Goal: Task Accomplishment & Management: Complete application form

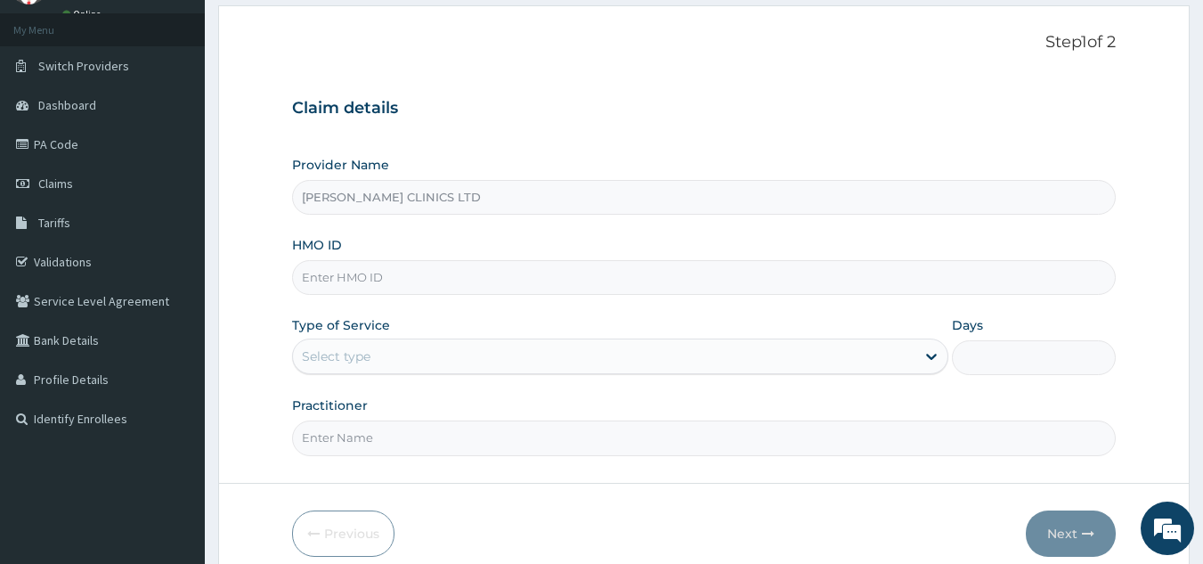
click at [464, 285] on input "HMO ID" at bounding box center [704, 277] width 825 height 35
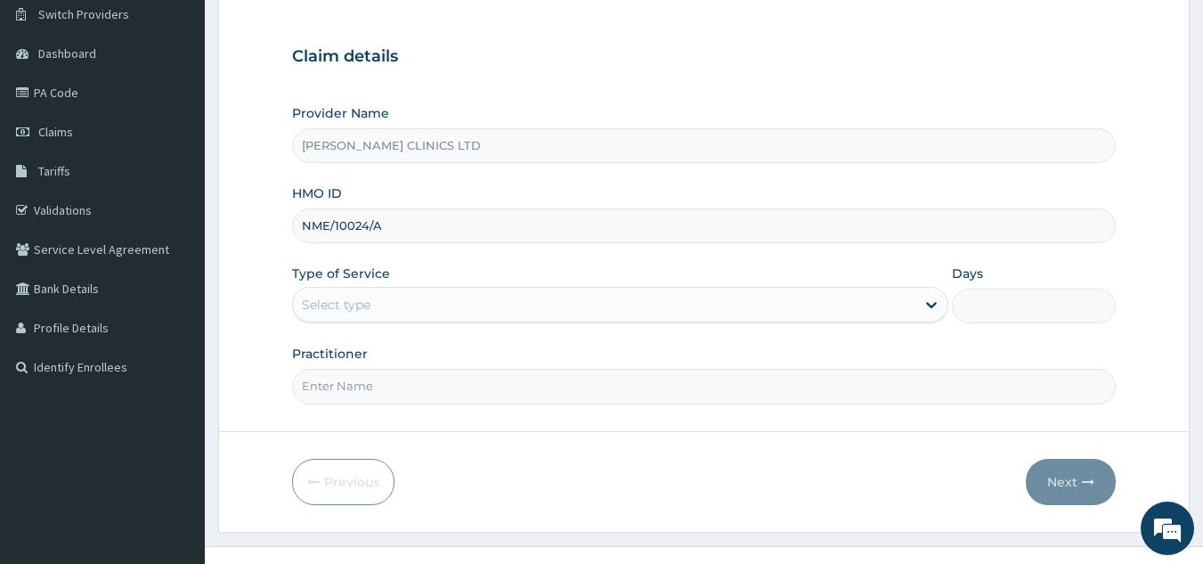
scroll to position [168, 0]
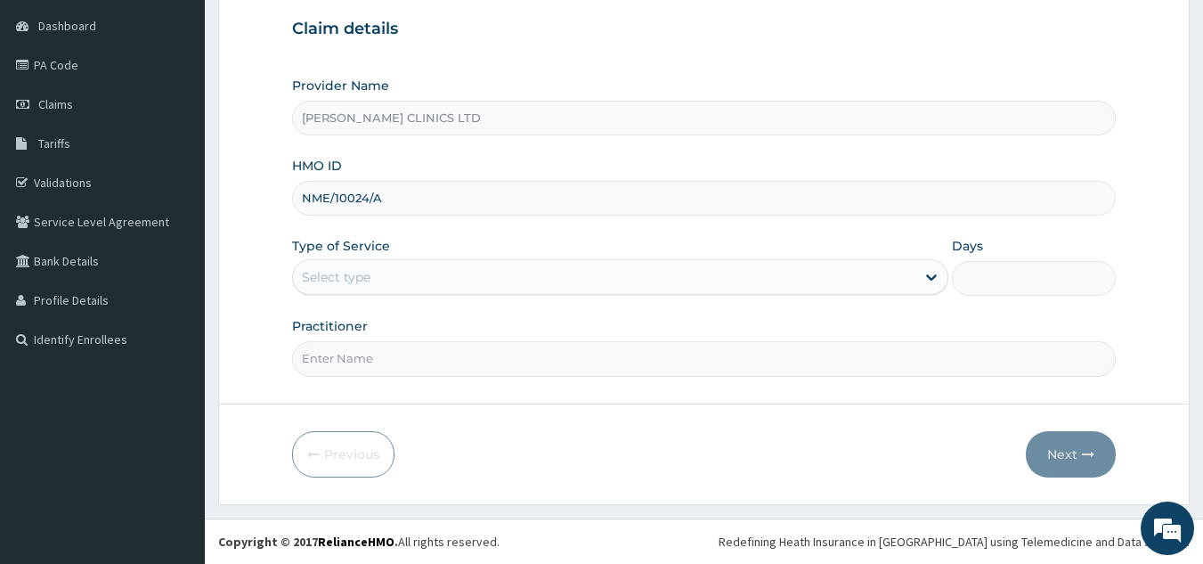
type input "NME/10024/A"
click at [467, 279] on div "Select type" at bounding box center [604, 277] width 623 height 29
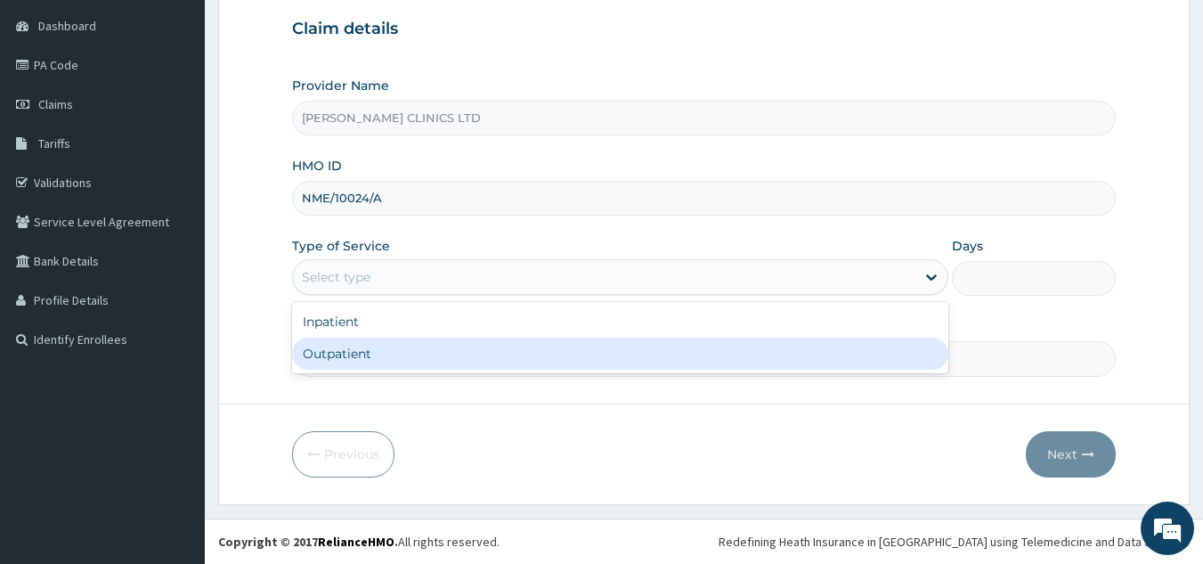
click at [452, 354] on div "Outpatient" at bounding box center [620, 354] width 656 height 32
type input "1"
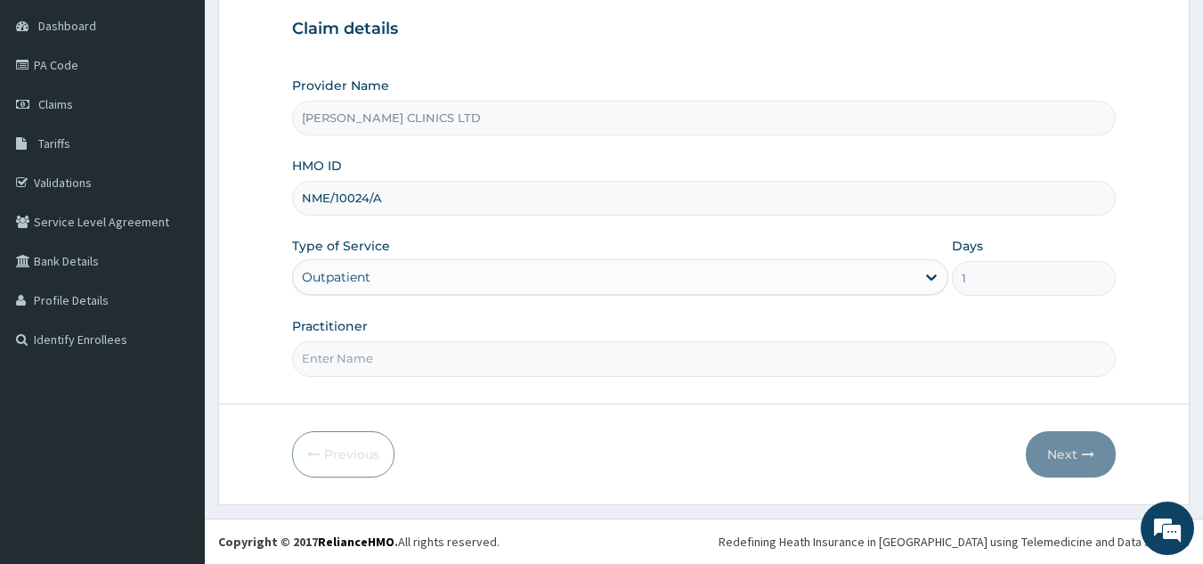
click at [478, 363] on input "Practitioner" at bounding box center [704, 358] width 825 height 35
type input "0"
click at [1045, 458] on button "Next" at bounding box center [1071, 454] width 90 height 46
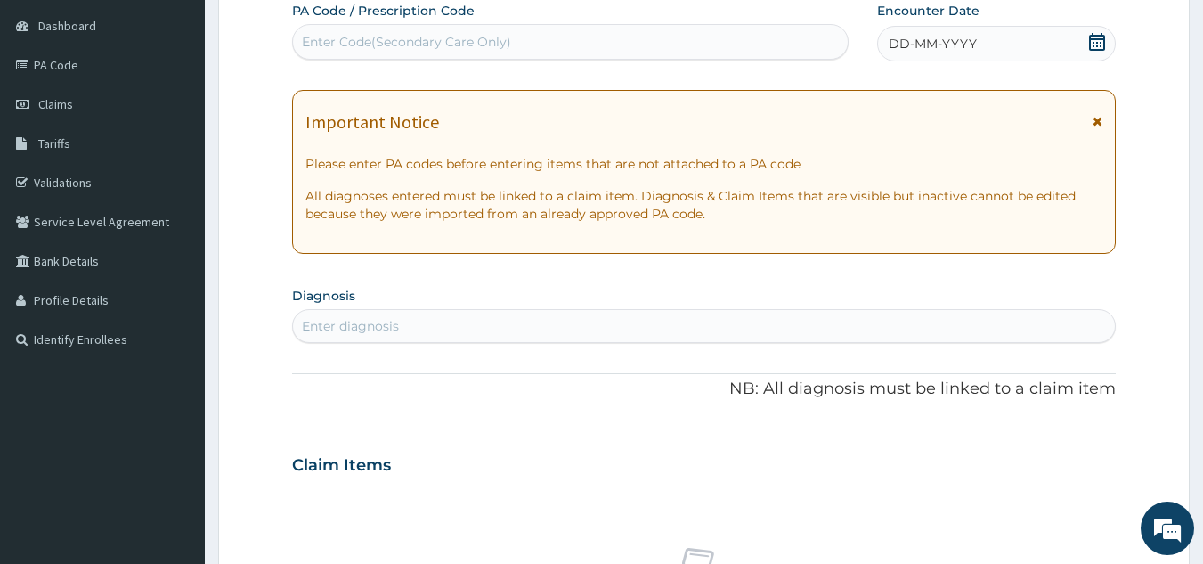
click at [467, 47] on div "Enter Code(Secondary Care Only)" at bounding box center [406, 42] width 209 height 18
type input "PA/EA7D25"
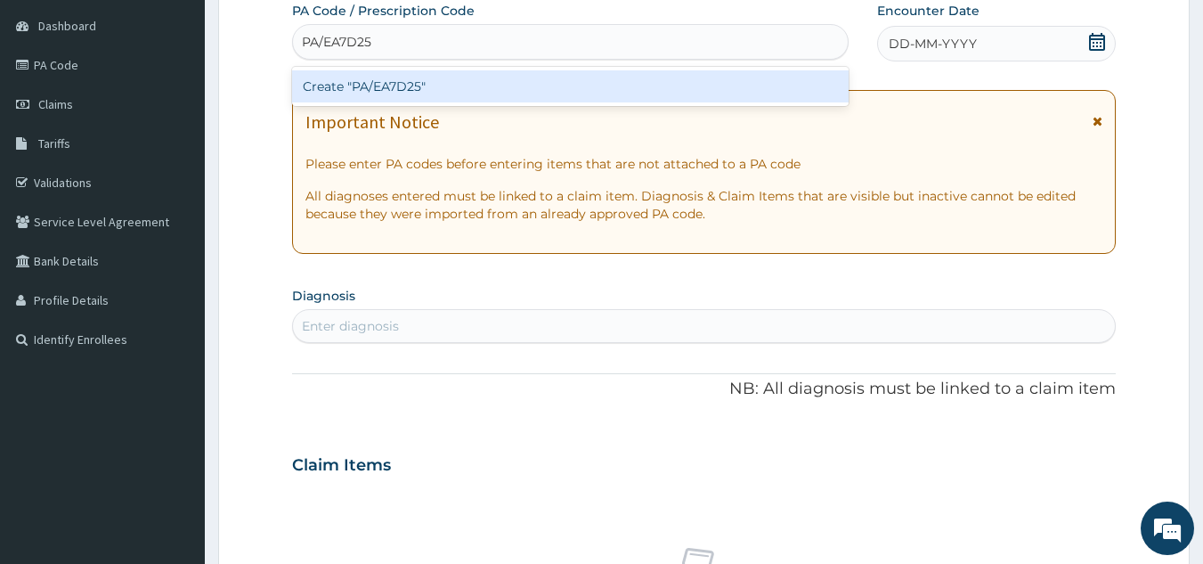
click at [412, 86] on div "Create "PA/EA7D25"" at bounding box center [571, 86] width 558 height 32
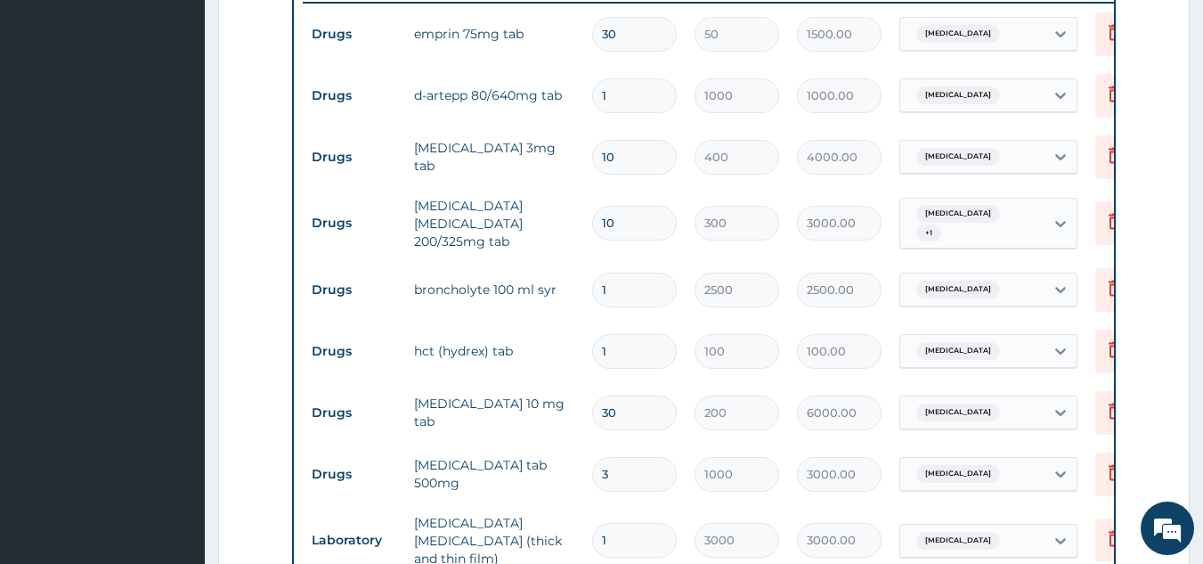
scroll to position [738, 0]
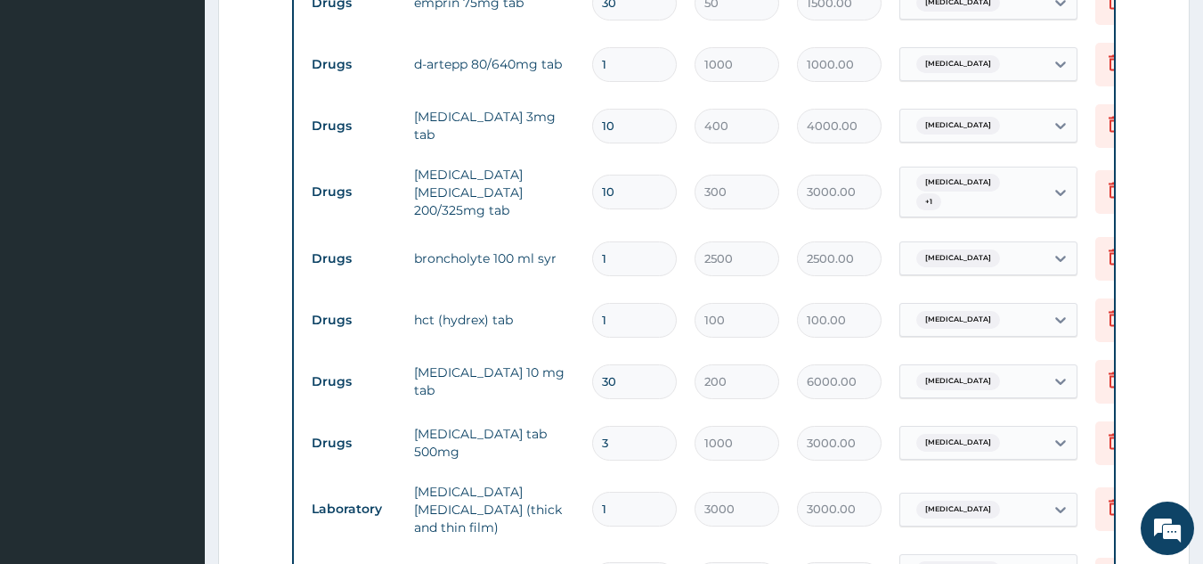
click at [616, 316] on input "1" at bounding box center [634, 320] width 85 height 35
type input "0.00"
type input "3"
type input "300.00"
type input "30"
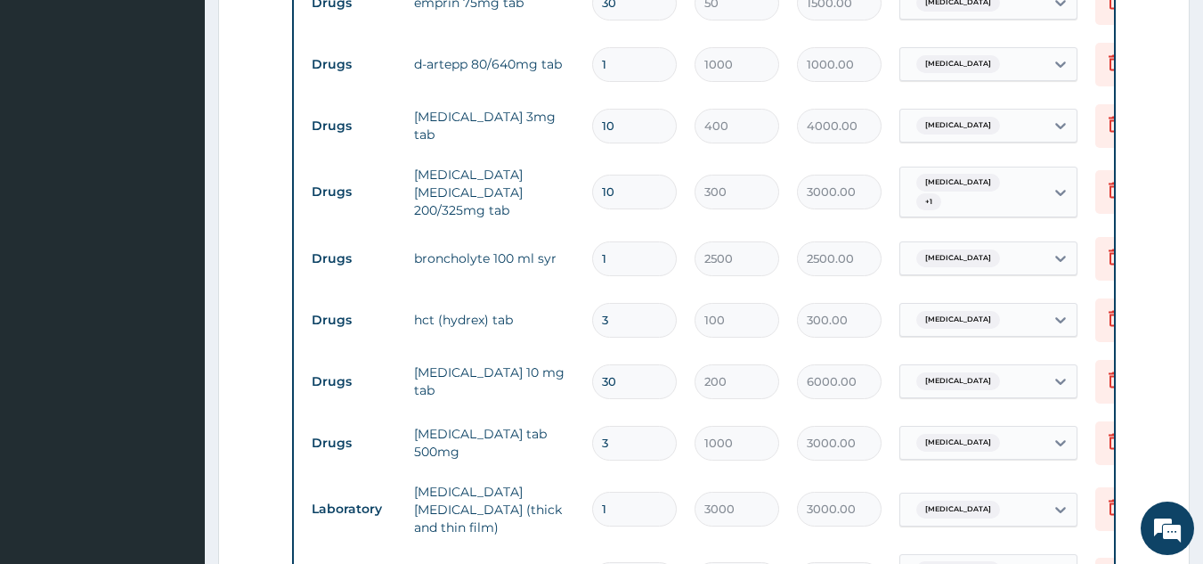
type input "3000.00"
type input "1"
type input "100.00"
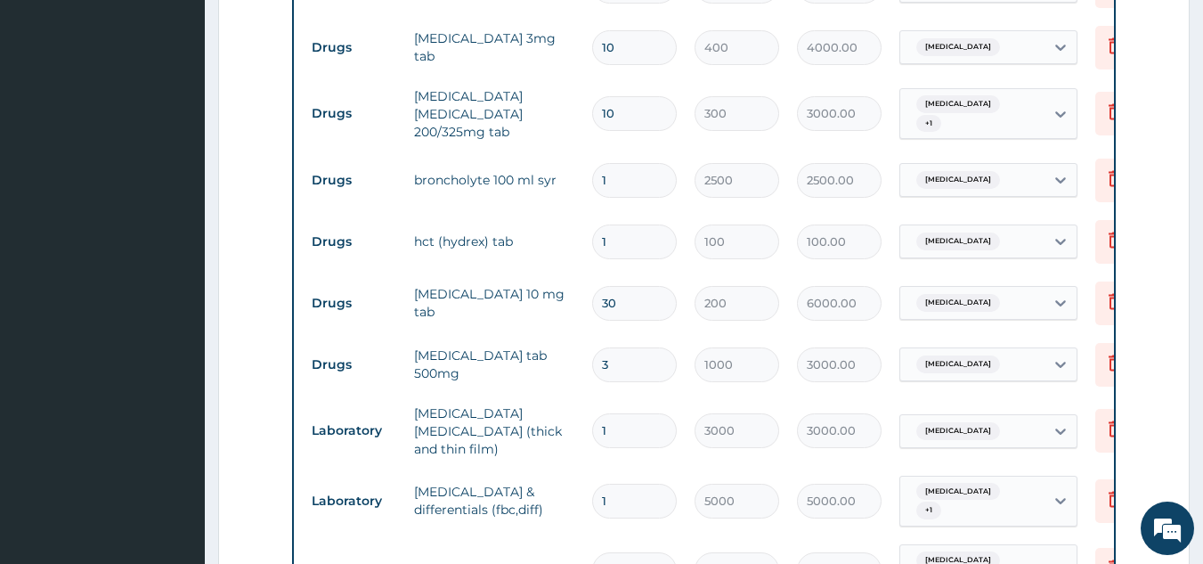
scroll to position [827, 0]
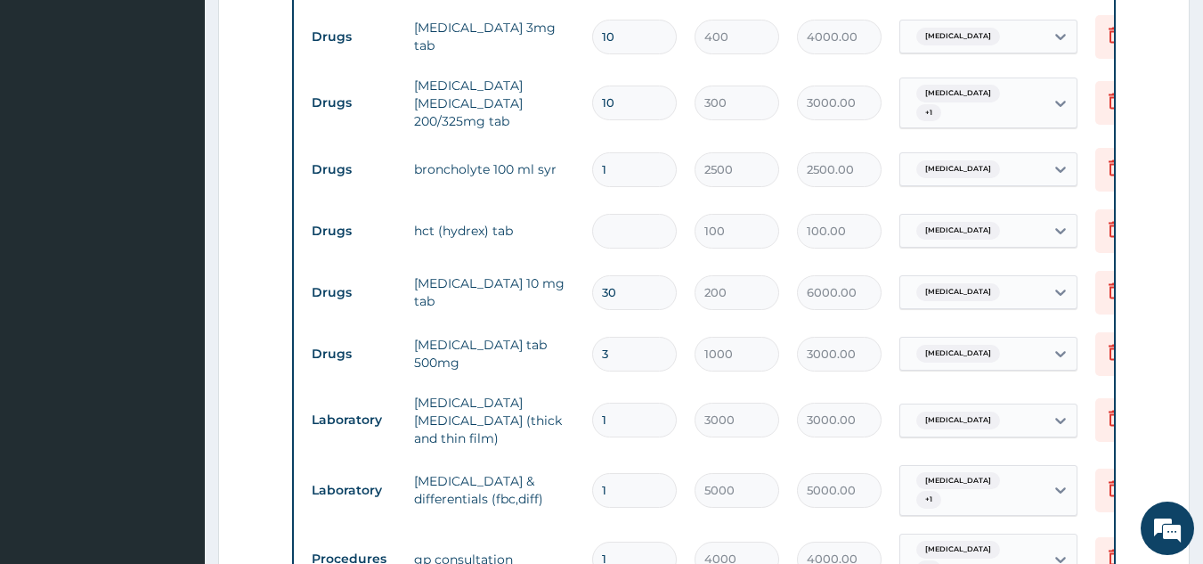
type input "0.00"
type input "3"
type input "300.00"
type input "30"
type input "3000.00"
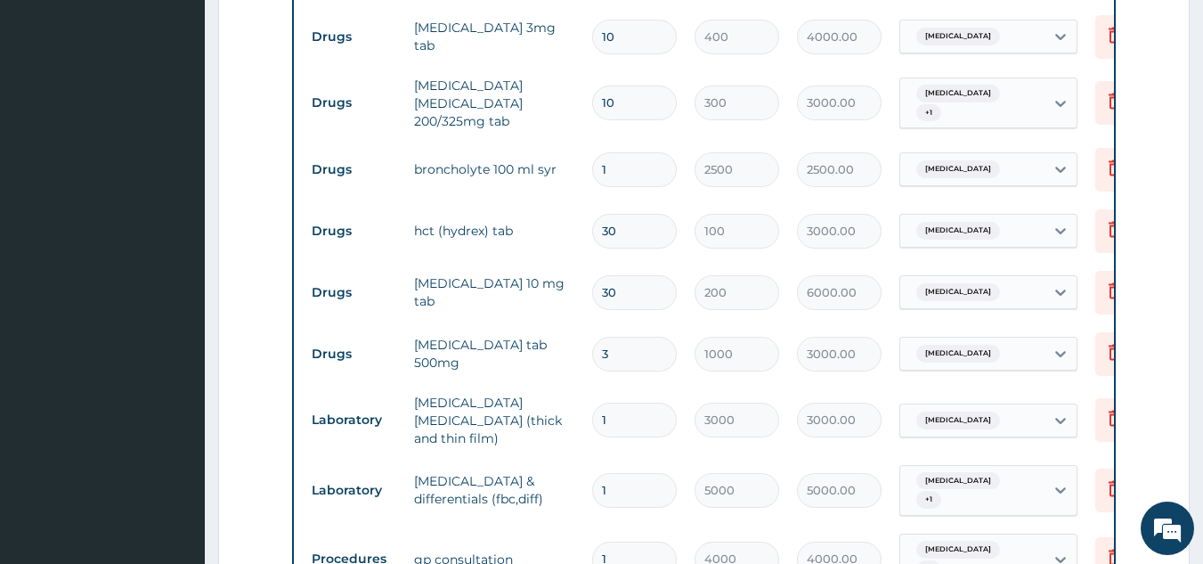
type input "30"
click at [641, 289] on input "30" at bounding box center [634, 292] width 85 height 35
type input "29"
type input "5800.00"
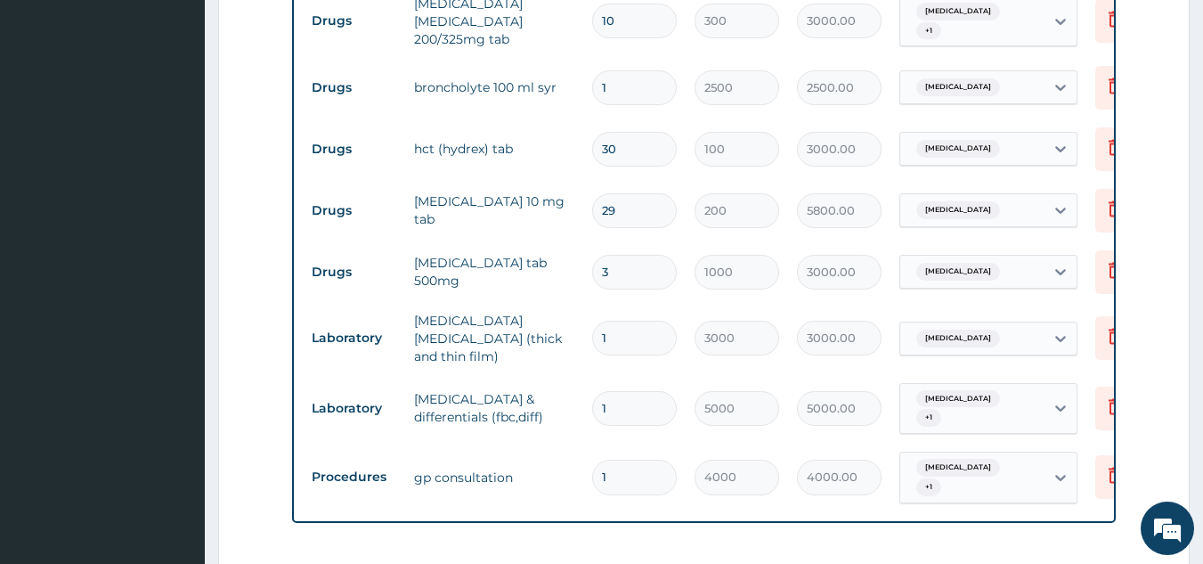
scroll to position [917, 0]
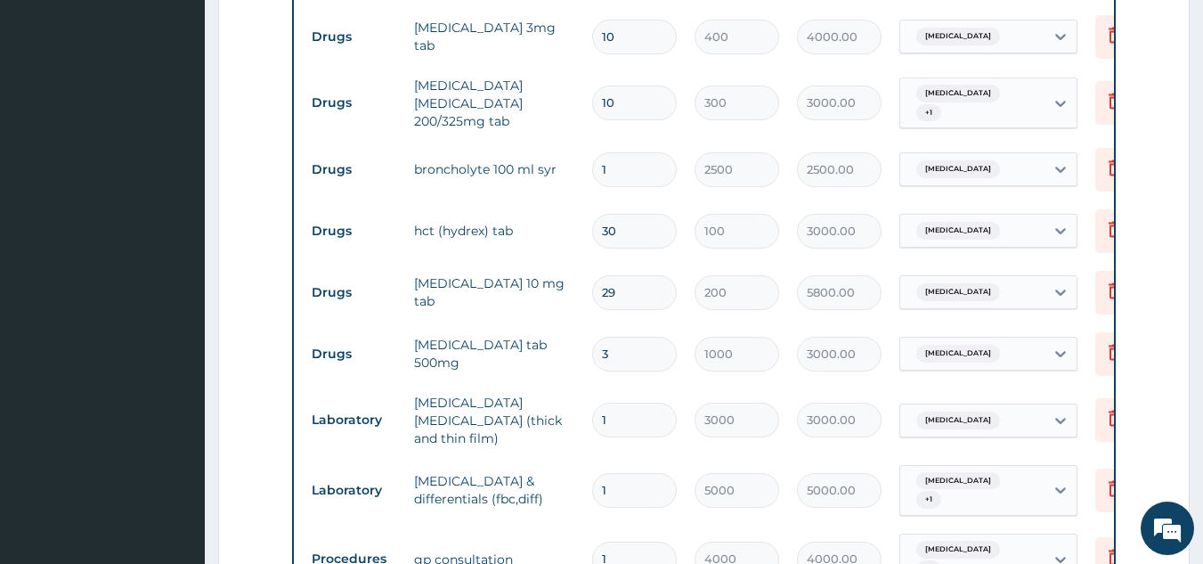
type input "30"
type input "6000.00"
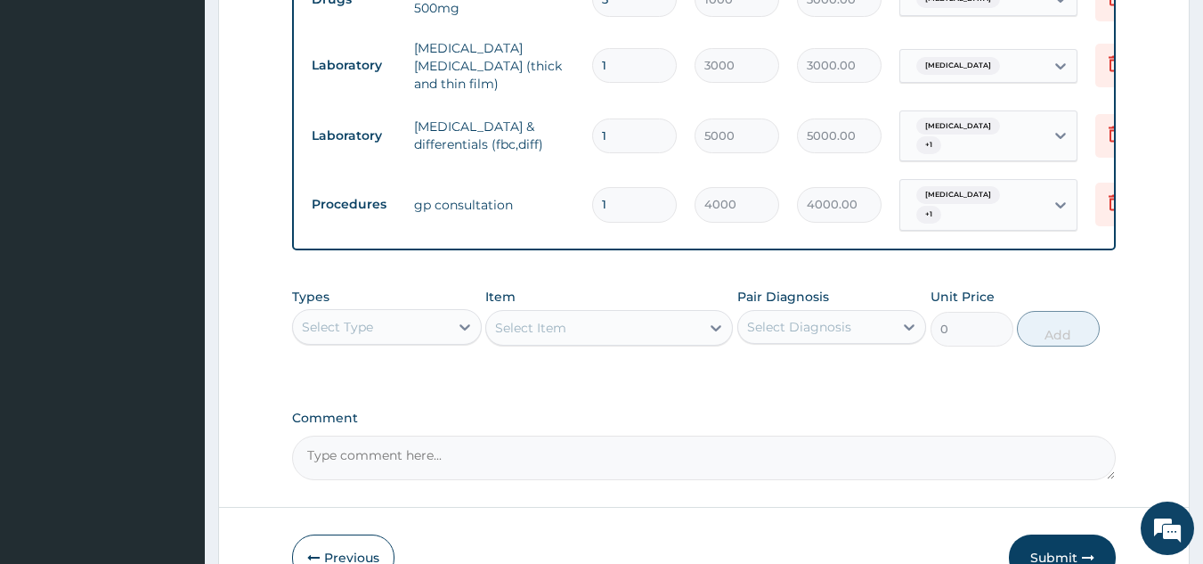
scroll to position [1279, 0]
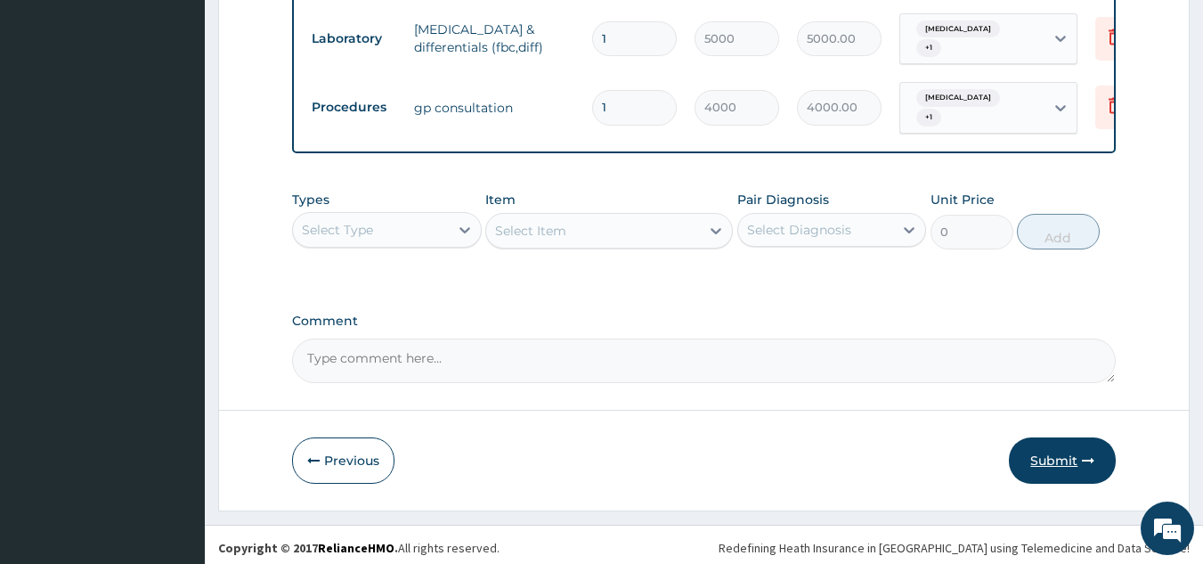
click at [1048, 454] on button "Submit" at bounding box center [1062, 460] width 107 height 46
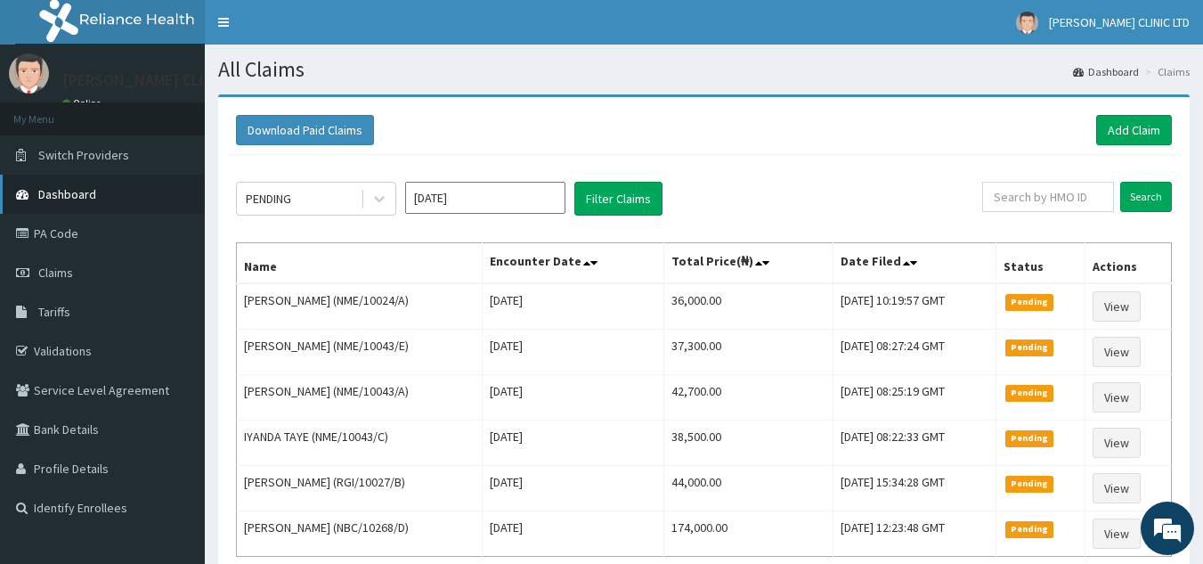
click at [57, 193] on span "Dashboard" at bounding box center [67, 194] width 58 height 16
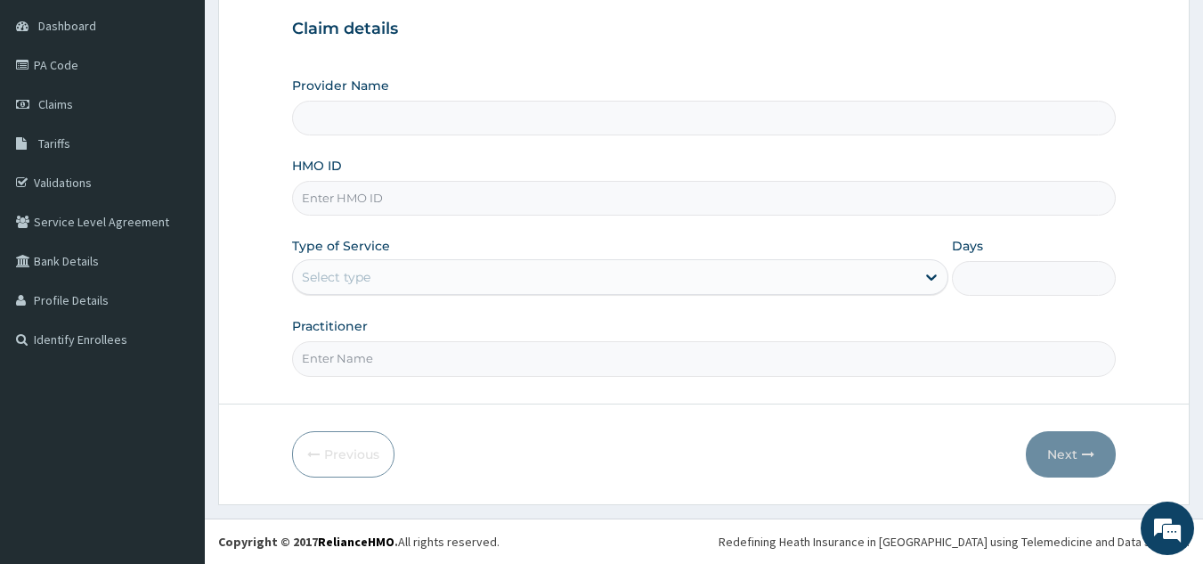
type input "[PERSON_NAME] CLINICS LTD"
click at [513, 201] on input "HMO ID" at bounding box center [704, 198] width 825 height 35
type input "NME/10003/F"
click at [469, 274] on div "Select type" at bounding box center [604, 277] width 623 height 29
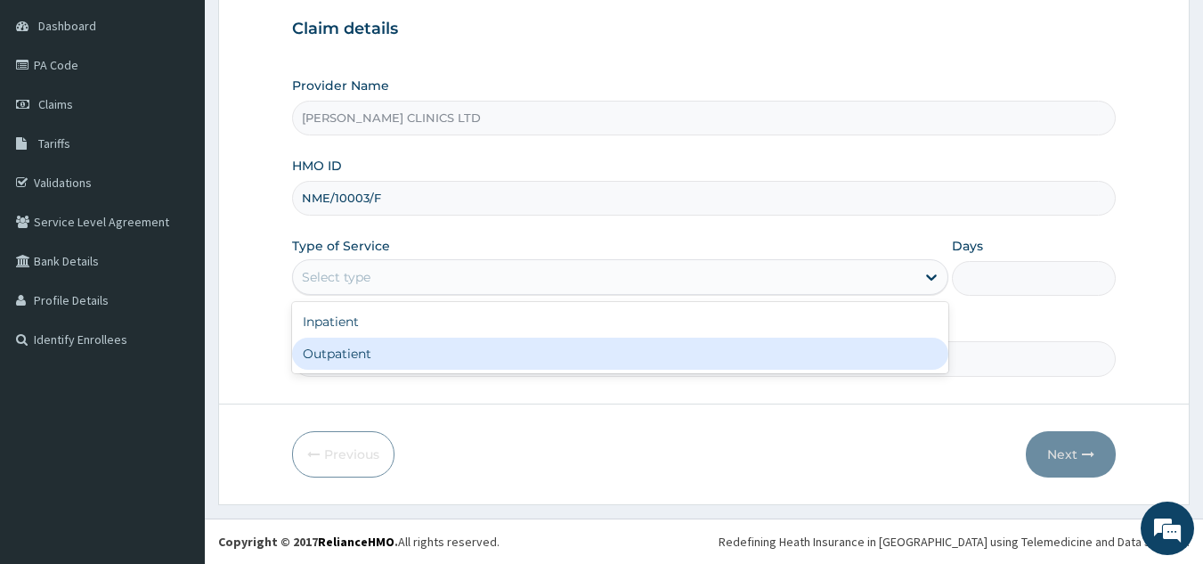
click at [426, 363] on div "Outpatient" at bounding box center [620, 354] width 656 height 32
type input "1"
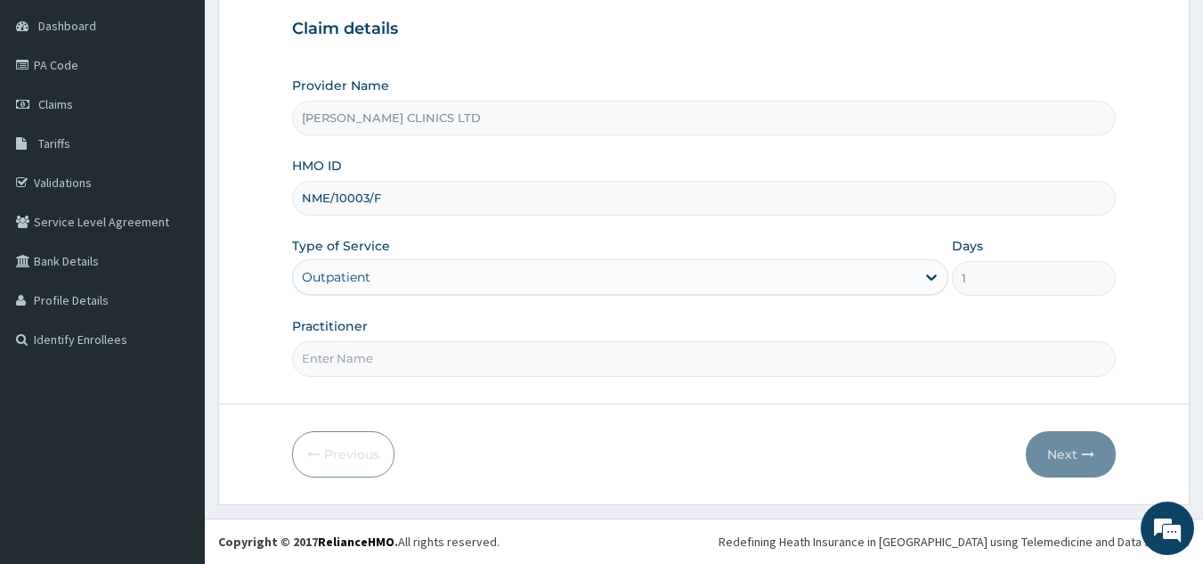
click at [480, 363] on input "Practitioner" at bounding box center [704, 358] width 825 height 35
type input "0"
click at [1057, 454] on button "Next" at bounding box center [1071, 454] width 90 height 46
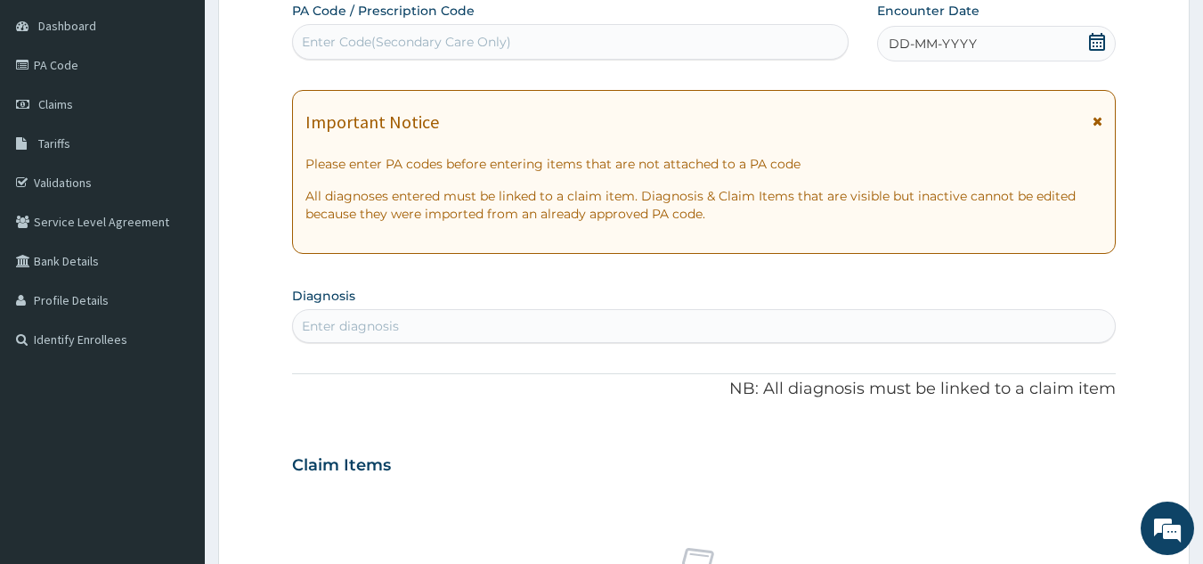
click at [443, 37] on div "Enter Code(Secondary Care Only)" at bounding box center [406, 42] width 209 height 18
type input "PA/898B86"
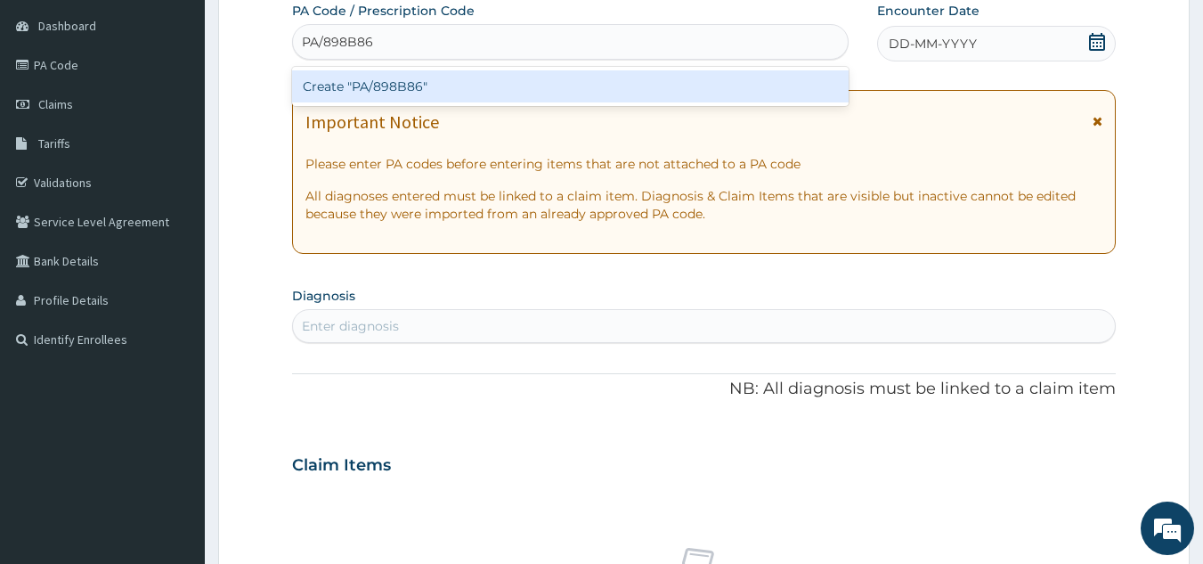
click at [402, 86] on div "Create "PA/898B86"" at bounding box center [571, 86] width 558 height 32
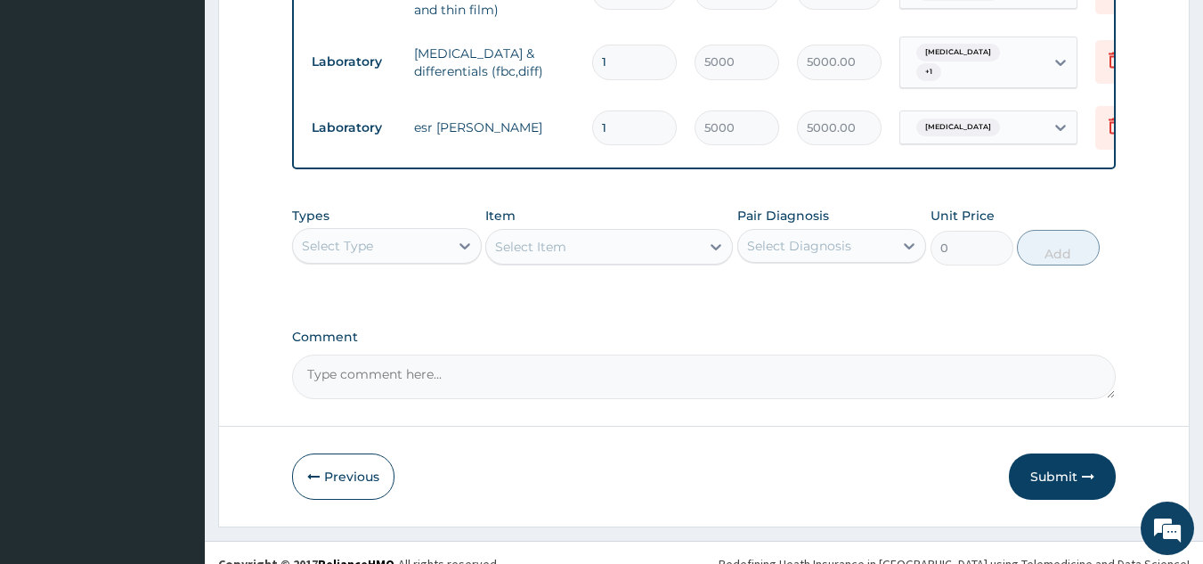
scroll to position [1080, 0]
click at [1051, 452] on button "Submit" at bounding box center [1062, 475] width 107 height 46
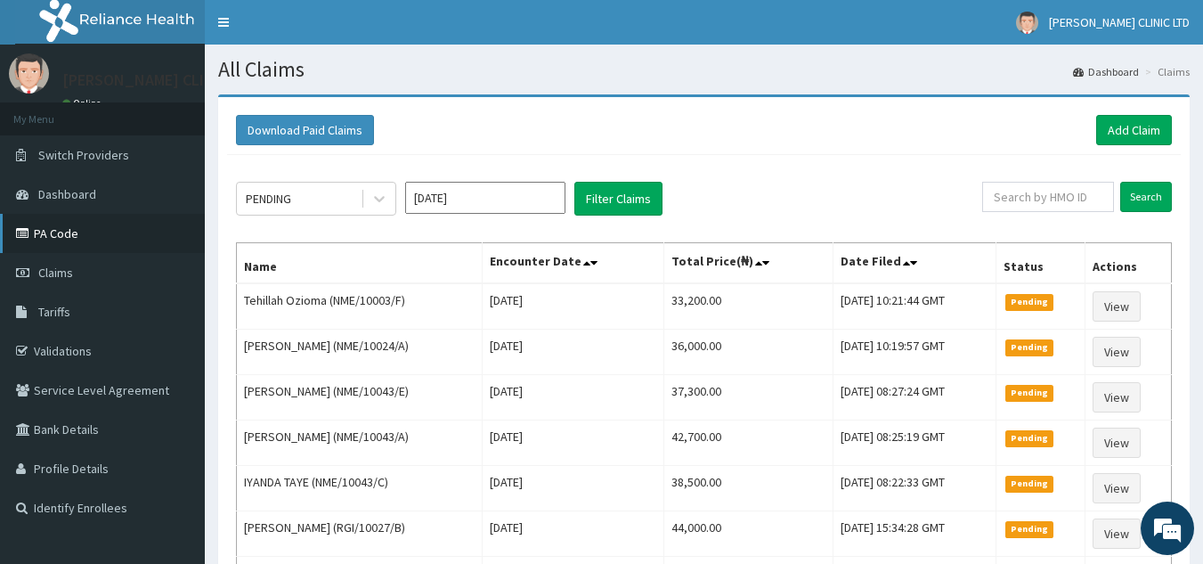
click at [53, 233] on link "PA Code" at bounding box center [102, 233] width 205 height 39
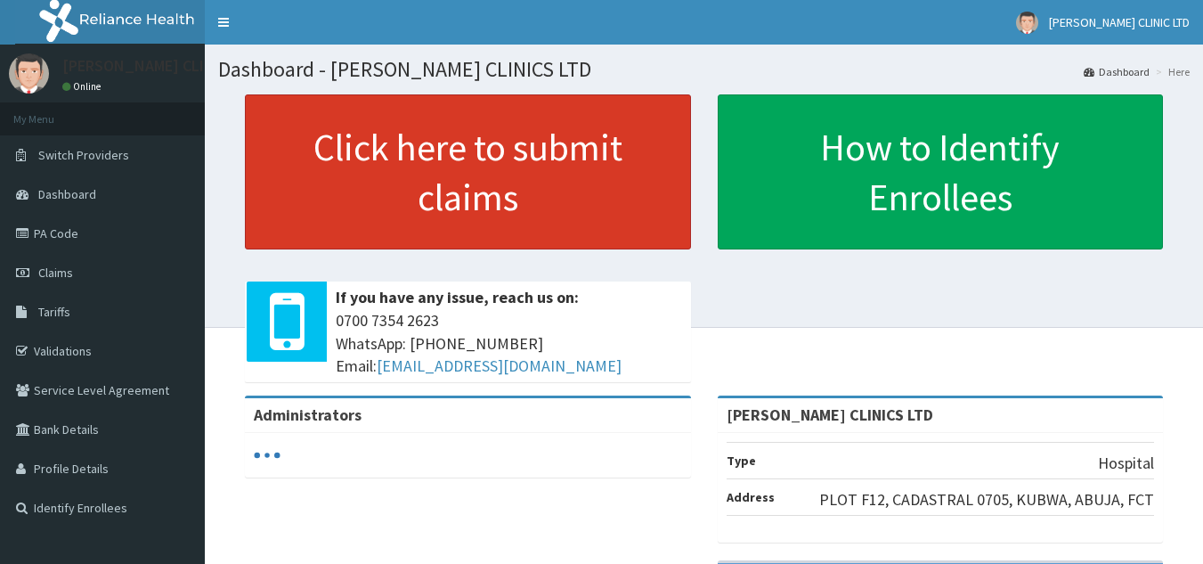
click at [435, 179] on link "Click here to submit claims" at bounding box center [468, 171] width 446 height 155
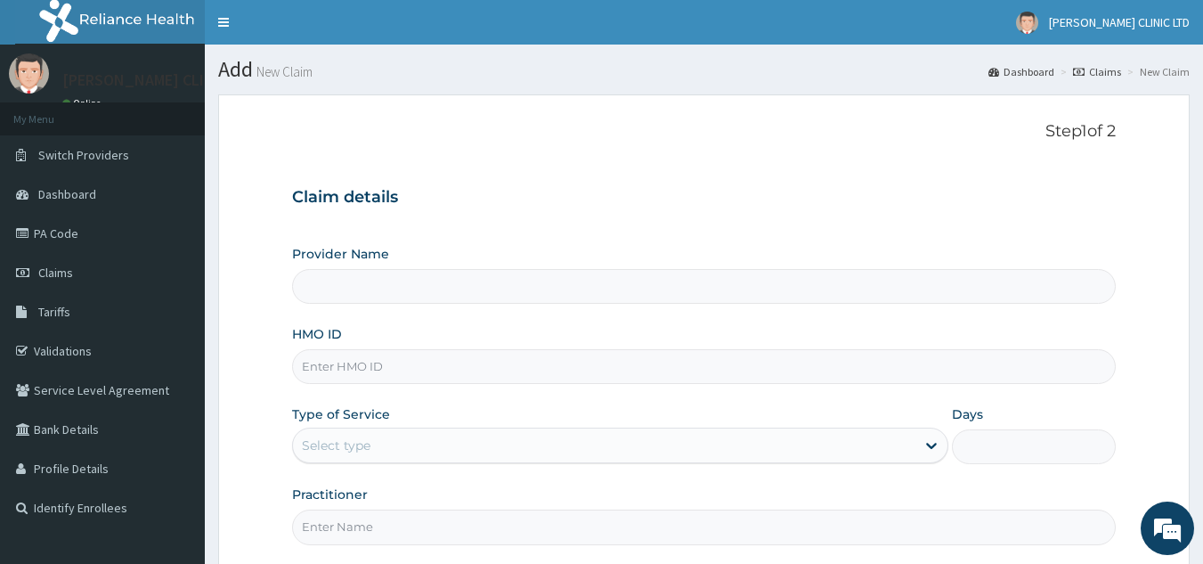
click at [455, 371] on input "HMO ID" at bounding box center [704, 366] width 825 height 35
type input "[PERSON_NAME] CLINICS LTD"
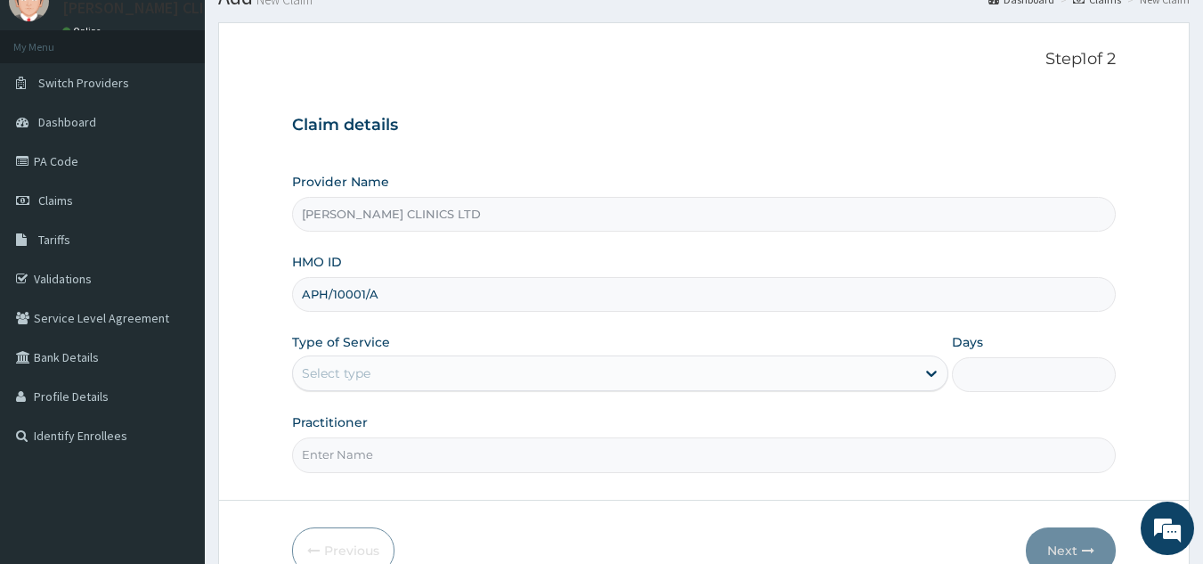
scroll to position [168, 0]
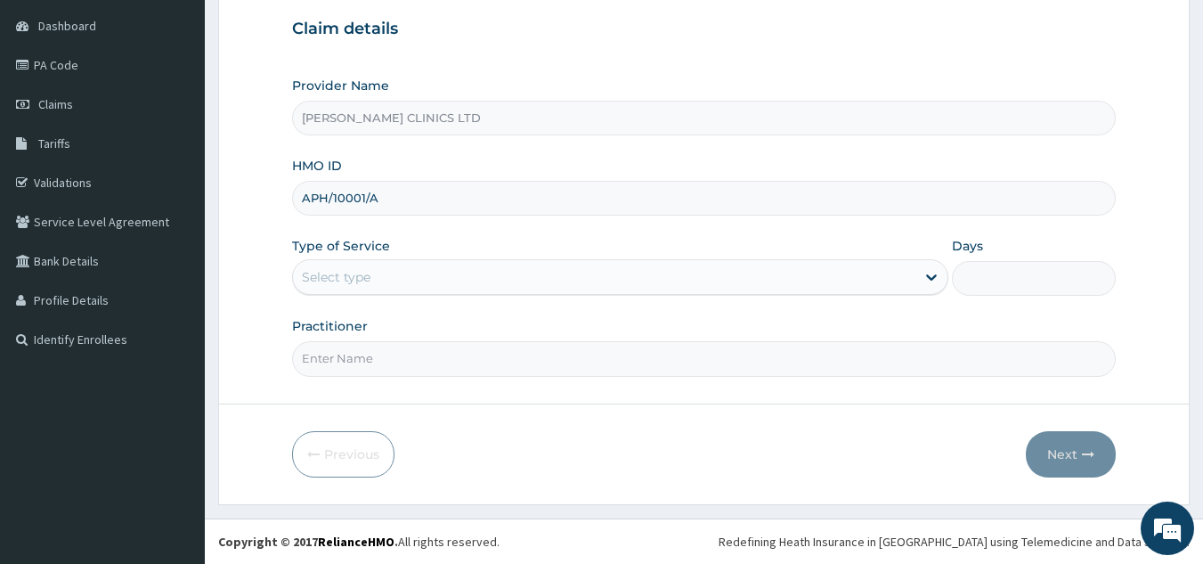
type input "APH/10001/A"
click at [419, 277] on div "Select type" at bounding box center [604, 277] width 623 height 29
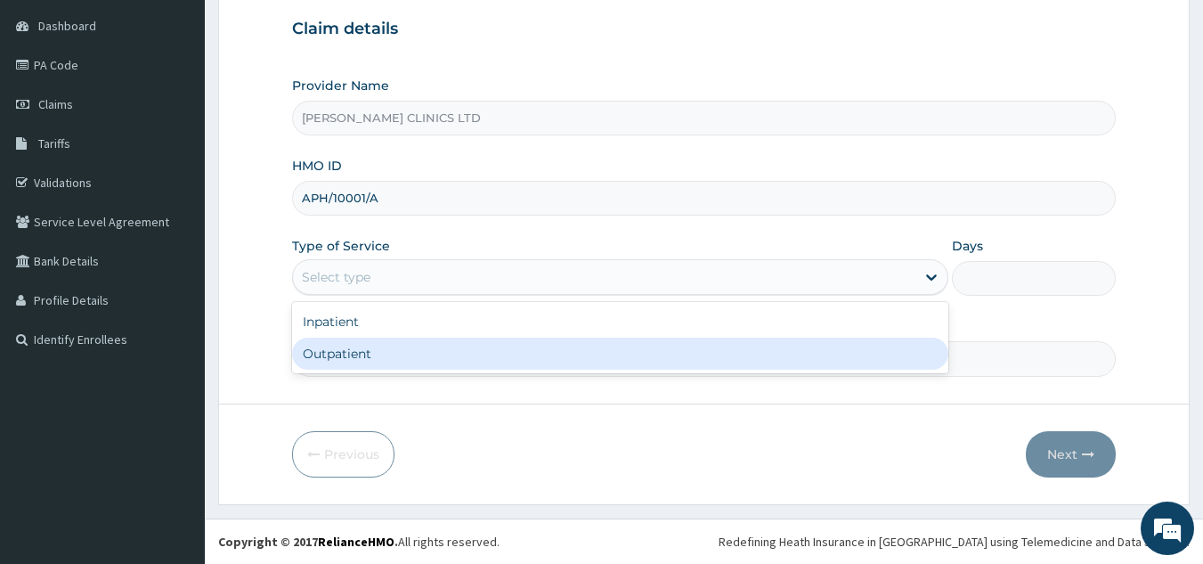
click at [405, 355] on div "Outpatient" at bounding box center [620, 354] width 656 height 32
type input "1"
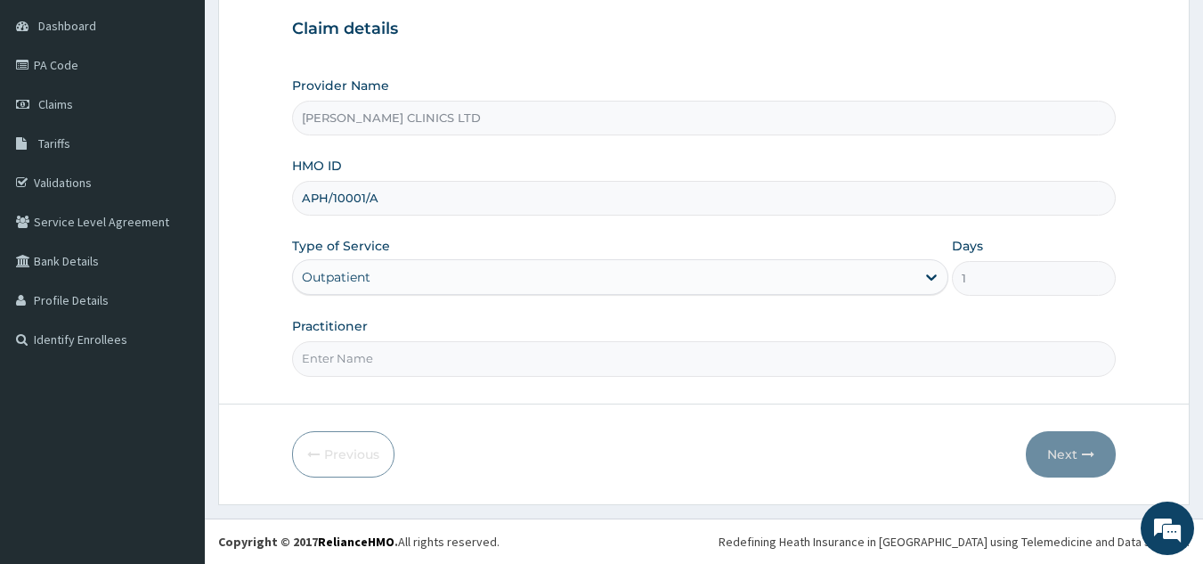
click at [457, 359] on input "Practitioner" at bounding box center [704, 358] width 825 height 35
type input "0"
click at [1055, 453] on button "Next" at bounding box center [1071, 454] width 90 height 46
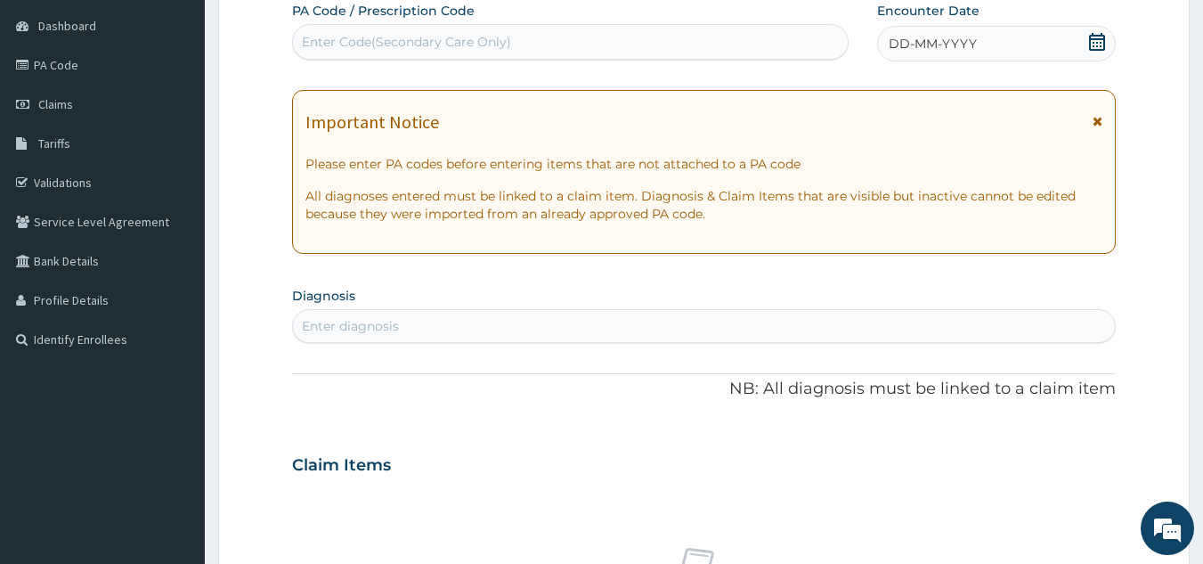
click at [399, 44] on div "Enter Code(Secondary Care Only)" at bounding box center [406, 42] width 209 height 18
type input "PA/5CBA2A"
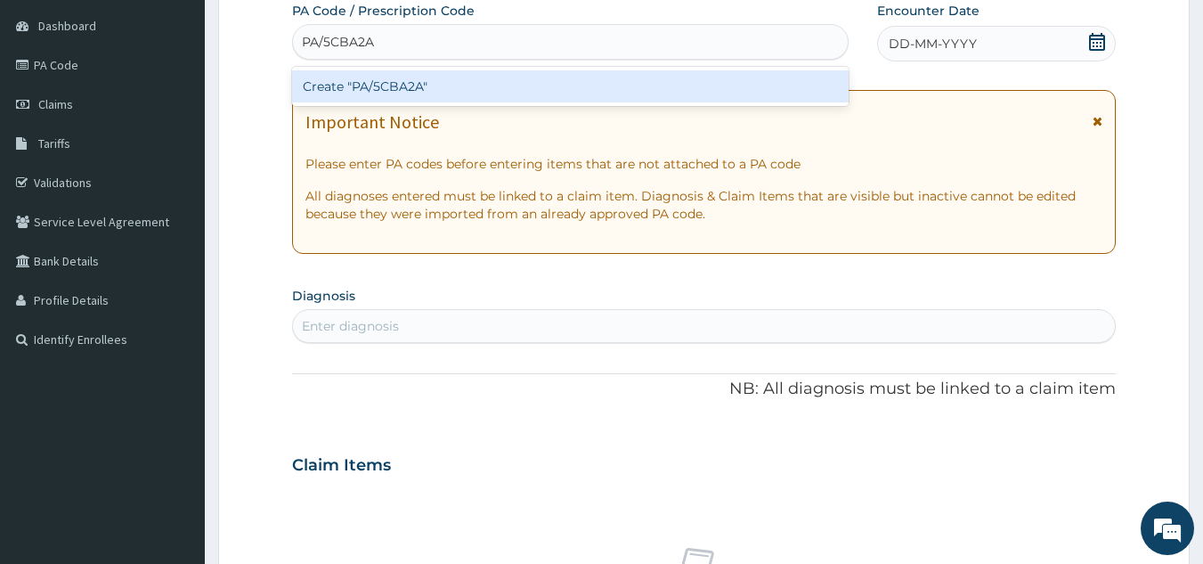
click at [406, 85] on div "Create "PA/5CBA2A"" at bounding box center [571, 86] width 558 height 32
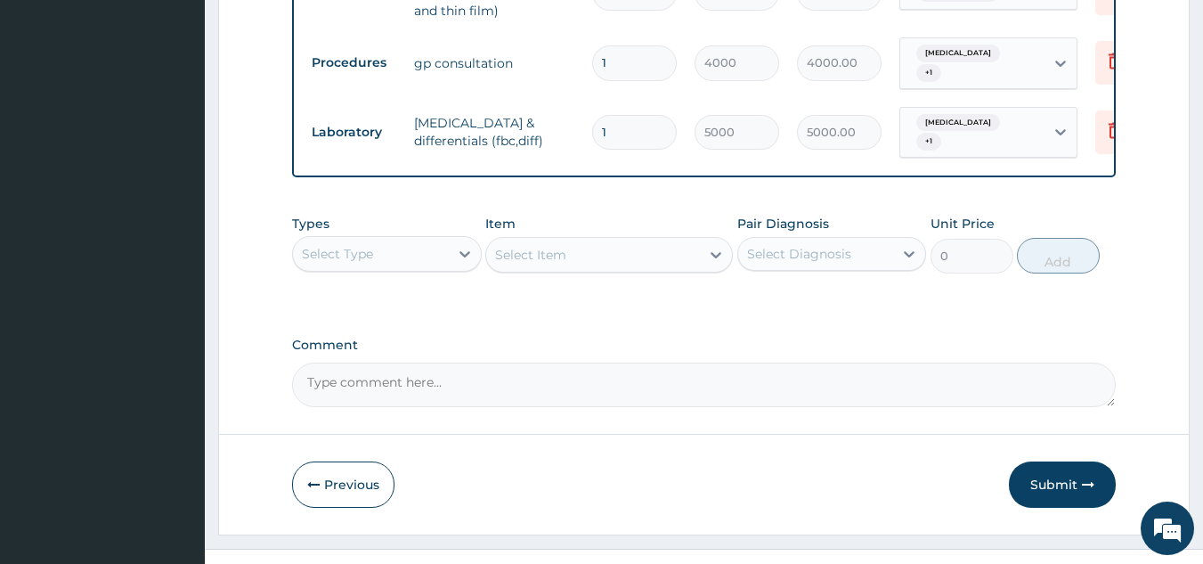
scroll to position [1148, 0]
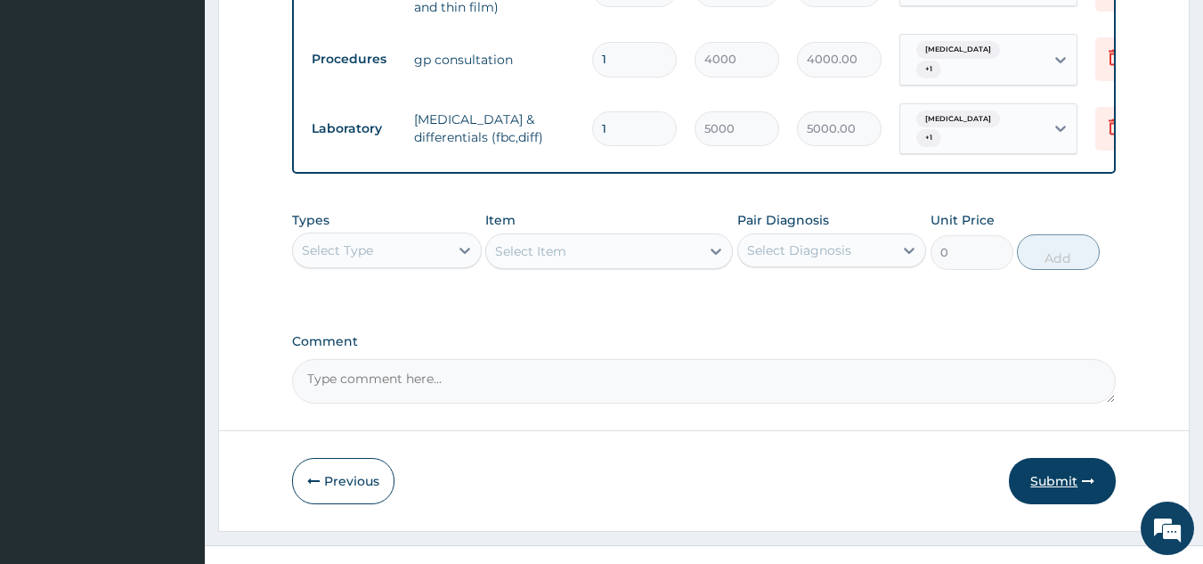
click at [1047, 458] on button "Submit" at bounding box center [1062, 481] width 107 height 46
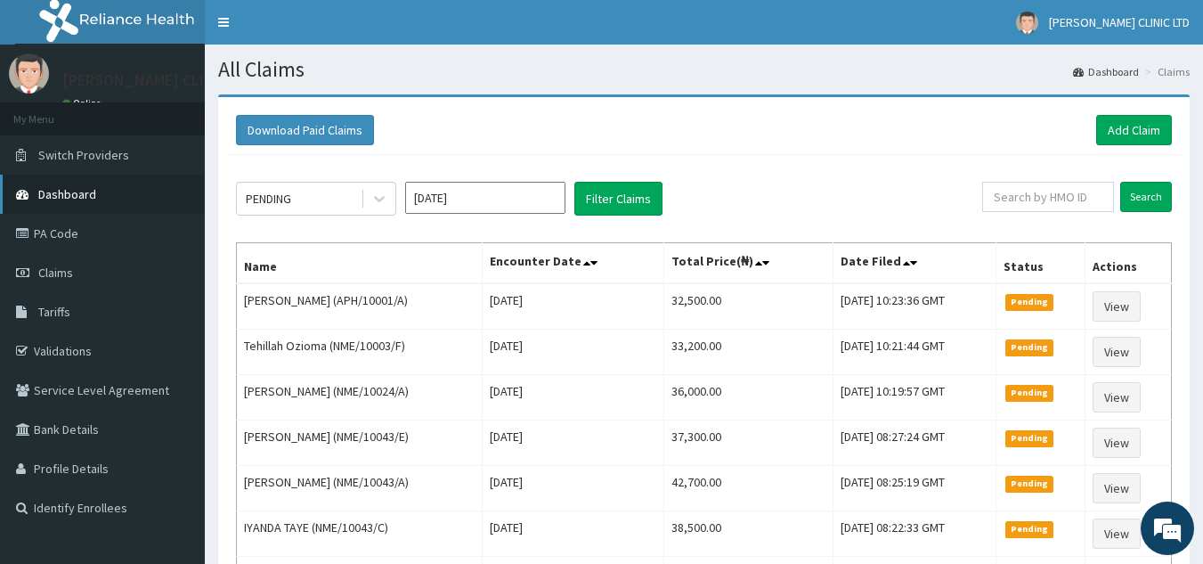
click at [54, 196] on span "Dashboard" at bounding box center [67, 194] width 58 height 16
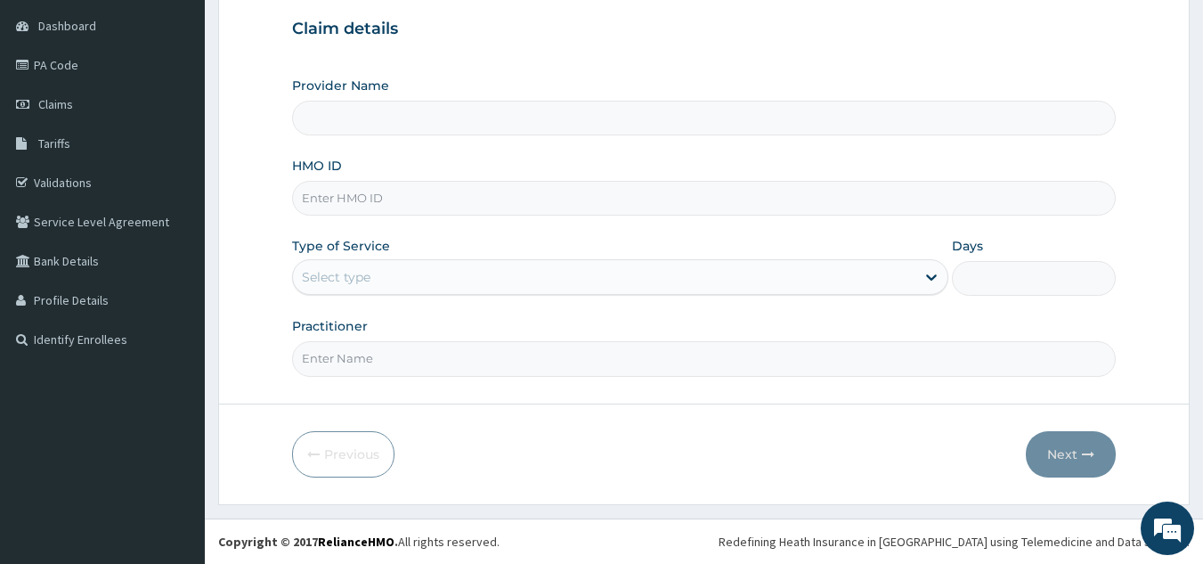
type input "[PERSON_NAME] CLINICS LTD"
click at [489, 198] on input "HMO ID" at bounding box center [704, 198] width 825 height 35
type input "APH/10001/B"
click at [423, 273] on div "Select type" at bounding box center [604, 277] width 623 height 29
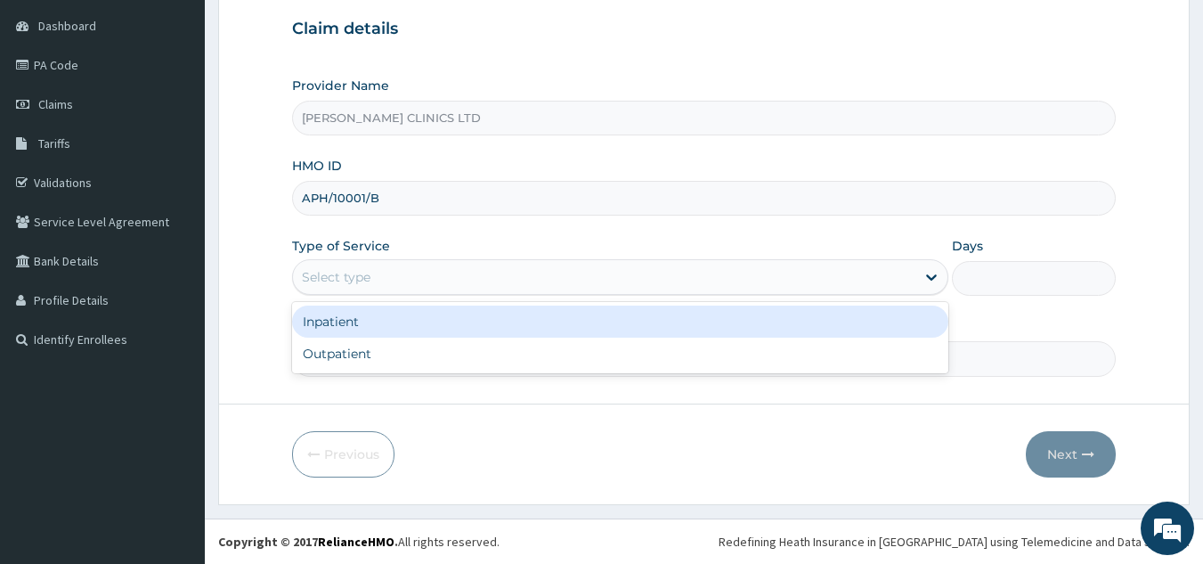
drag, startPoint x: 423, startPoint y: 273, endPoint x: 412, endPoint y: 323, distance: 52.1
click at [414, 316] on div "Provider Name [PERSON_NAME] CLINICS LTD HMO ID APH/10001/B Type of Service opti…" at bounding box center [704, 226] width 825 height 299
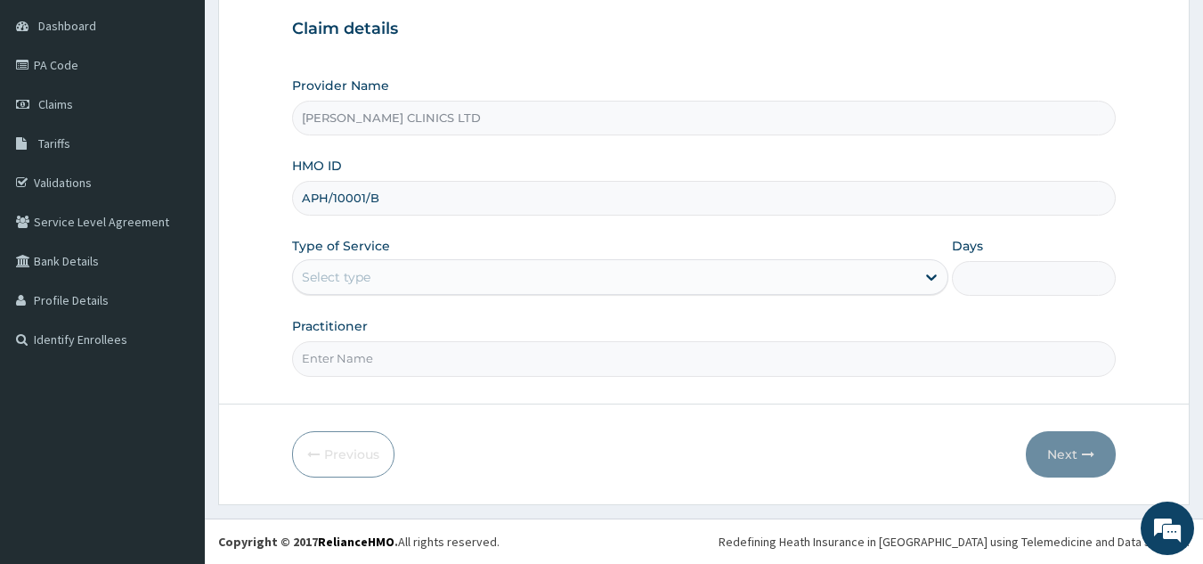
click at [384, 260] on div "Select type" at bounding box center [620, 277] width 656 height 36
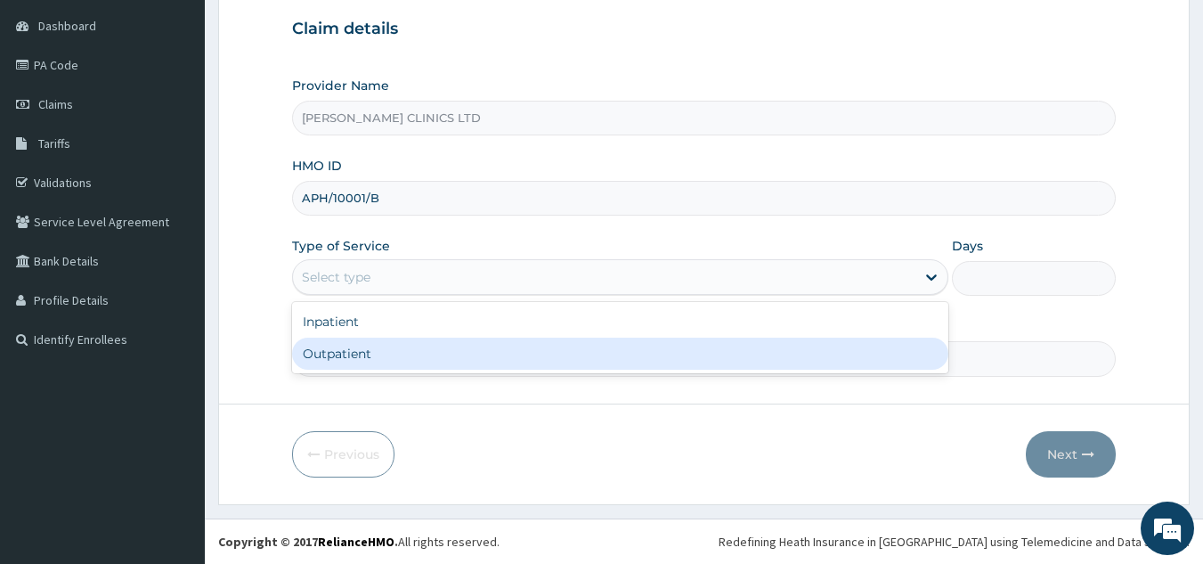
drag, startPoint x: 380, startPoint y: 352, endPoint x: 391, endPoint y: 342, distance: 14.5
click at [378, 346] on div "Outpatient" at bounding box center [620, 354] width 656 height 32
type input "1"
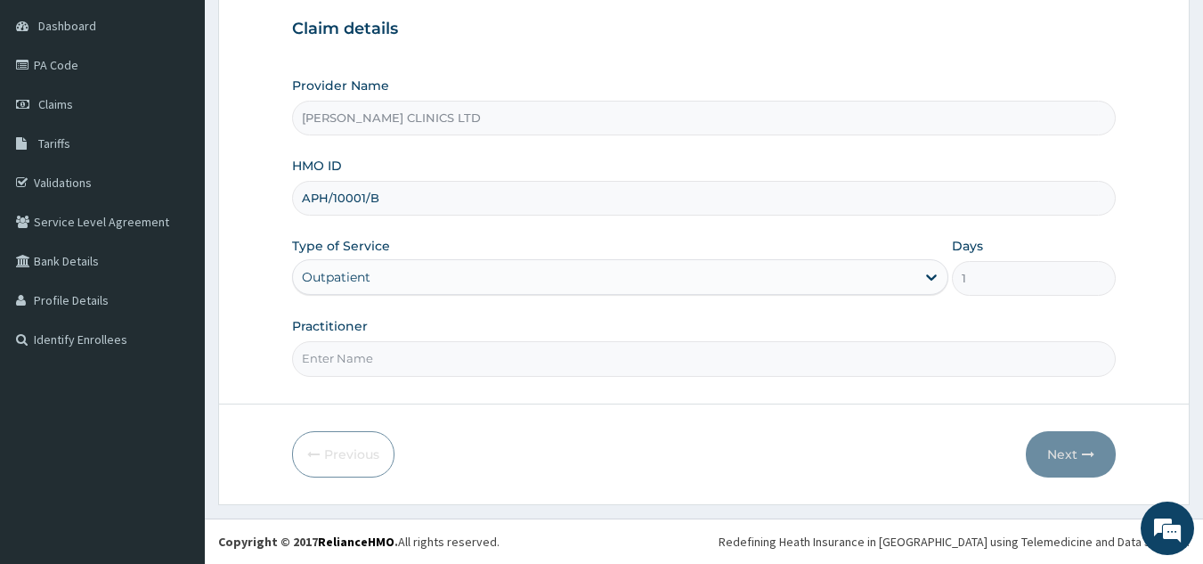
click at [391, 360] on input "Practitioner" at bounding box center [704, 358] width 825 height 35
drag, startPoint x: 379, startPoint y: 389, endPoint x: 398, endPoint y: 418, distance: 34.1
click at [398, 418] on form "Step 1 of 2 Claim details Provider Name BORIS CLINICS LTD HMO ID APH/10001/B Ty…" at bounding box center [704, 215] width 972 height 579
type input "0"
click at [1059, 446] on button "Next" at bounding box center [1071, 454] width 90 height 46
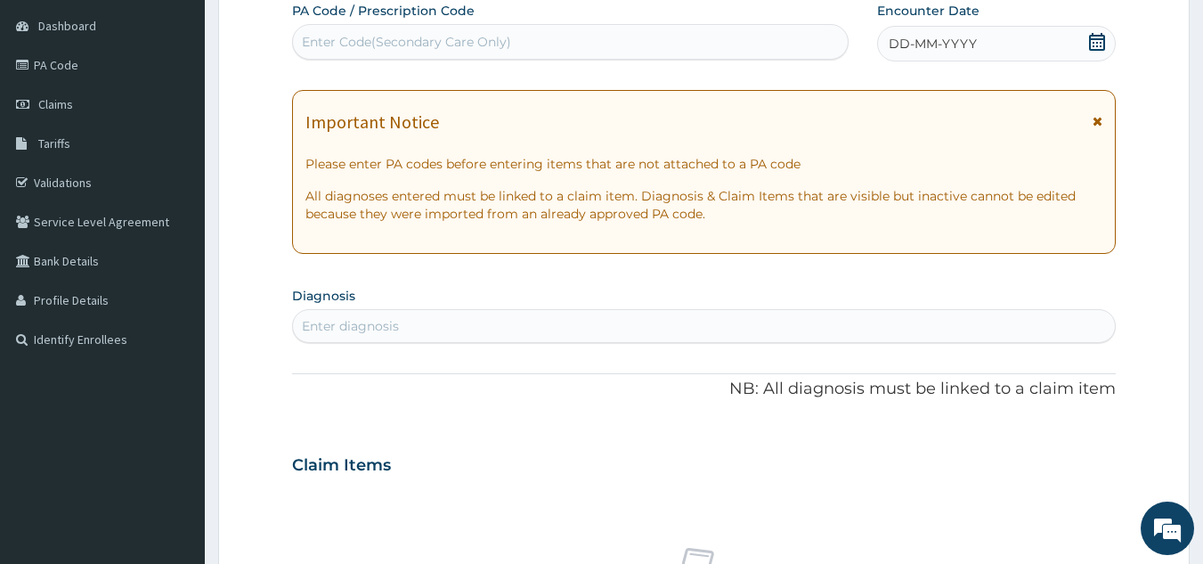
click at [432, 32] on div "Enter Code(Secondary Care Only)" at bounding box center [571, 42] width 556 height 29
type input "PA/1639F2"
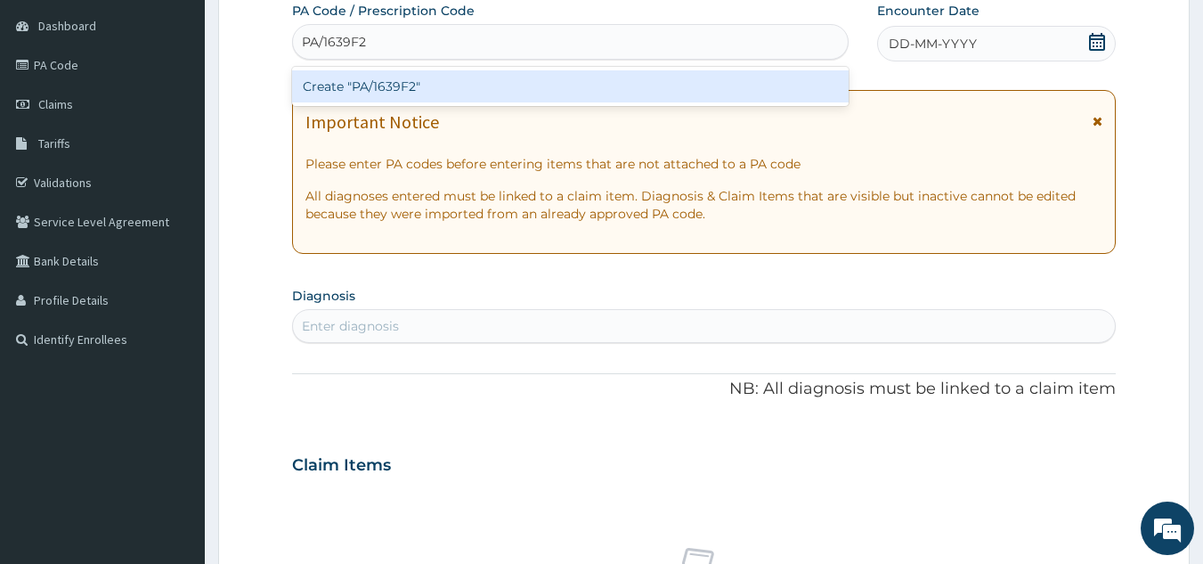
click at [379, 84] on div "Create "PA/1639F2"" at bounding box center [571, 86] width 558 height 32
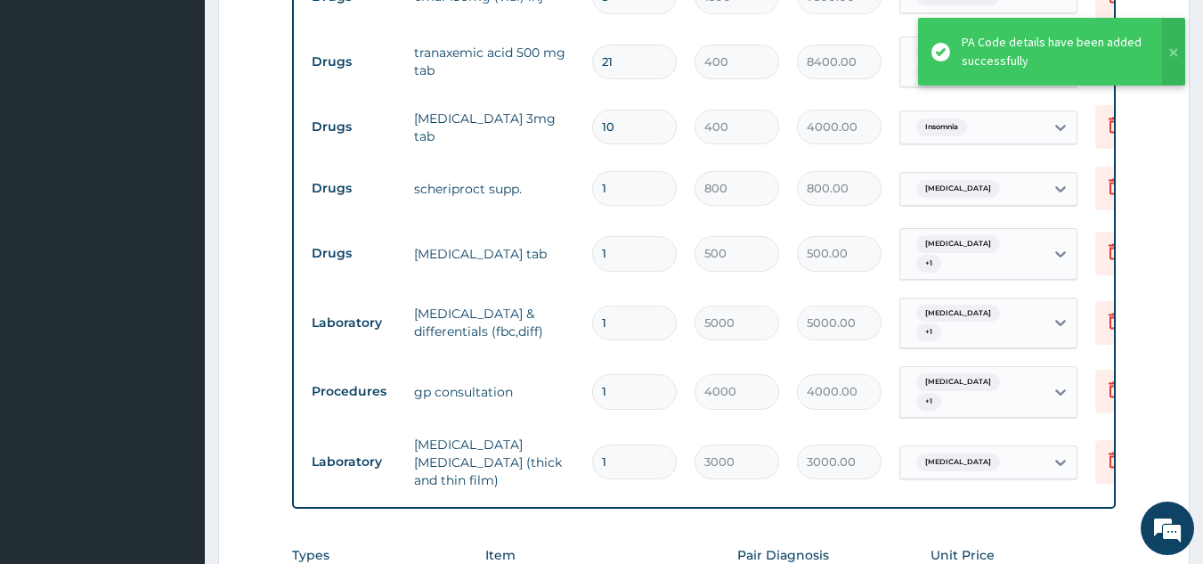
scroll to position [632, 0]
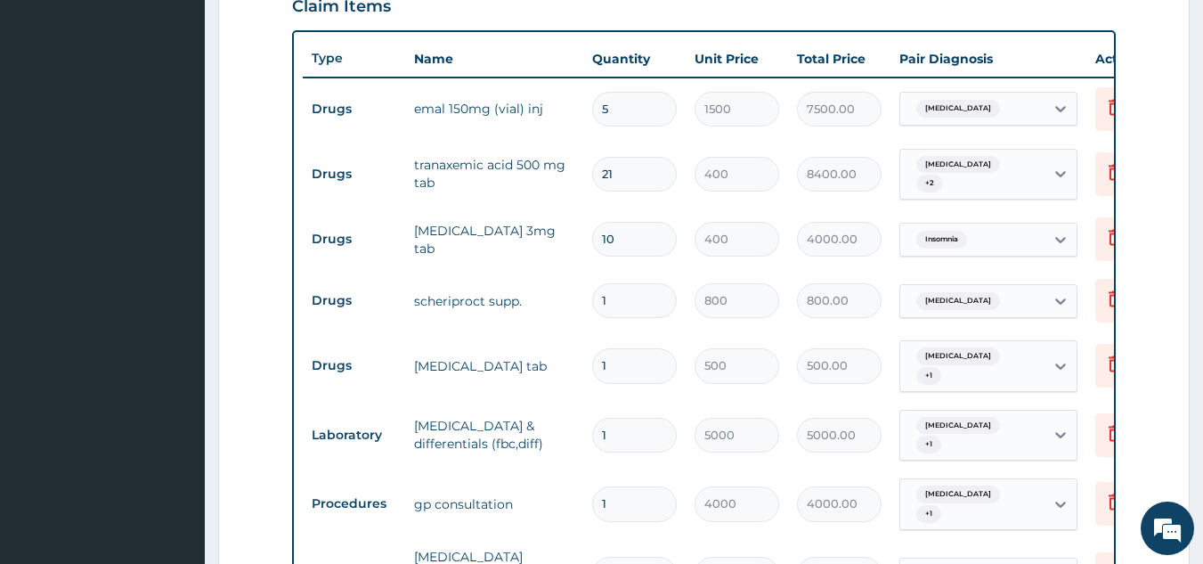
click at [640, 299] on input "1" at bounding box center [634, 300] width 85 height 35
type input "10"
type input "8000.00"
type input "10"
click at [652, 348] on input "1" at bounding box center [634, 365] width 85 height 35
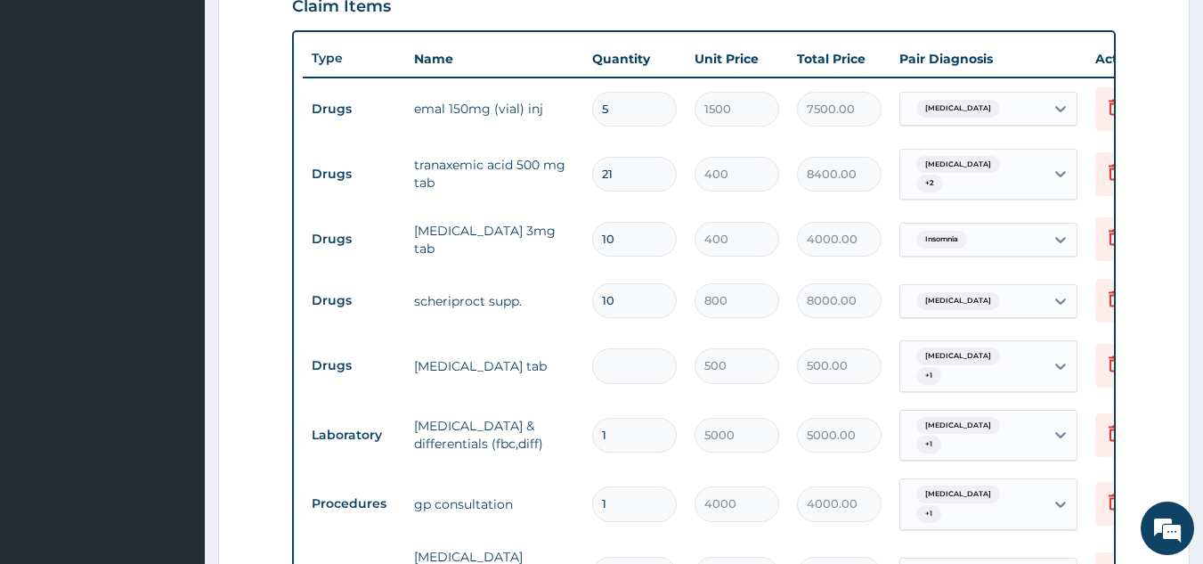
type input "0.00"
type input "2"
type input "1000.00"
type input "1"
type input "500.00"
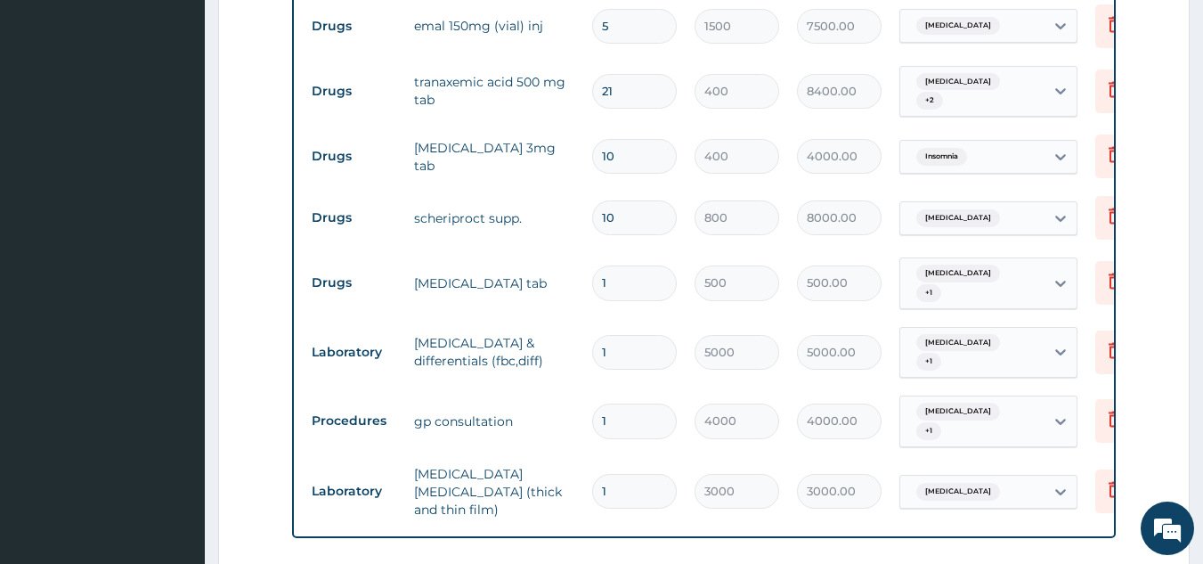
scroll to position [811, 0]
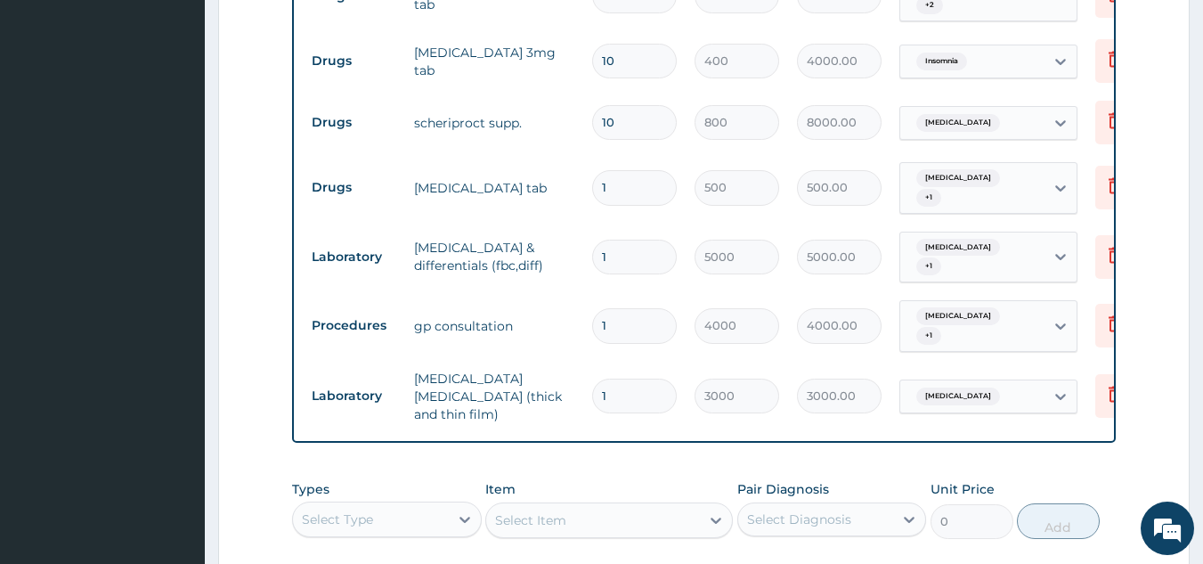
click at [628, 240] on input "1" at bounding box center [634, 257] width 85 height 35
click at [617, 170] on input "1" at bounding box center [634, 187] width 85 height 35
type input "0.00"
type input "2"
type input "1000.00"
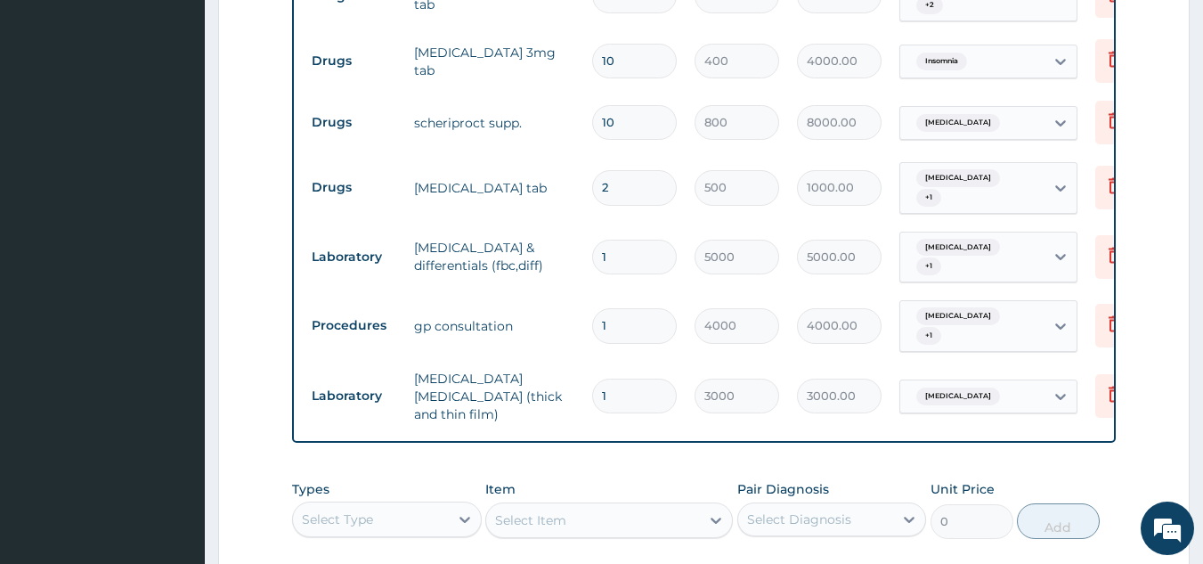
scroll to position [900, 0]
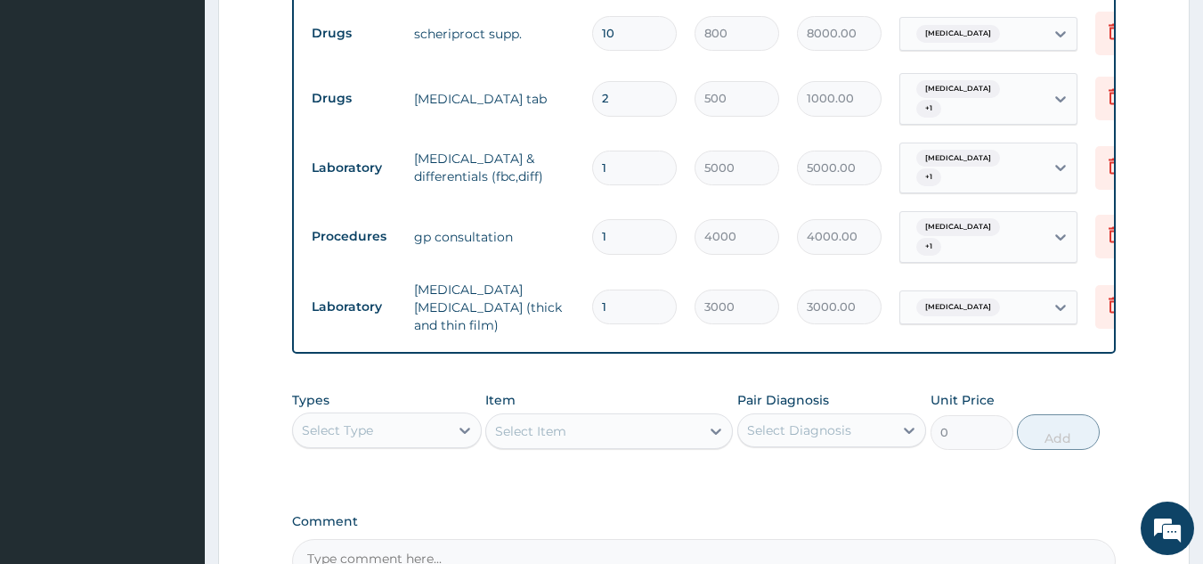
type input "2"
click at [628, 289] on input "1" at bounding box center [634, 306] width 85 height 35
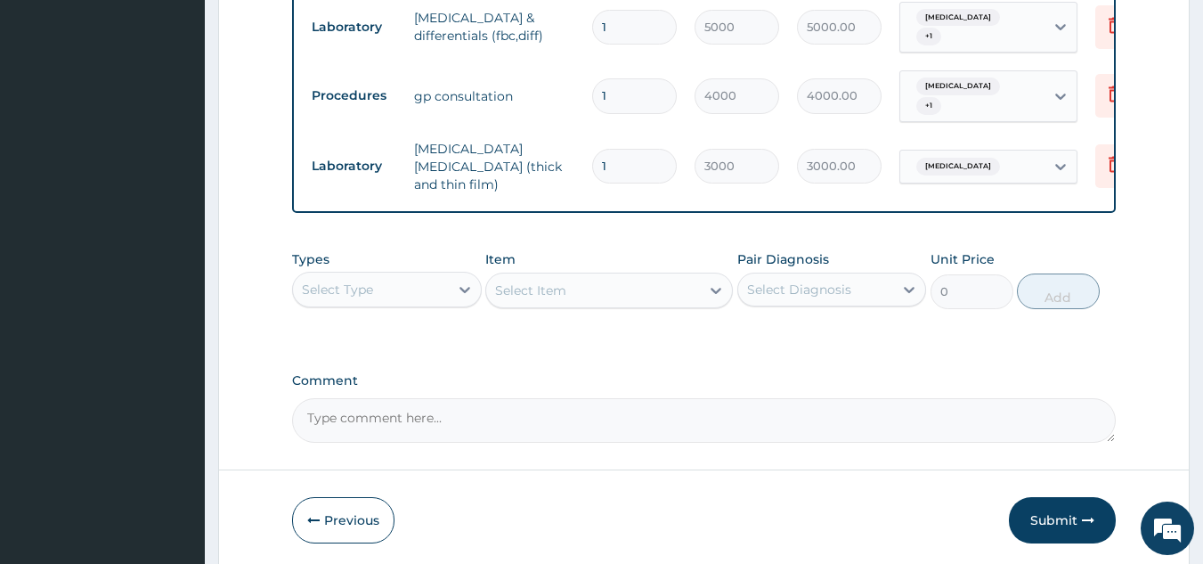
scroll to position [1080, 0]
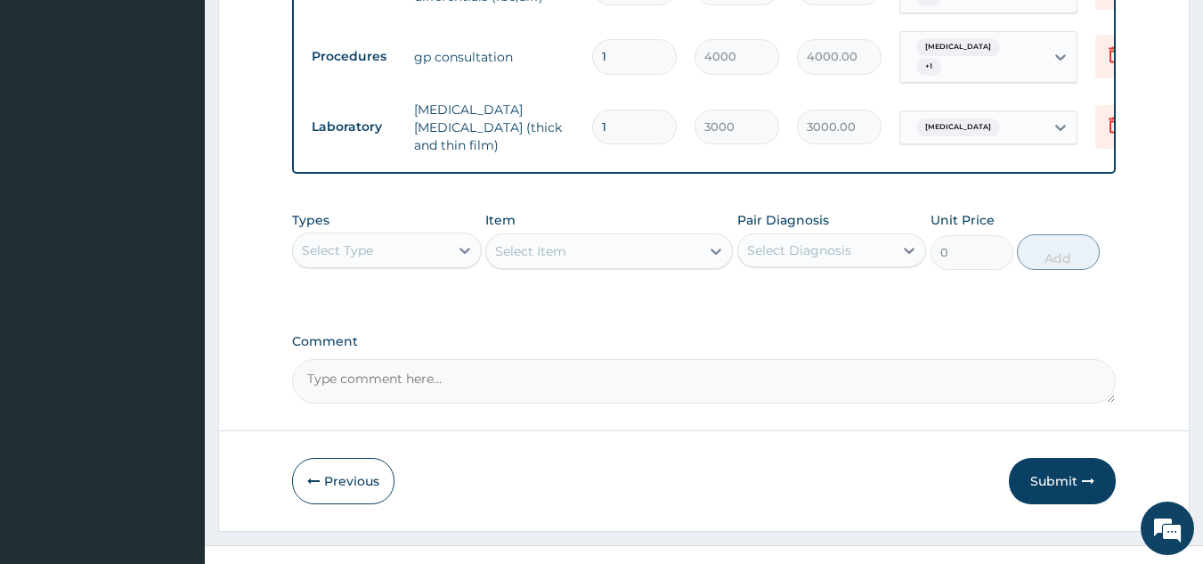
click at [606, 359] on textarea "Comment" at bounding box center [704, 381] width 825 height 45
type textarea "2 CARDS OF PCM approved"
click at [1050, 462] on button "Submit" at bounding box center [1062, 481] width 107 height 46
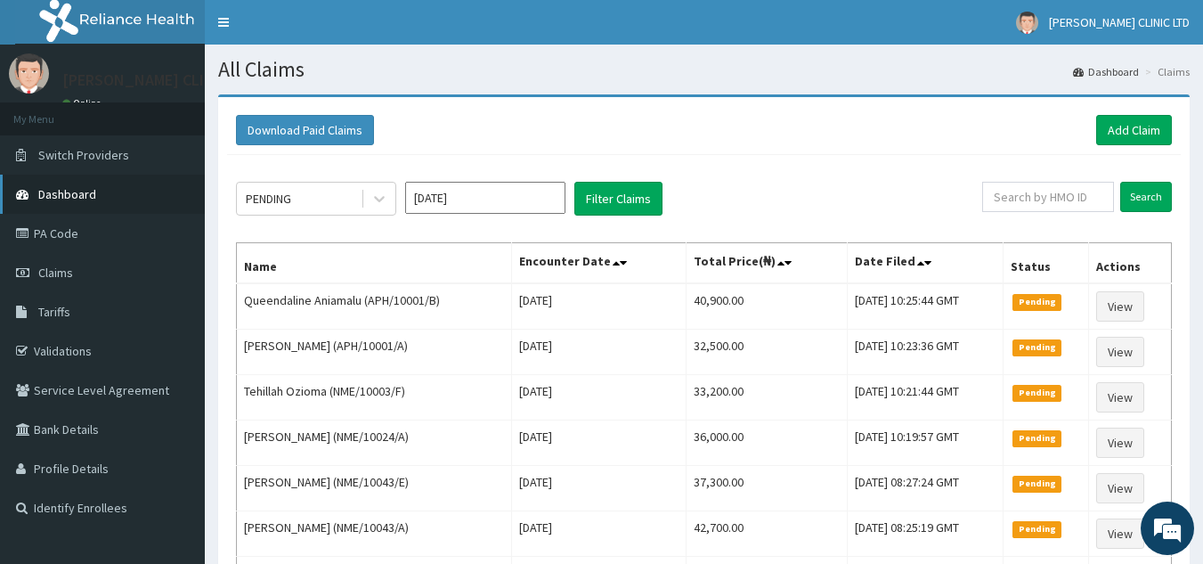
click at [71, 193] on span "Dashboard" at bounding box center [67, 194] width 58 height 16
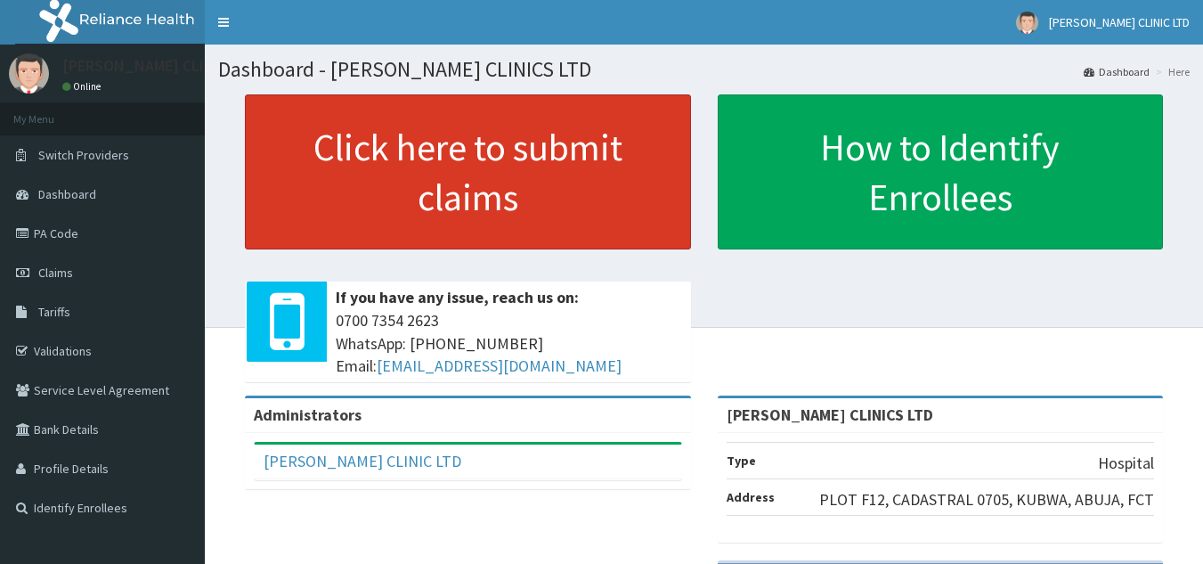
click at [437, 172] on link "Click here to submit claims" at bounding box center [468, 171] width 446 height 155
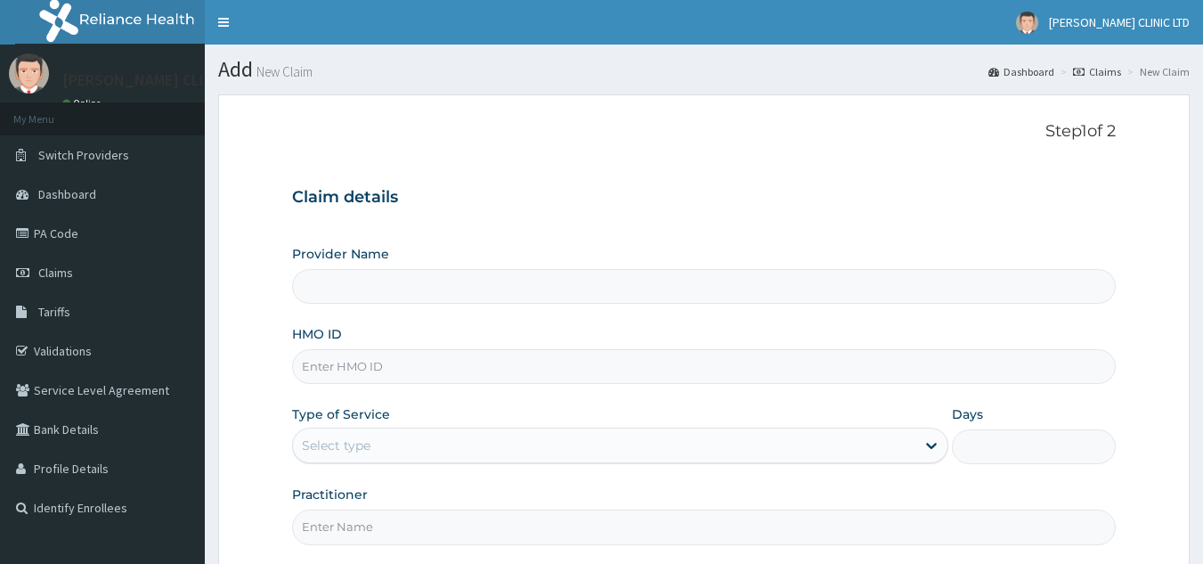
click at [485, 361] on input "HMO ID" at bounding box center [704, 366] width 825 height 35
type input "pmh"
type input "[PERSON_NAME] CLINICS LTD"
type input "p"
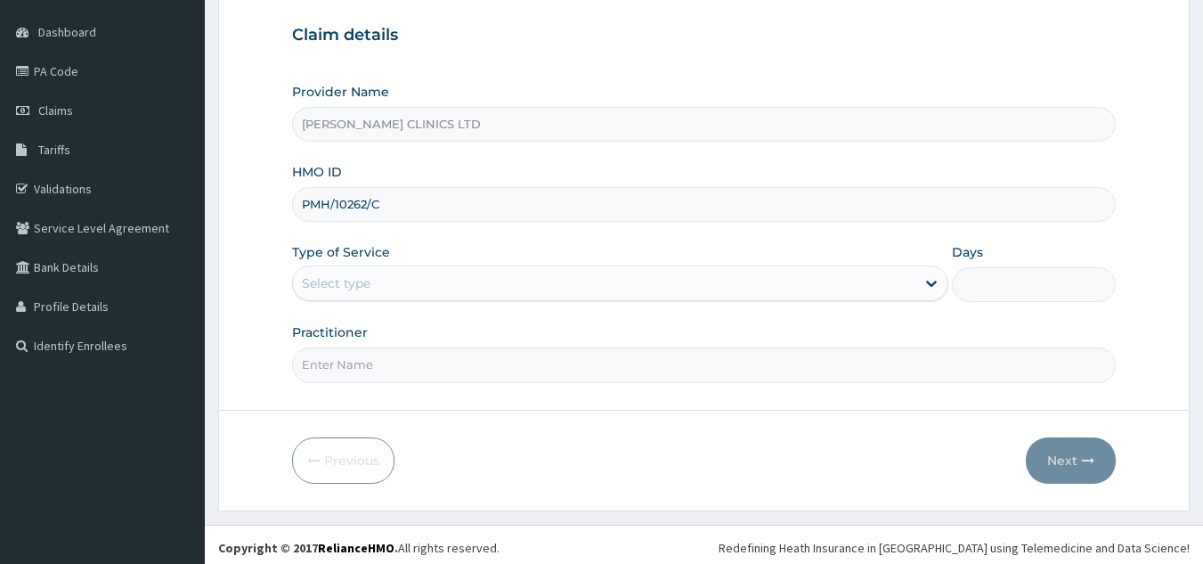
scroll to position [168, 0]
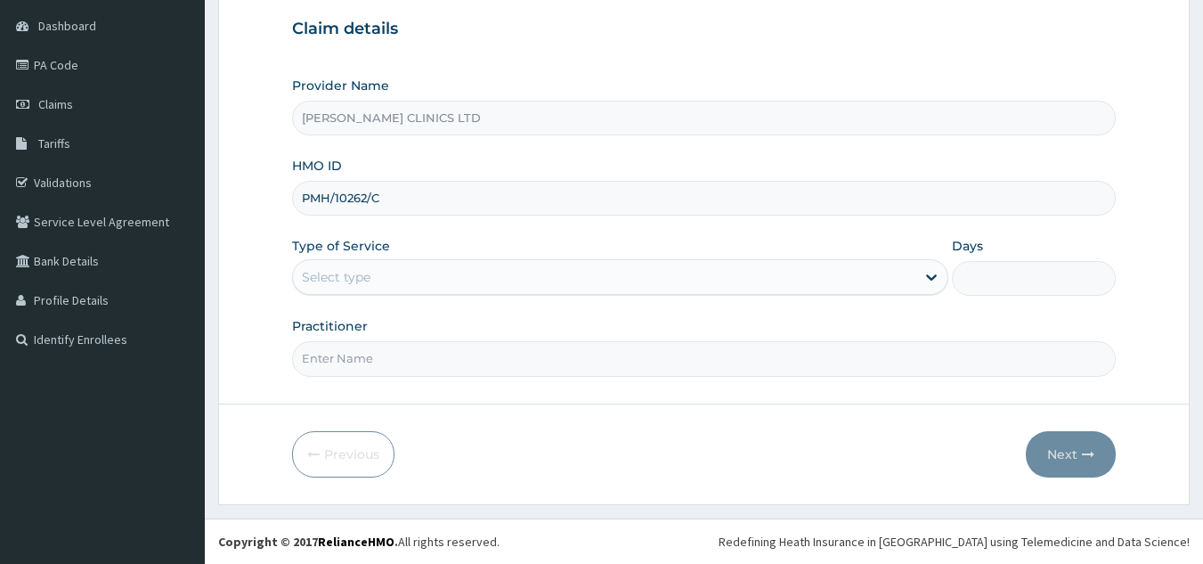
type input "PMH/10262/C"
click at [449, 280] on div "Select type" at bounding box center [604, 277] width 623 height 29
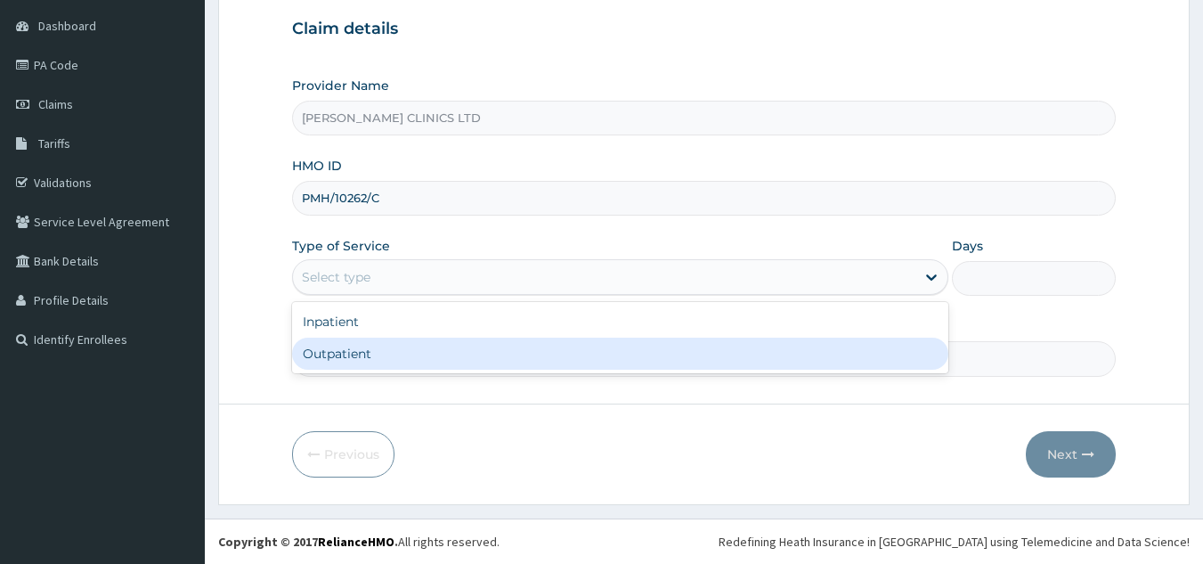
click at [437, 356] on div "Outpatient" at bounding box center [620, 354] width 656 height 32
type input "1"
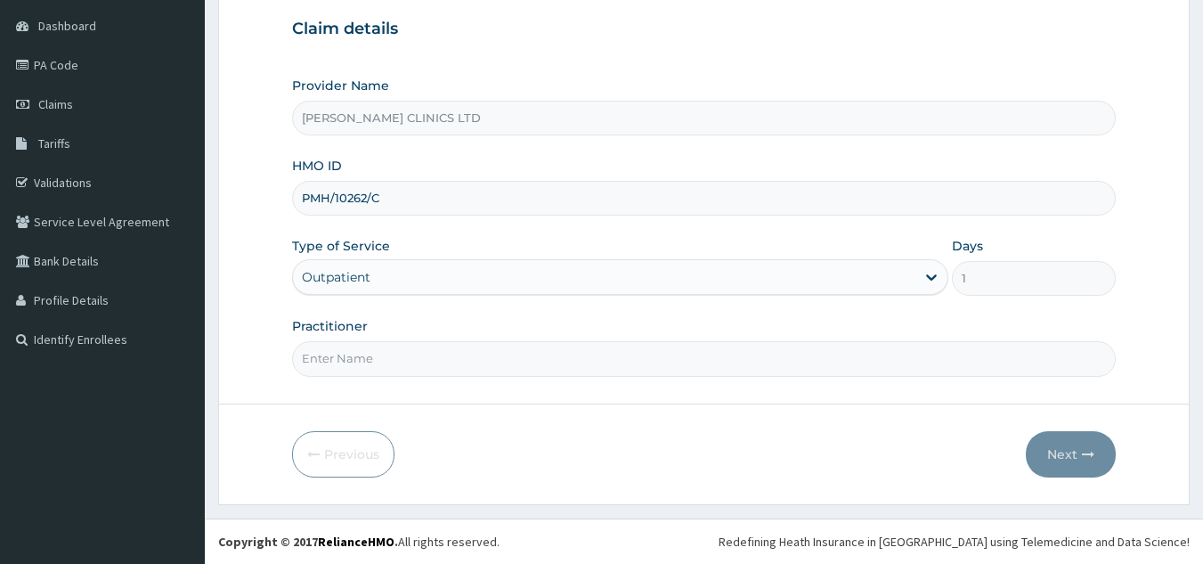
click at [438, 357] on input "Practitioner" at bounding box center [704, 358] width 825 height 35
type input "0"
click at [1064, 460] on button "Next" at bounding box center [1071, 454] width 90 height 46
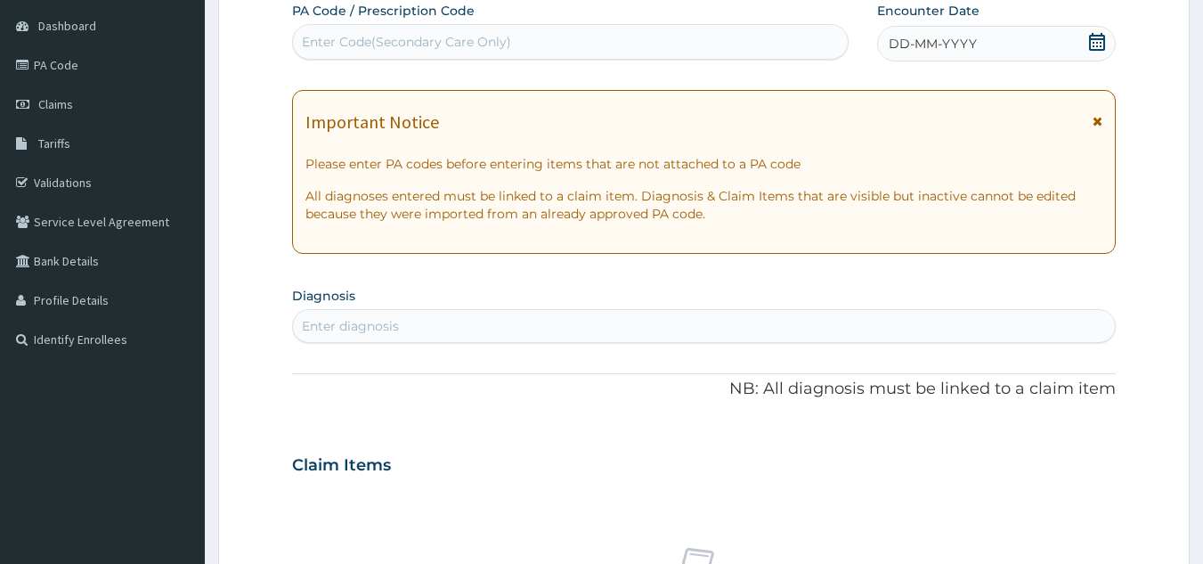
click at [518, 43] on div "Enter Code(Secondary Care Only)" at bounding box center [571, 42] width 556 height 29
type input "PA/B440E3"
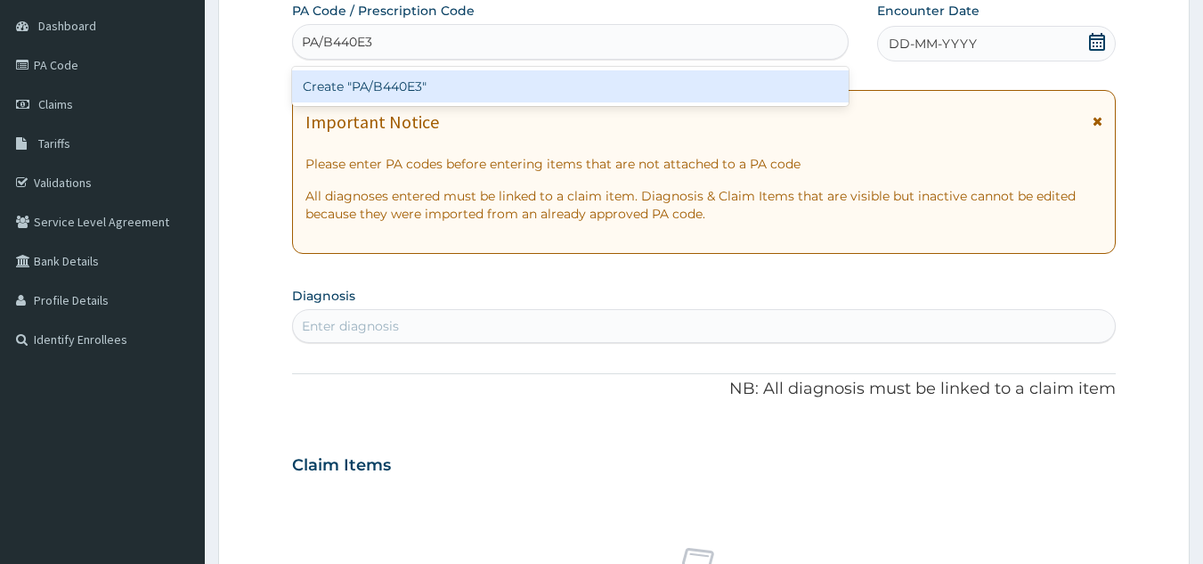
click at [372, 84] on div "Create "PA/B440E3"" at bounding box center [571, 86] width 558 height 32
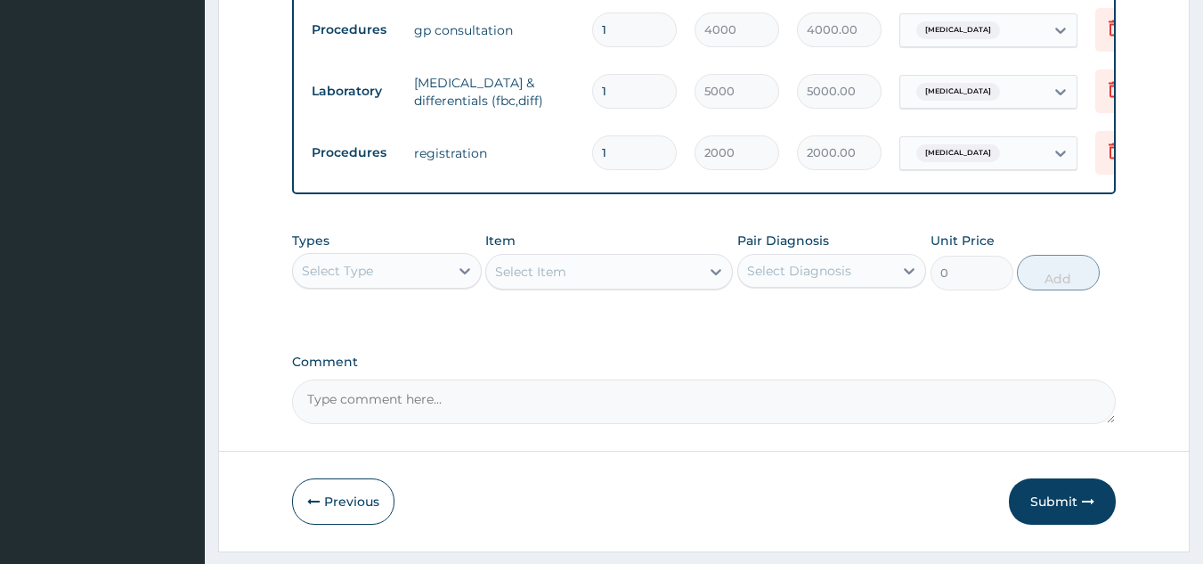
scroll to position [1087, 0]
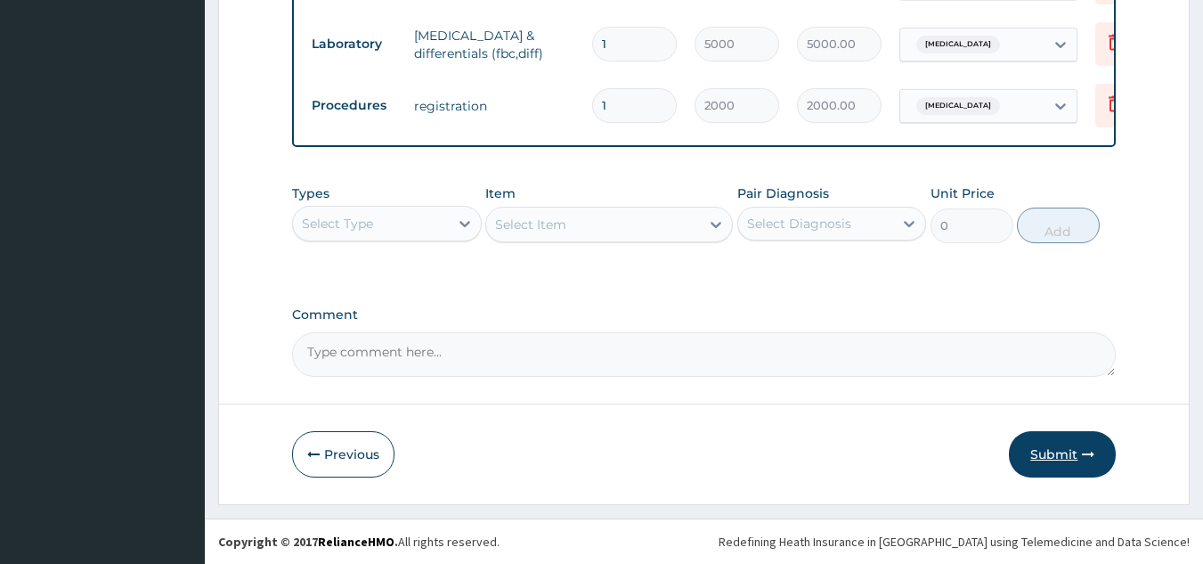
click at [1063, 462] on button "Submit" at bounding box center [1062, 454] width 107 height 46
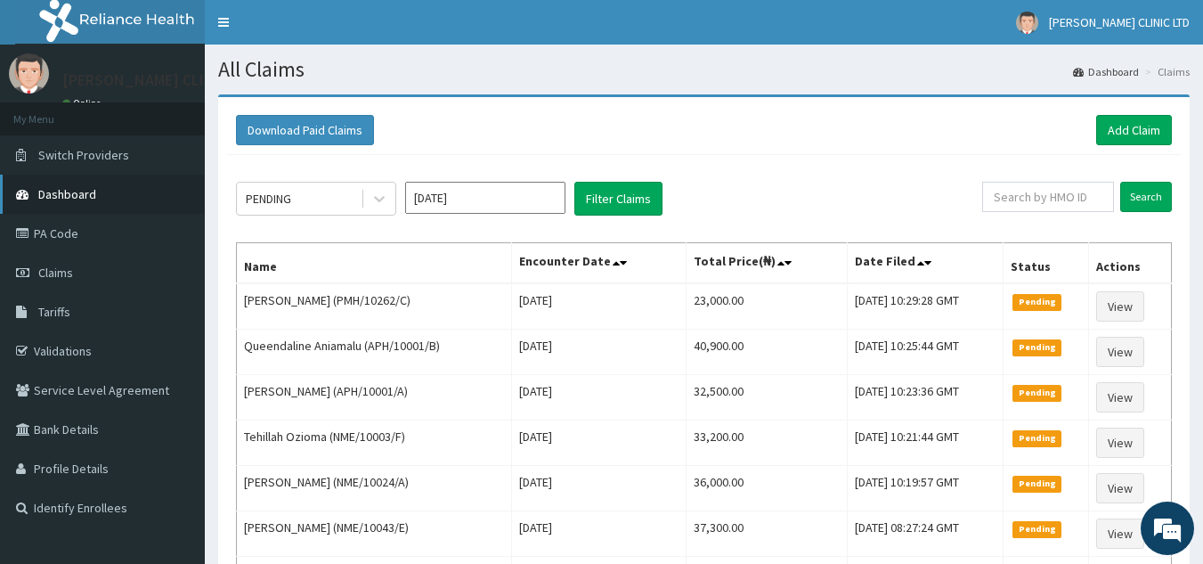
click at [52, 200] on span "Dashboard" at bounding box center [67, 194] width 58 height 16
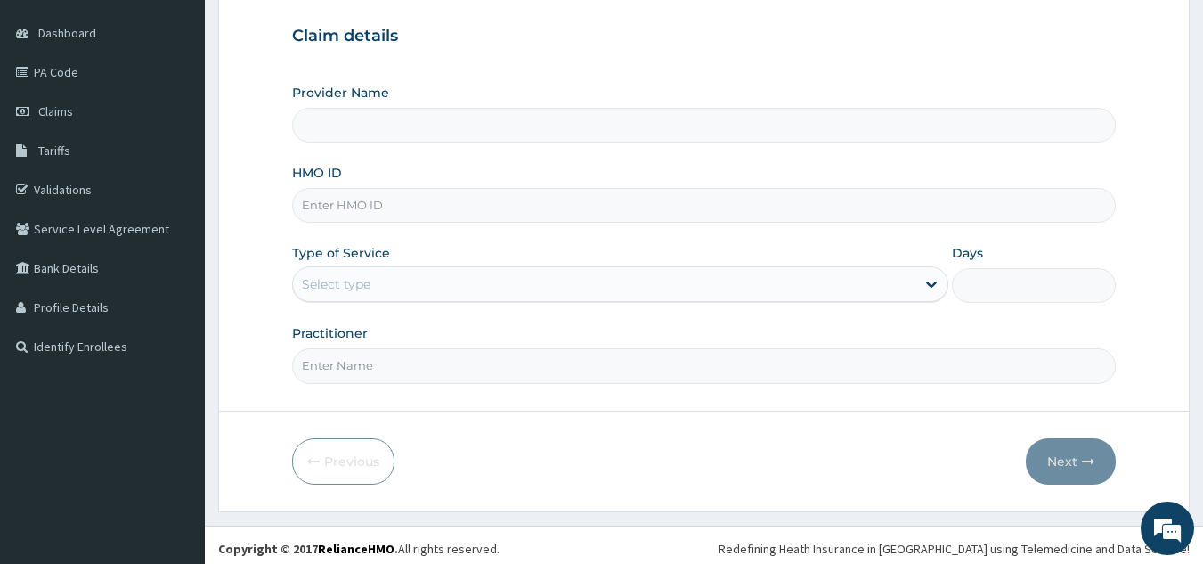
scroll to position [168, 0]
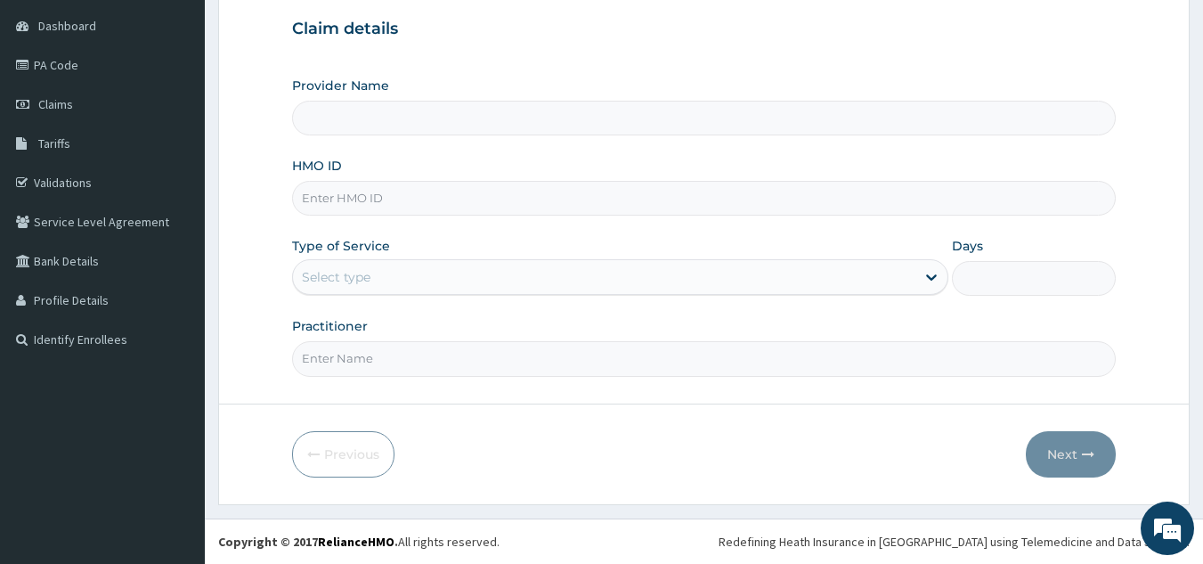
click at [486, 192] on input "HMO ID" at bounding box center [704, 198] width 825 height 35
type input "BORIS CLINICS LTD"
type input "PMH/10404/A"
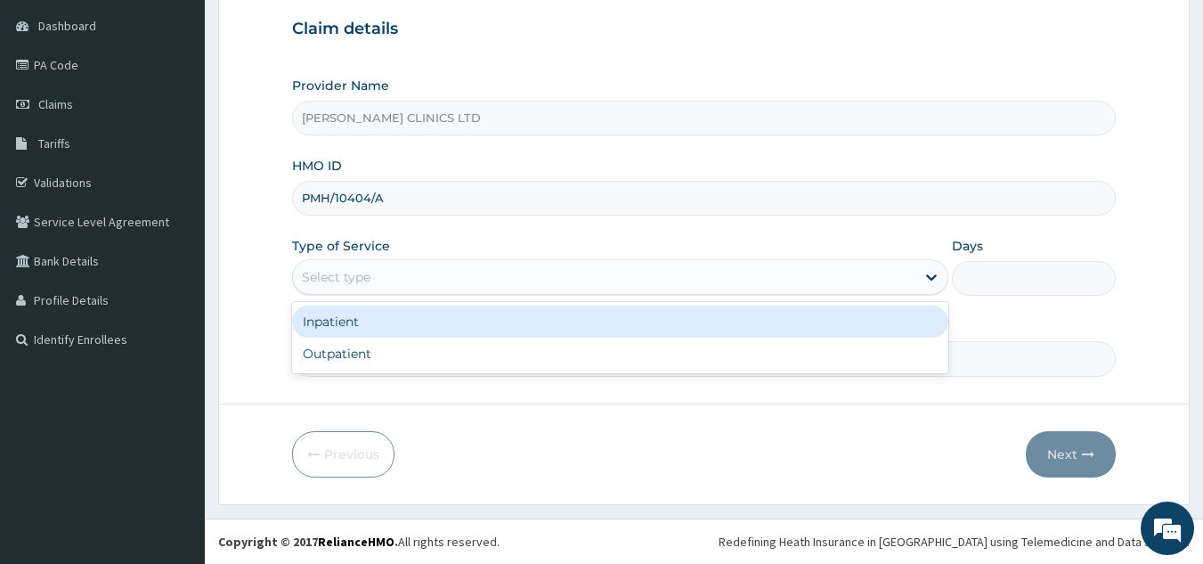
click at [425, 282] on div "Select type" at bounding box center [604, 277] width 623 height 29
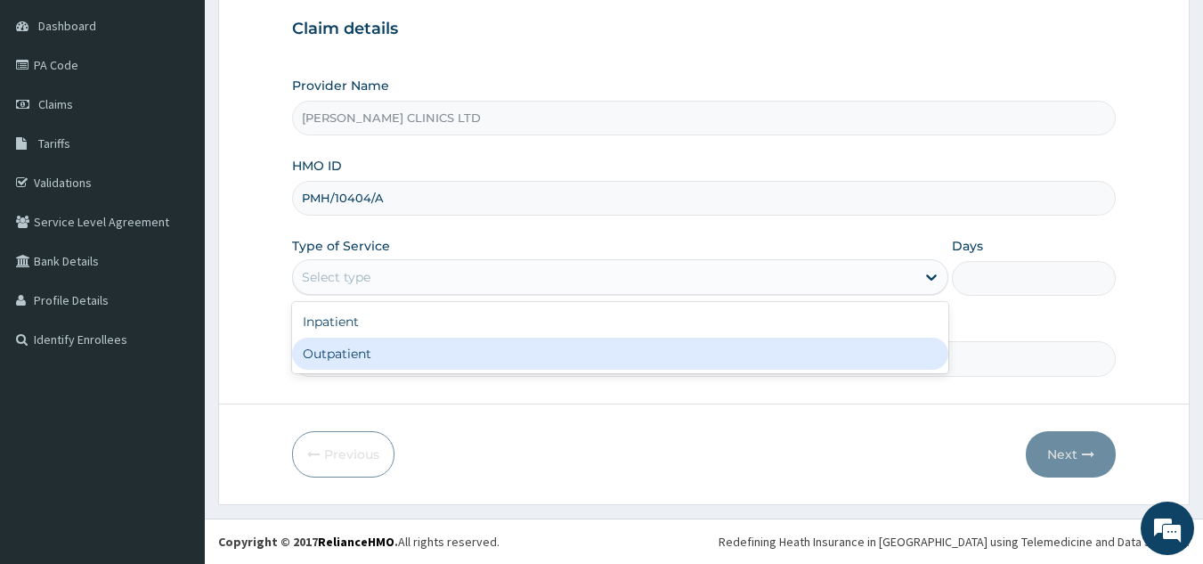
click at [418, 352] on div "Outpatient" at bounding box center [620, 354] width 656 height 32
type input "1"
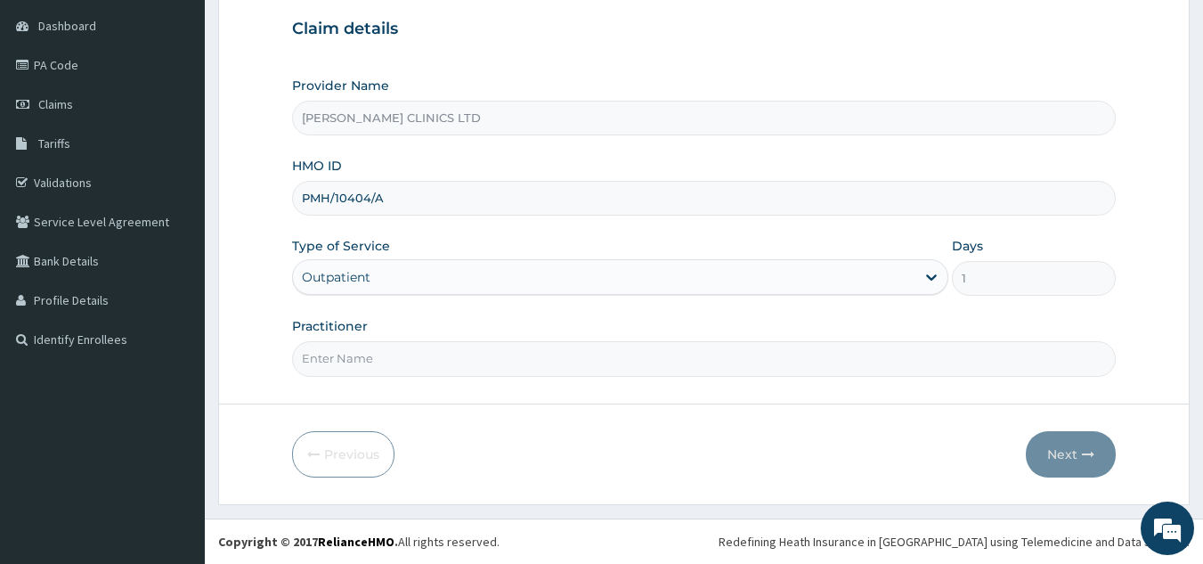
click at [418, 352] on input "Practitioner" at bounding box center [704, 358] width 825 height 35
type input "0"
click at [1057, 452] on button "Next" at bounding box center [1071, 454] width 90 height 46
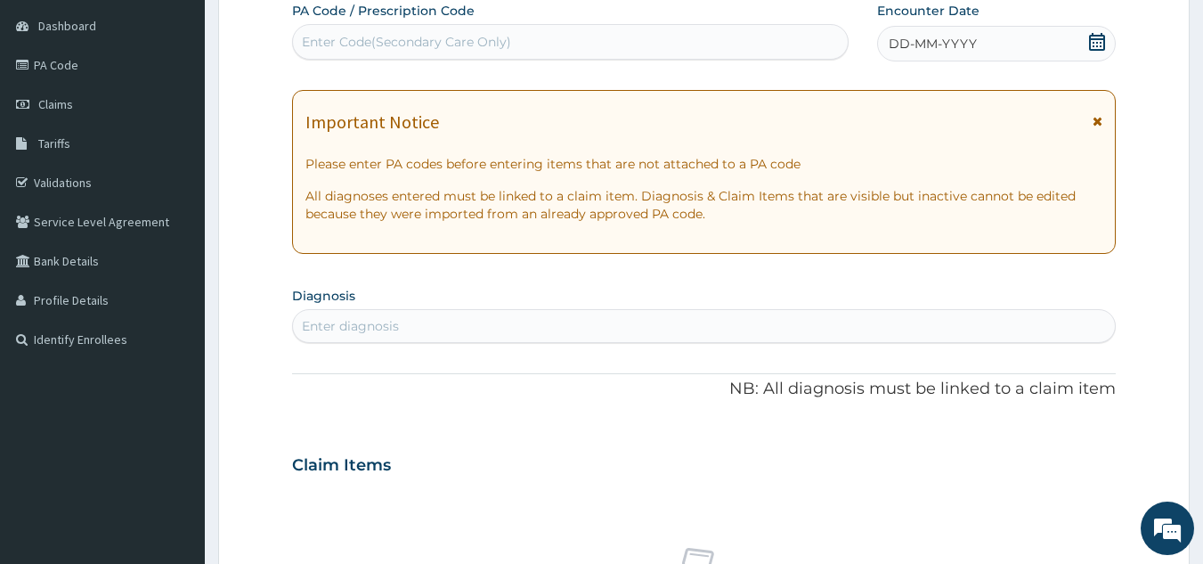
click at [384, 40] on div "Enter Code(Secondary Care Only)" at bounding box center [406, 42] width 209 height 18
type input "PA/06E41E"
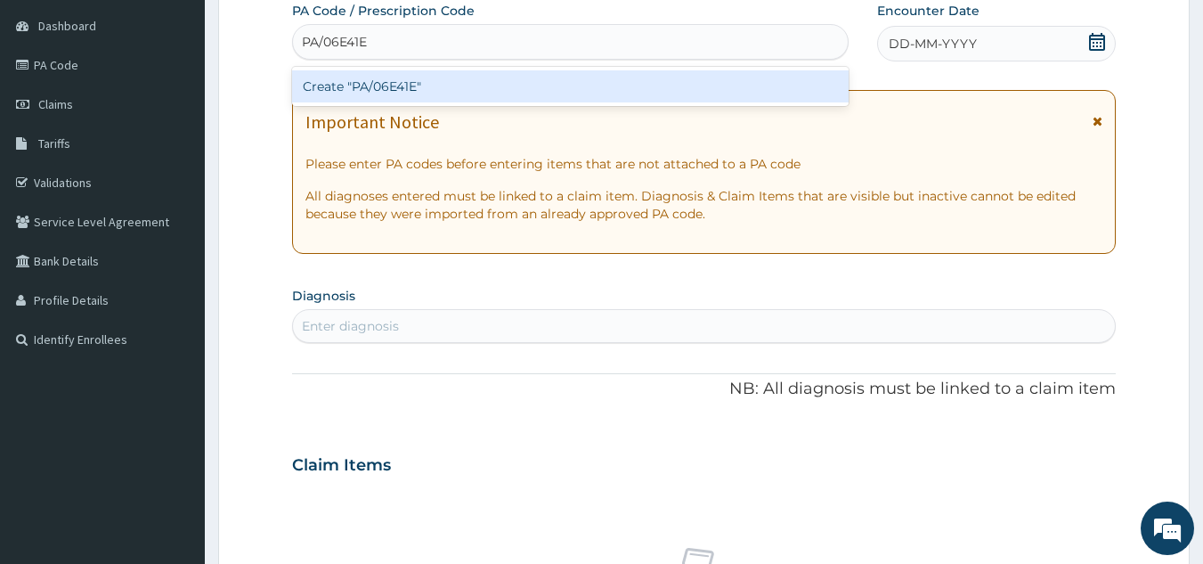
click at [425, 79] on div "Create "PA/06E41E"" at bounding box center [571, 86] width 558 height 32
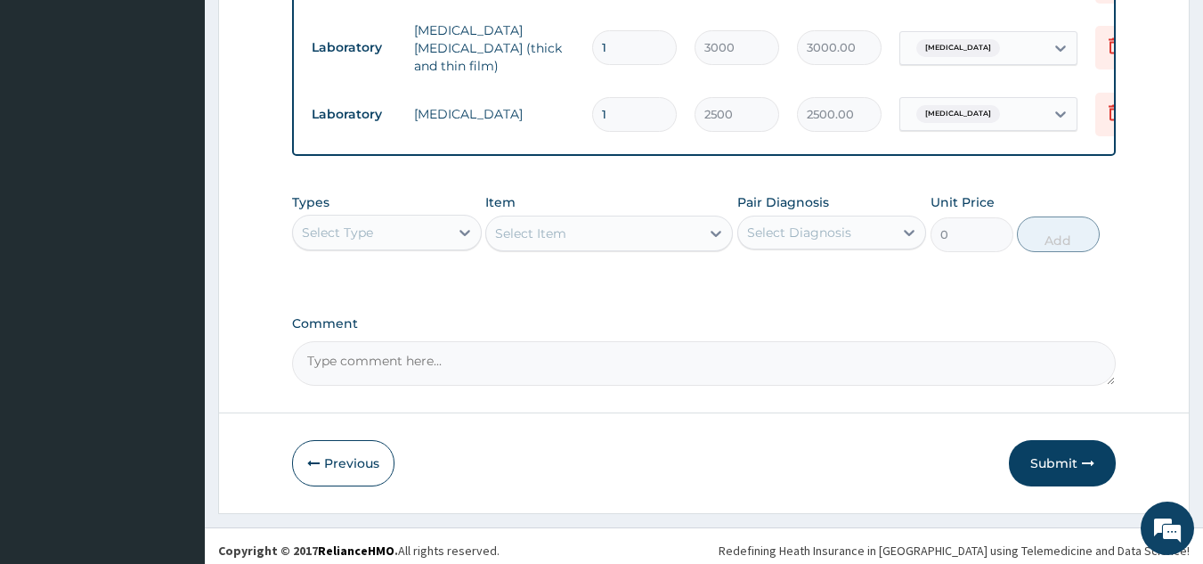
scroll to position [1018, 0]
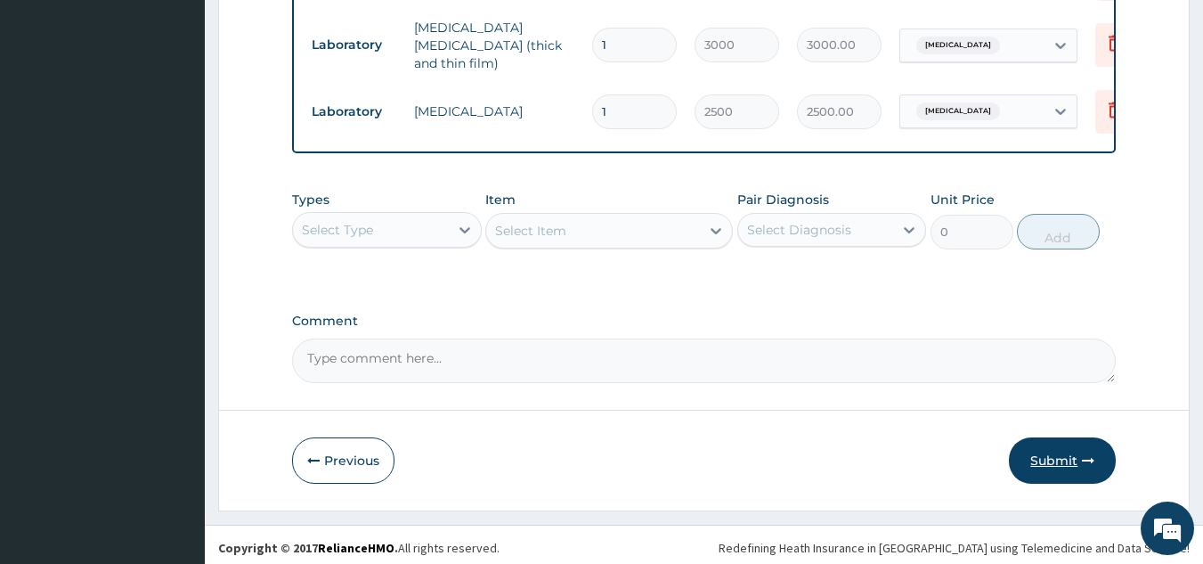
click at [1055, 457] on button "Submit" at bounding box center [1062, 460] width 107 height 46
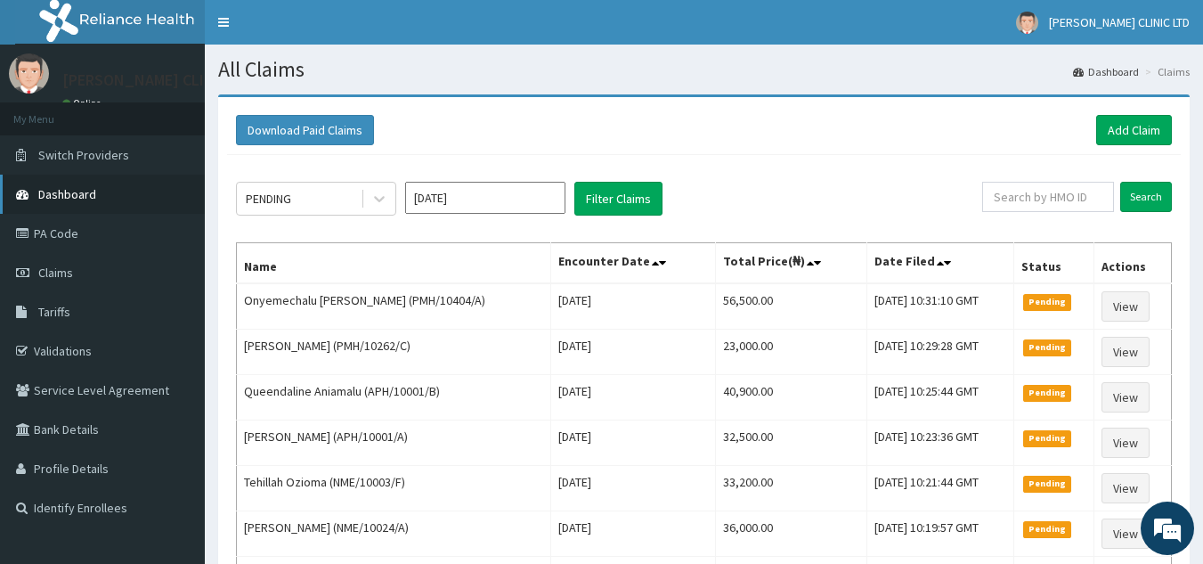
click at [69, 196] on span "Dashboard" at bounding box center [67, 194] width 58 height 16
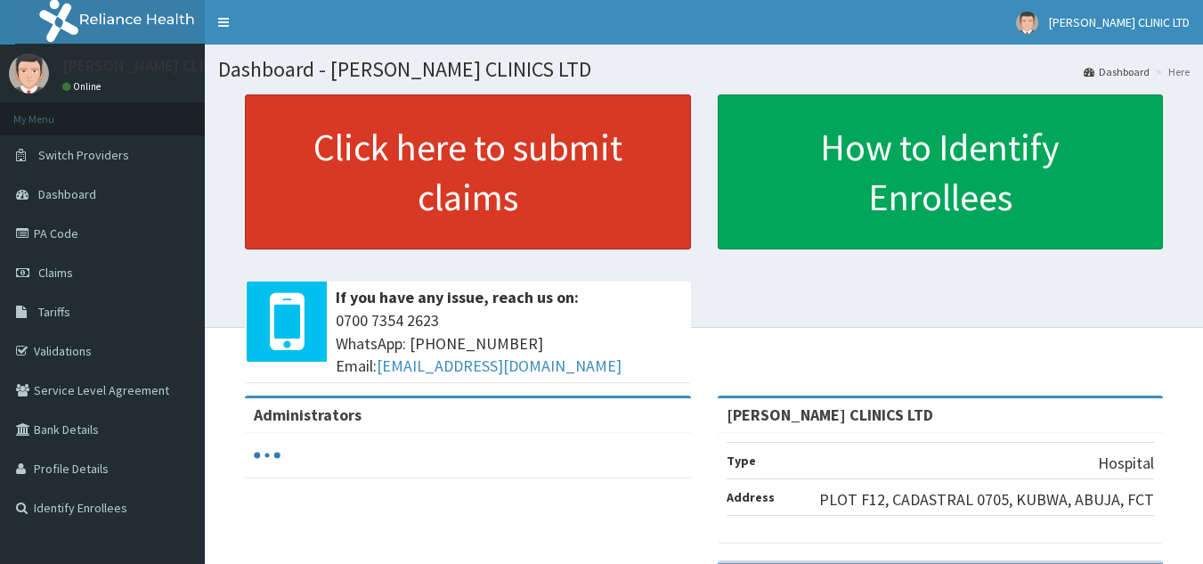
click at [450, 173] on link "Click here to submit claims" at bounding box center [468, 171] width 446 height 155
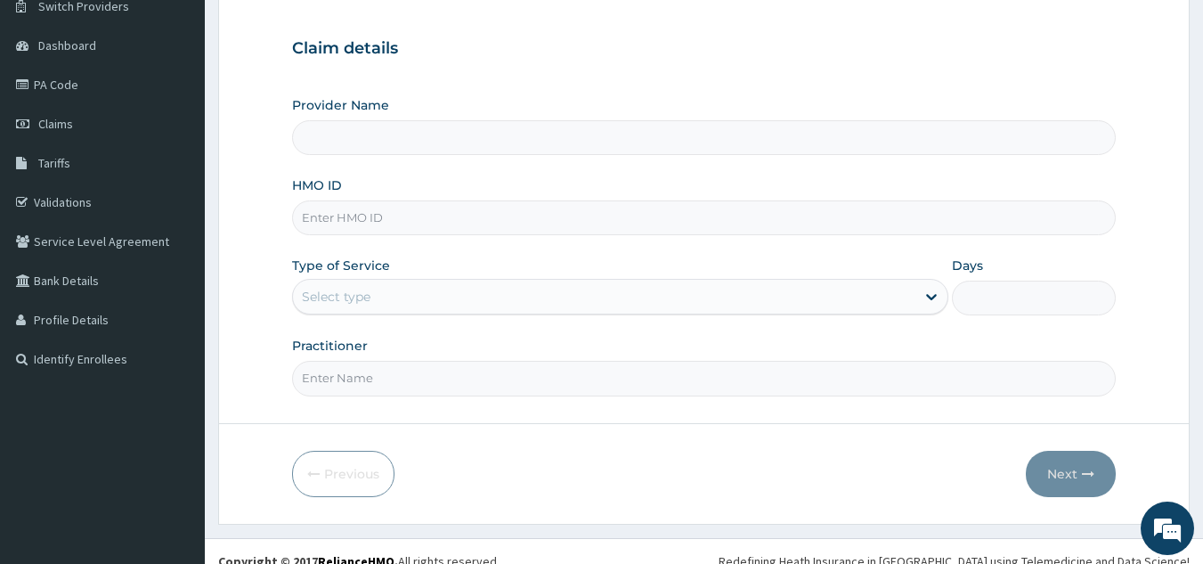
scroll to position [168, 0]
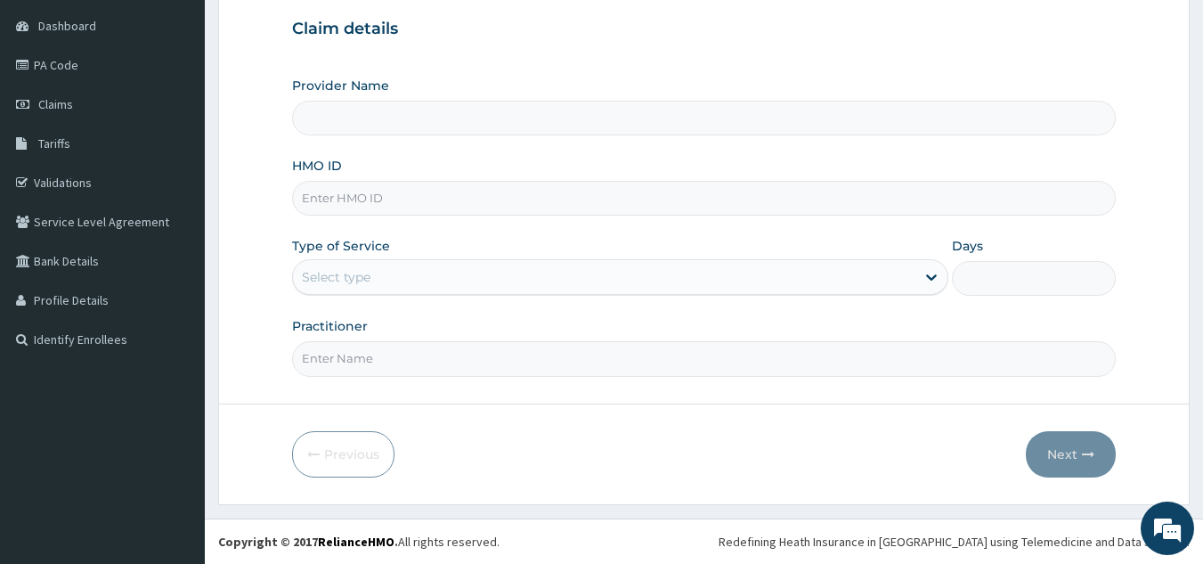
type input "[PERSON_NAME] CLINICS LTD"
click at [496, 207] on input "HMO ID" at bounding box center [704, 198] width 825 height 35
type input "LGL/10030/C"
drag, startPoint x: 412, startPoint y: 271, endPoint x: 403, endPoint y: 281, distance: 14.5
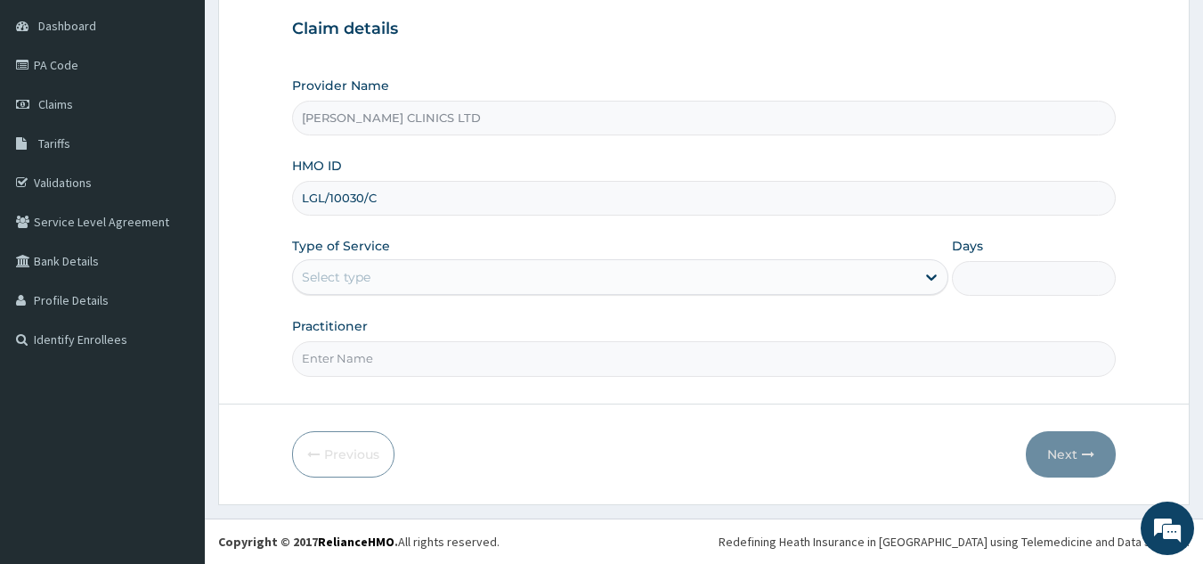
click at [412, 271] on div "Select type" at bounding box center [604, 277] width 623 height 29
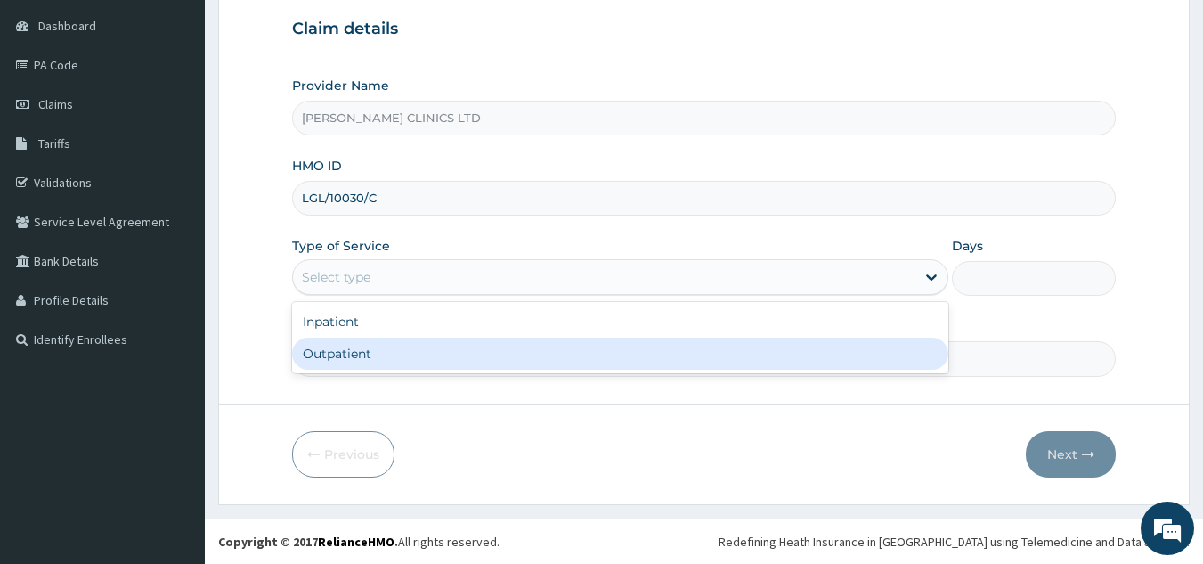
drag, startPoint x: 395, startPoint y: 344, endPoint x: 411, endPoint y: 359, distance: 22.1
click at [396, 350] on div "Outpatient" at bounding box center [620, 354] width 656 height 32
type input "1"
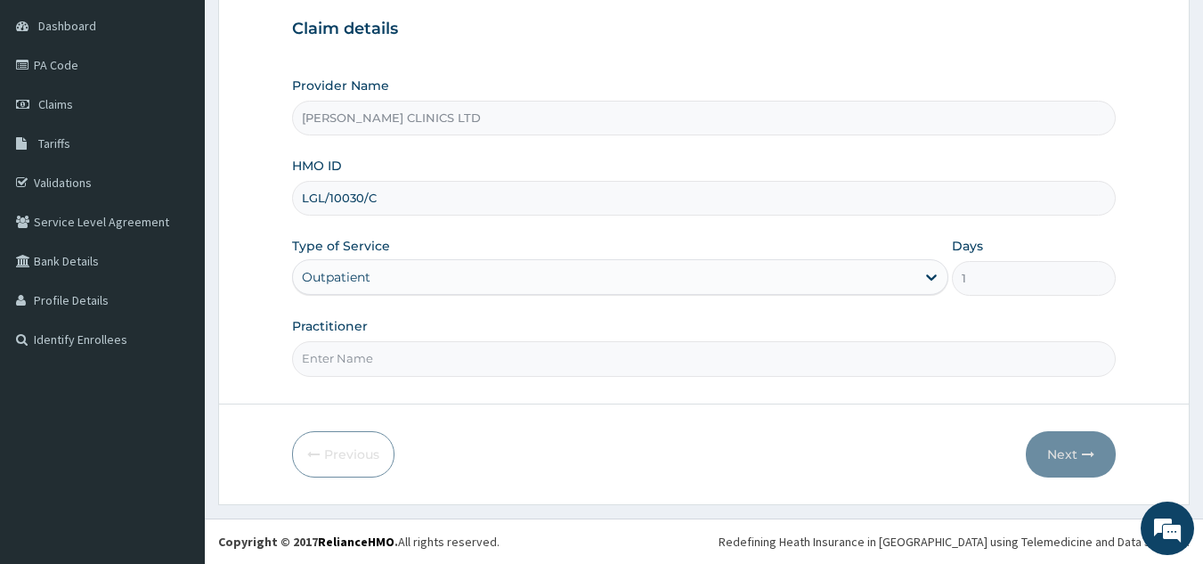
click at [405, 356] on input "Practitioner" at bounding box center [704, 358] width 825 height 35
type input "0"
click at [1064, 453] on button "Next" at bounding box center [1071, 454] width 90 height 46
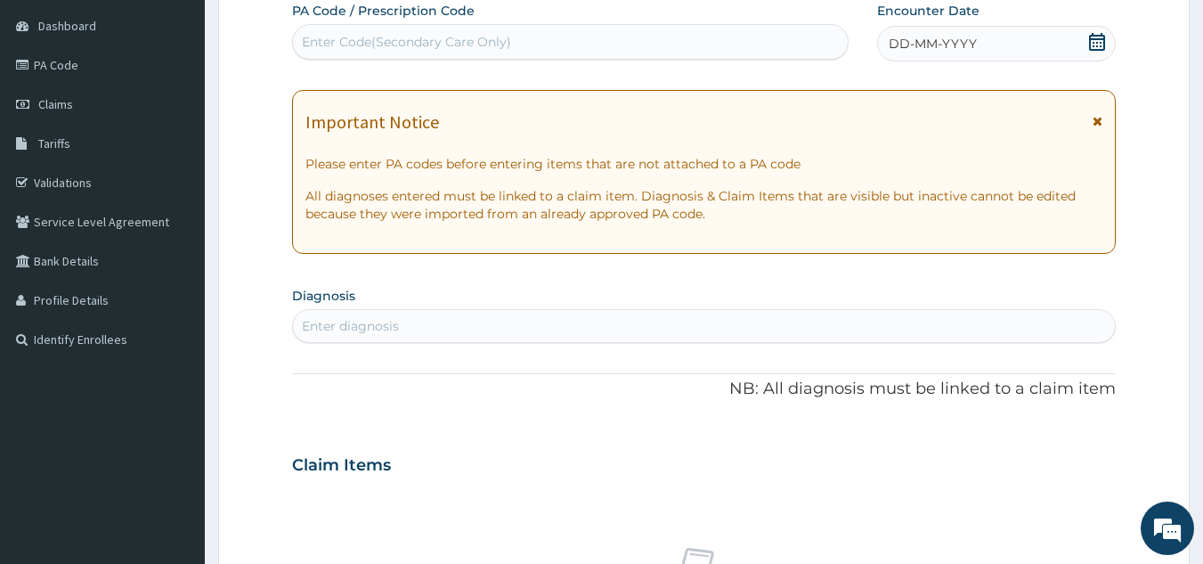
click at [439, 40] on div "Enter Code(Secondary Care Only)" at bounding box center [406, 42] width 209 height 18
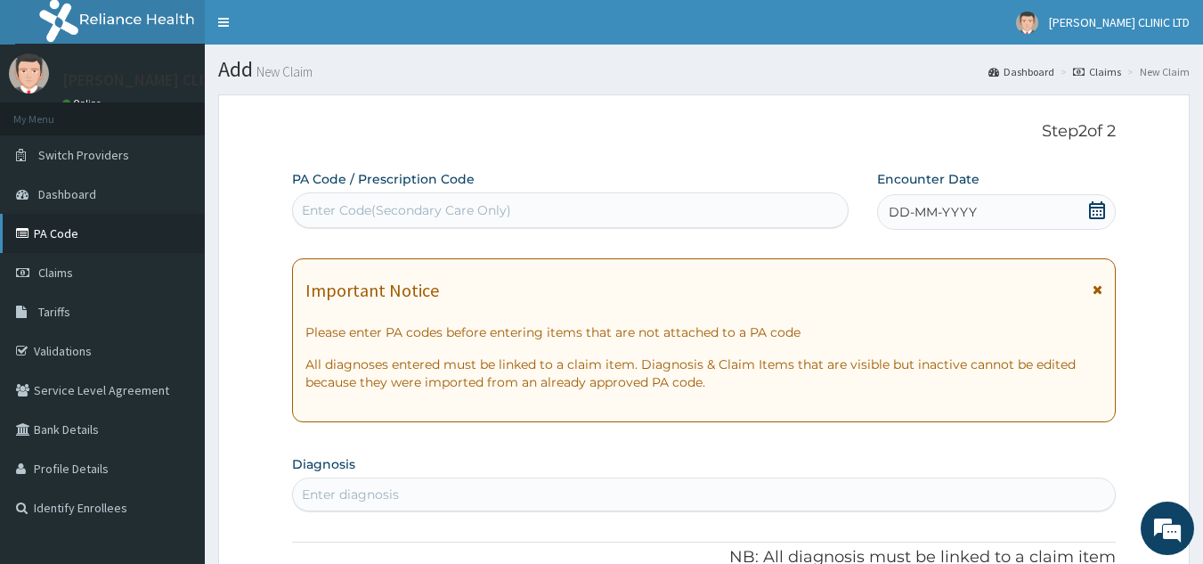
click at [54, 223] on link "PA Code" at bounding box center [102, 233] width 205 height 39
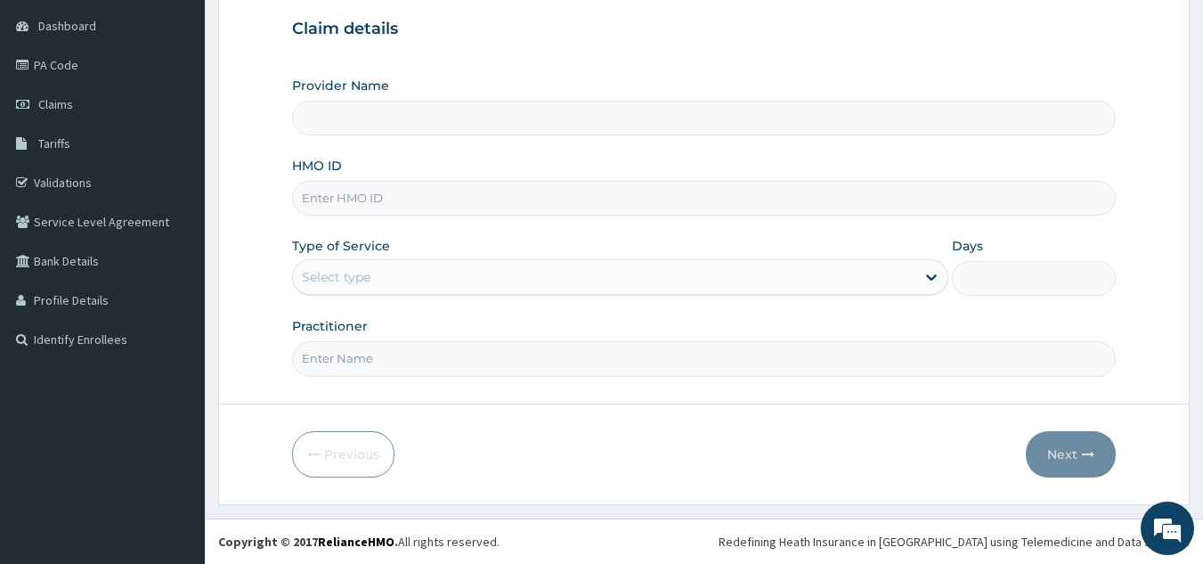
type input "[PERSON_NAME] CLINICS LTD"
type input "LGL/10030/D"
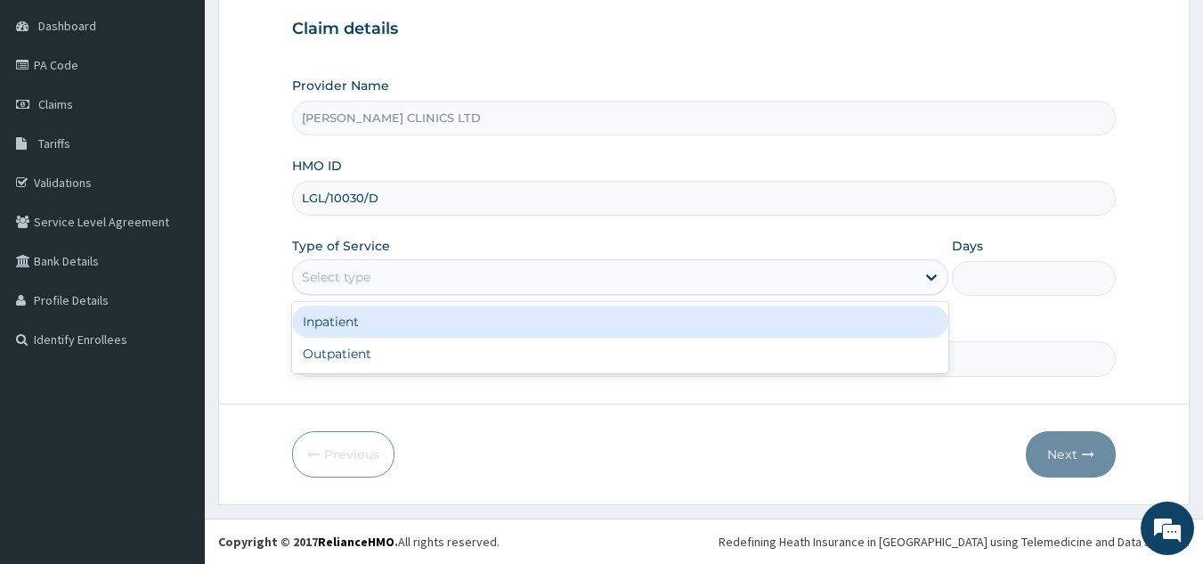
click at [473, 274] on div "Select type" at bounding box center [604, 277] width 623 height 29
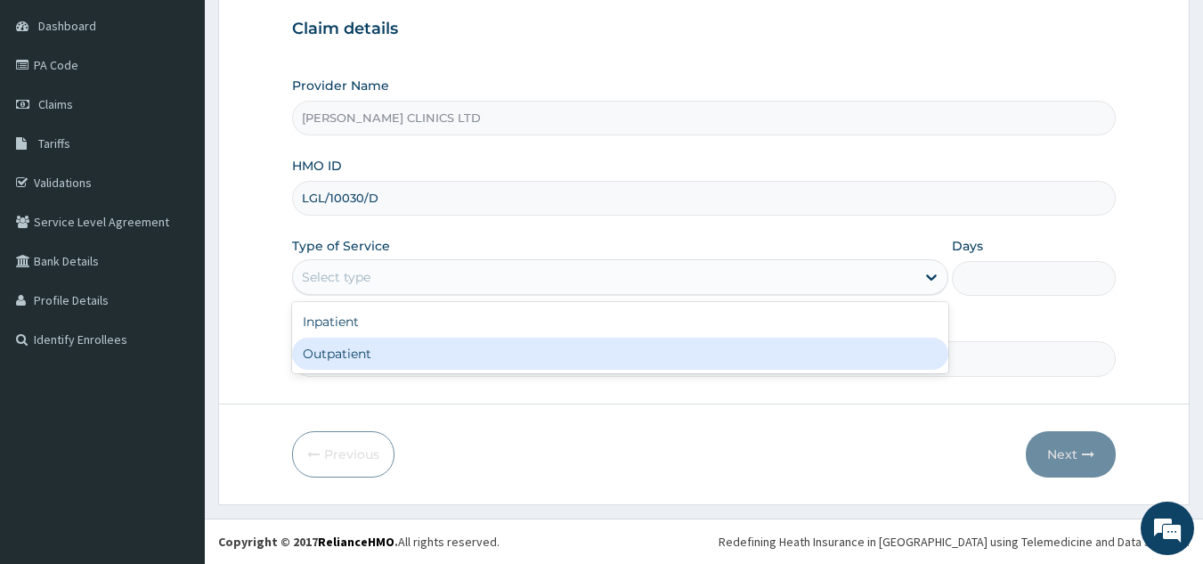
click at [431, 362] on div "Outpatient" at bounding box center [620, 354] width 656 height 32
type input "1"
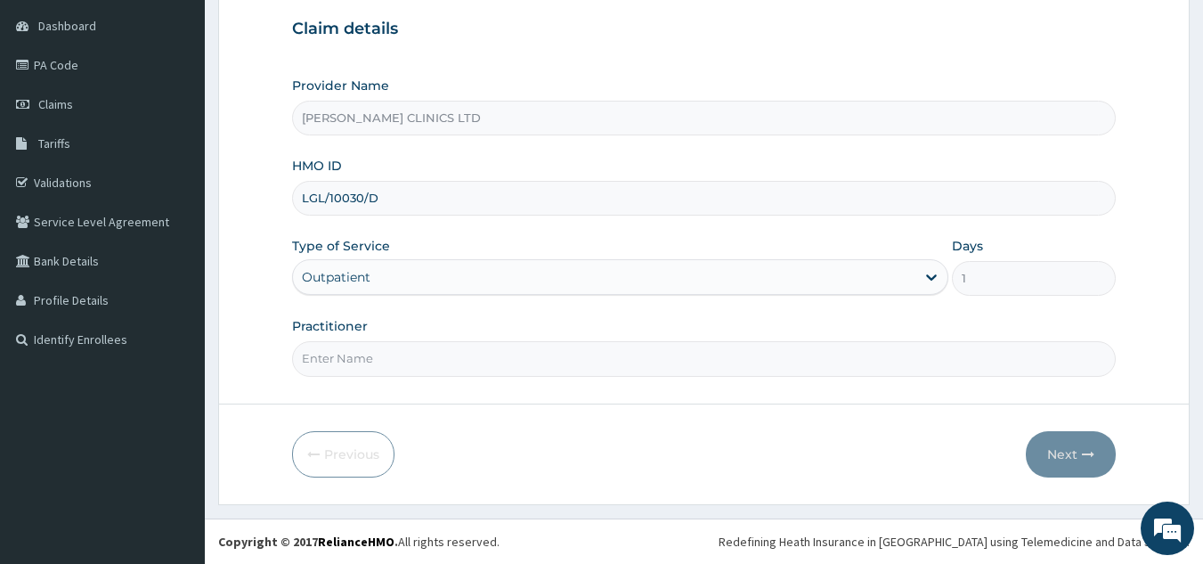
click at [432, 367] on input "Practitioner" at bounding box center [704, 358] width 825 height 35
type input "0"
click at [1070, 460] on button "Next" at bounding box center [1071, 454] width 90 height 46
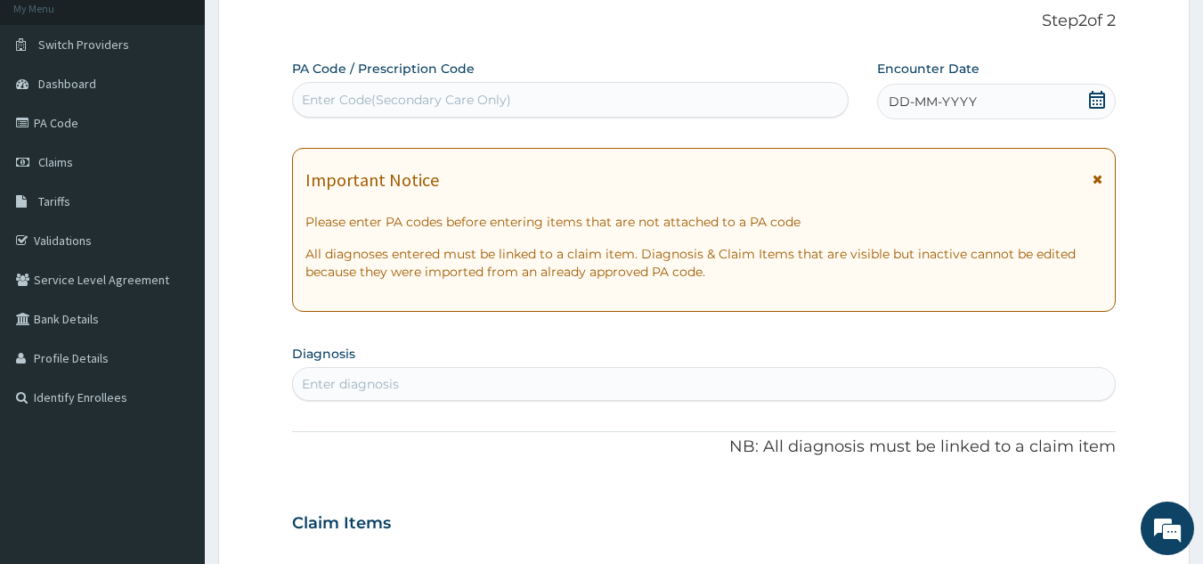
scroll to position [79, 0]
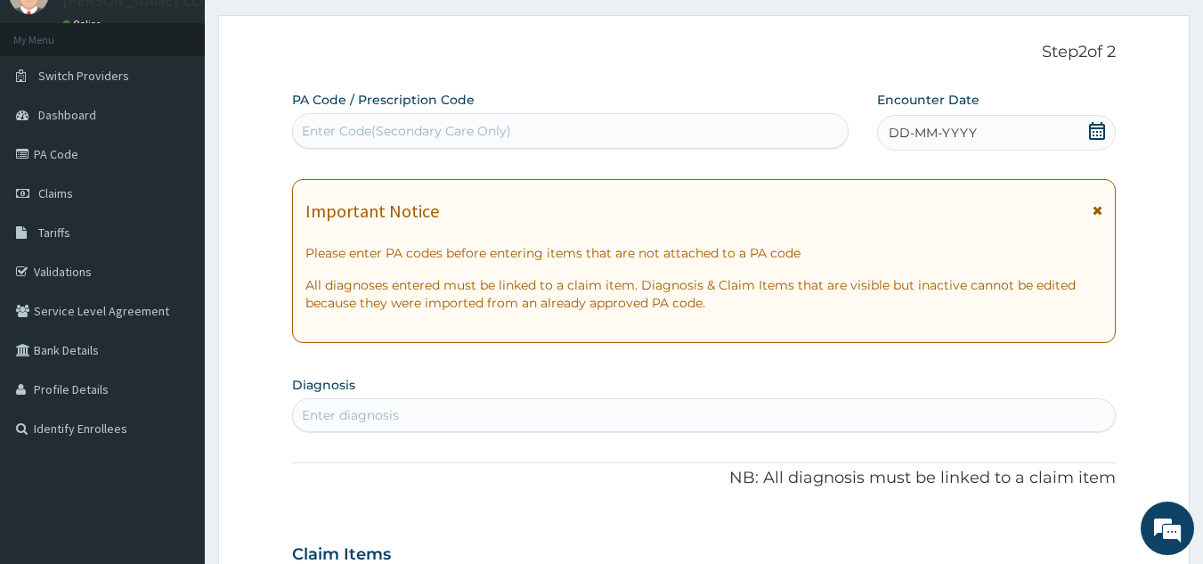
click at [495, 134] on div "Enter Code(Secondary Care Only)" at bounding box center [406, 131] width 209 height 18
type input "PA/DE0557"
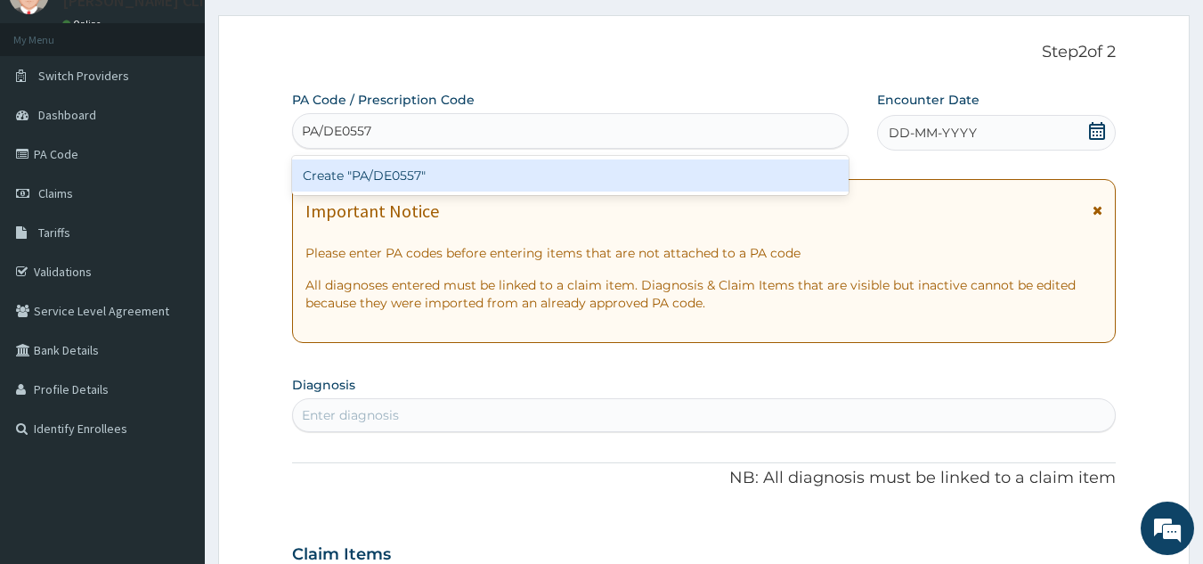
click at [412, 184] on div "Create "PA/DE0557"" at bounding box center [571, 175] width 558 height 32
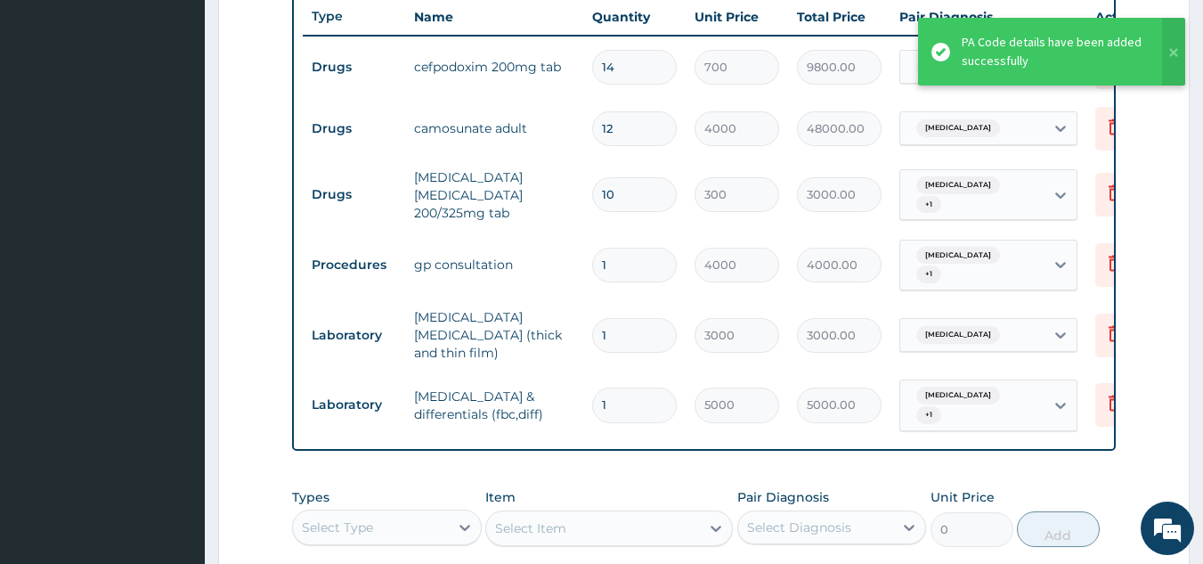
scroll to position [678, 0]
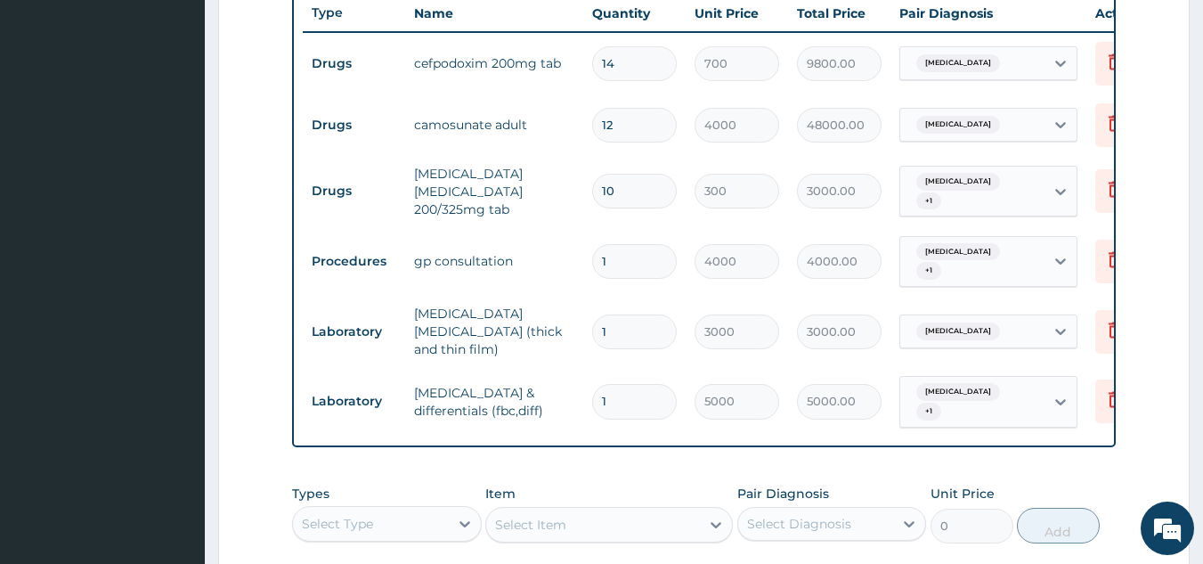
click at [638, 120] on input "12" at bounding box center [634, 125] width 85 height 35
type input "1"
type input "4000.00"
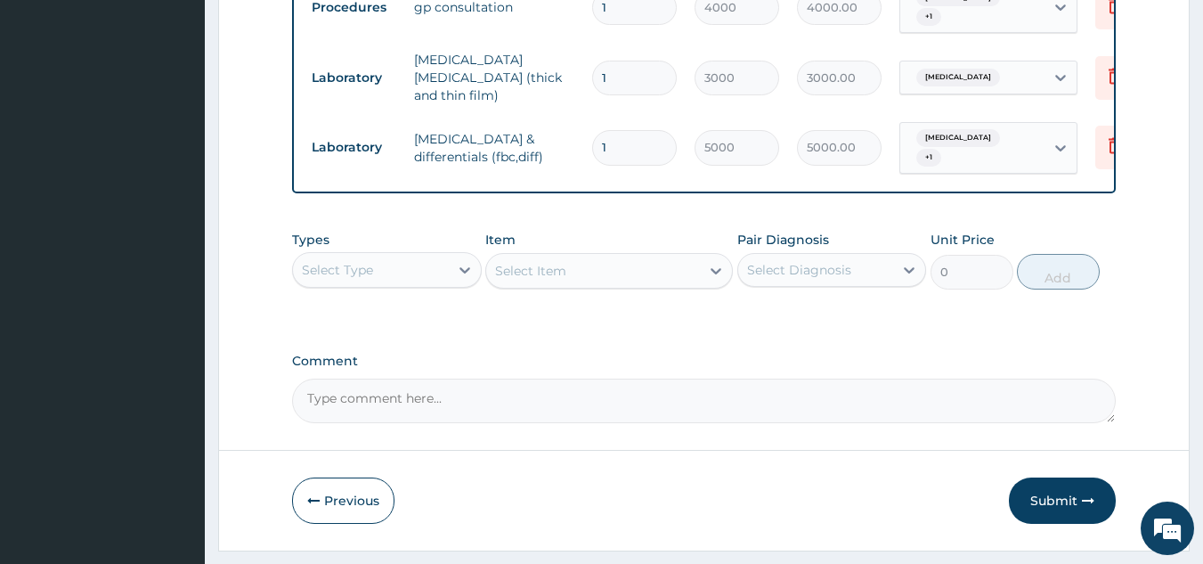
scroll to position [957, 0]
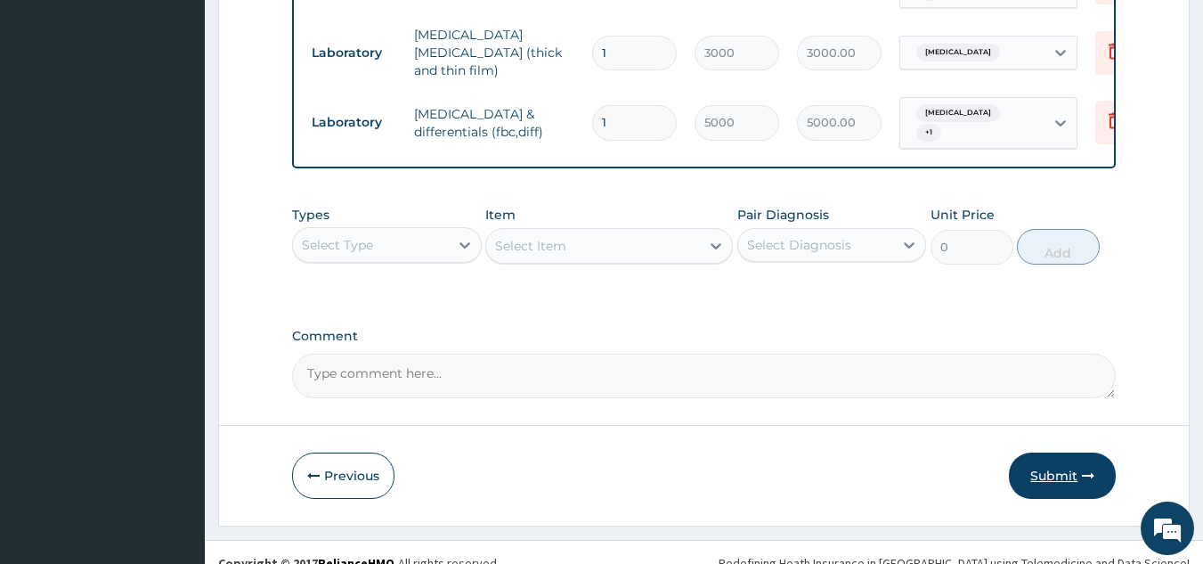
type input "1"
click at [1047, 454] on button "Submit" at bounding box center [1062, 475] width 107 height 46
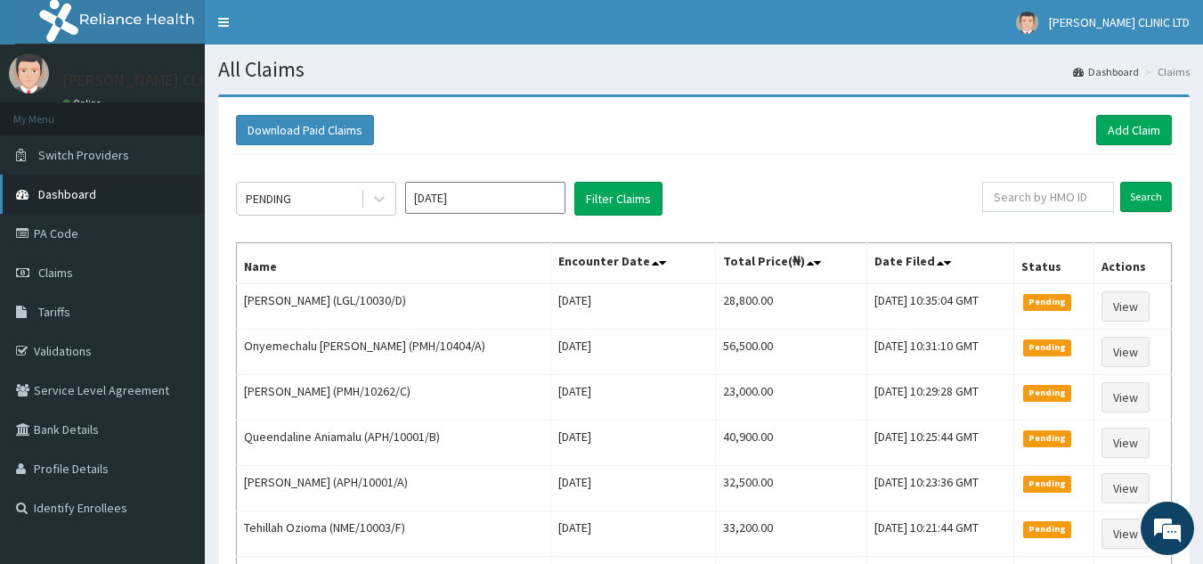
click at [61, 193] on span "Dashboard" at bounding box center [67, 194] width 58 height 16
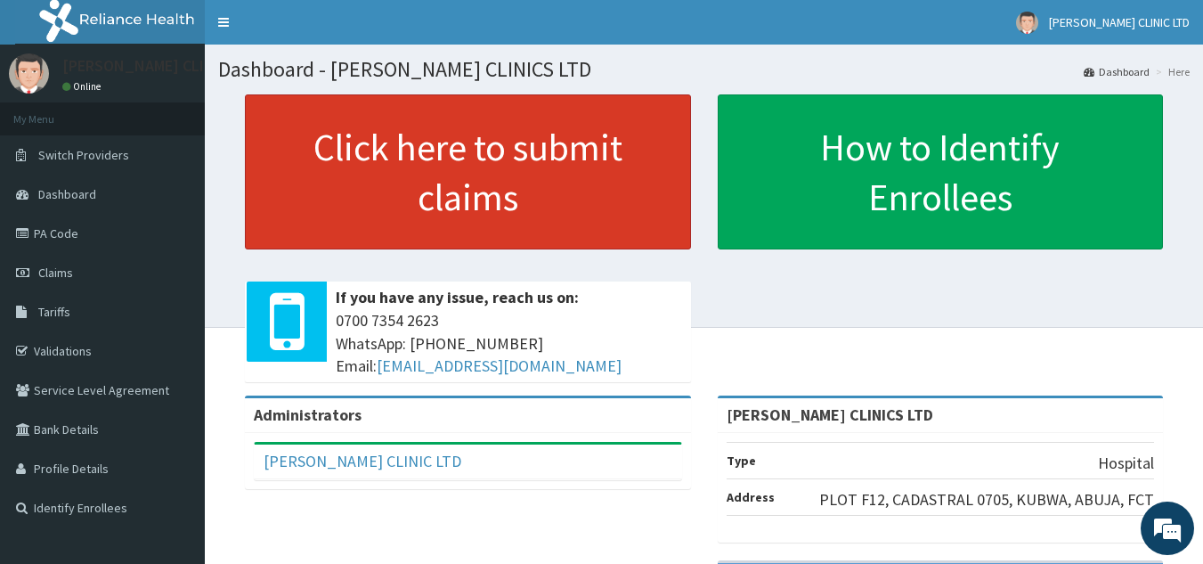
click at [484, 214] on link "Click here to submit claims" at bounding box center [468, 171] width 446 height 155
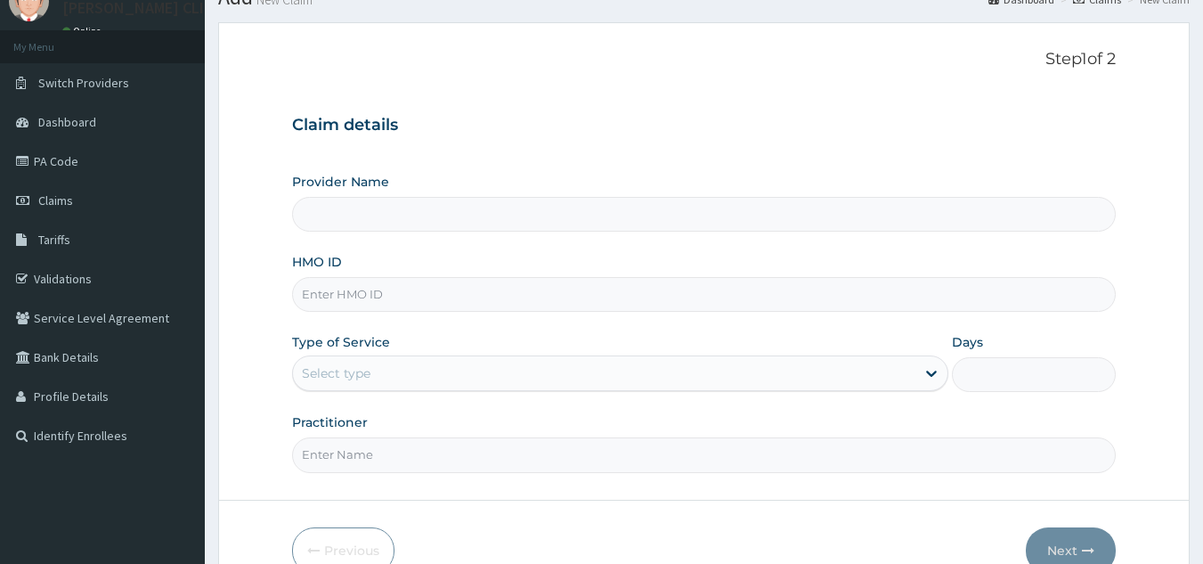
scroll to position [89, 0]
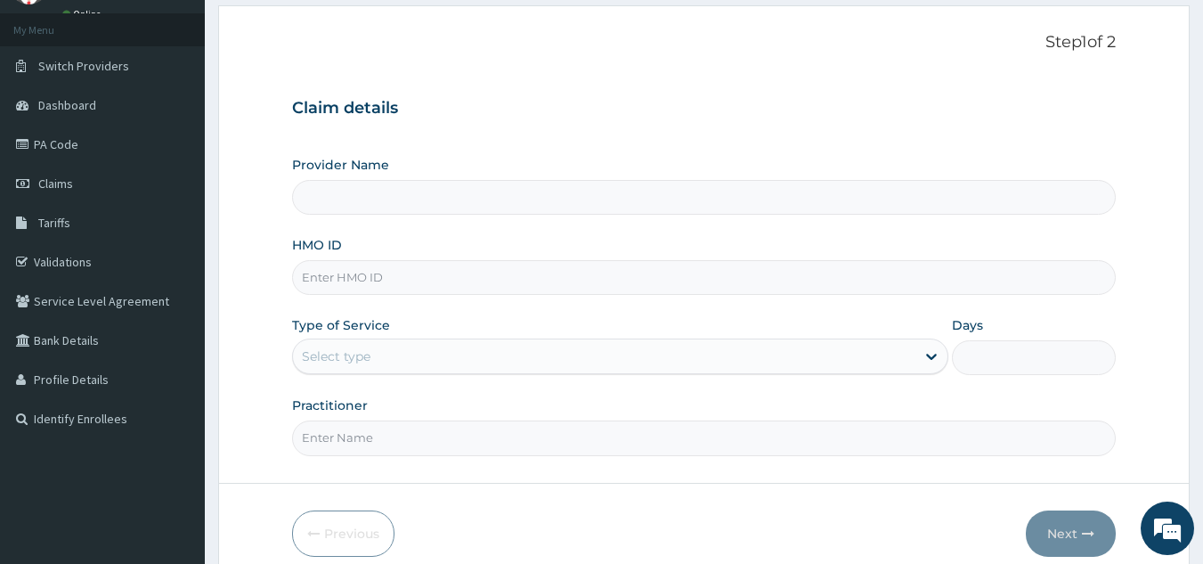
type input "[PERSON_NAME] CLINICS LTD"
click at [503, 285] on input "HMO ID" at bounding box center [704, 277] width 825 height 35
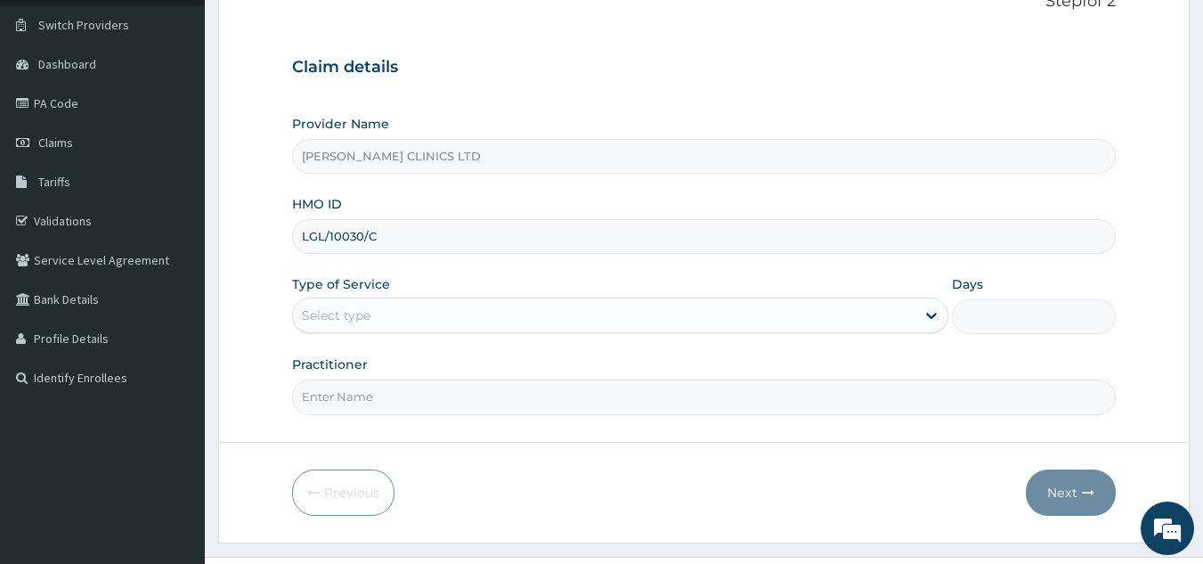
scroll to position [168, 0]
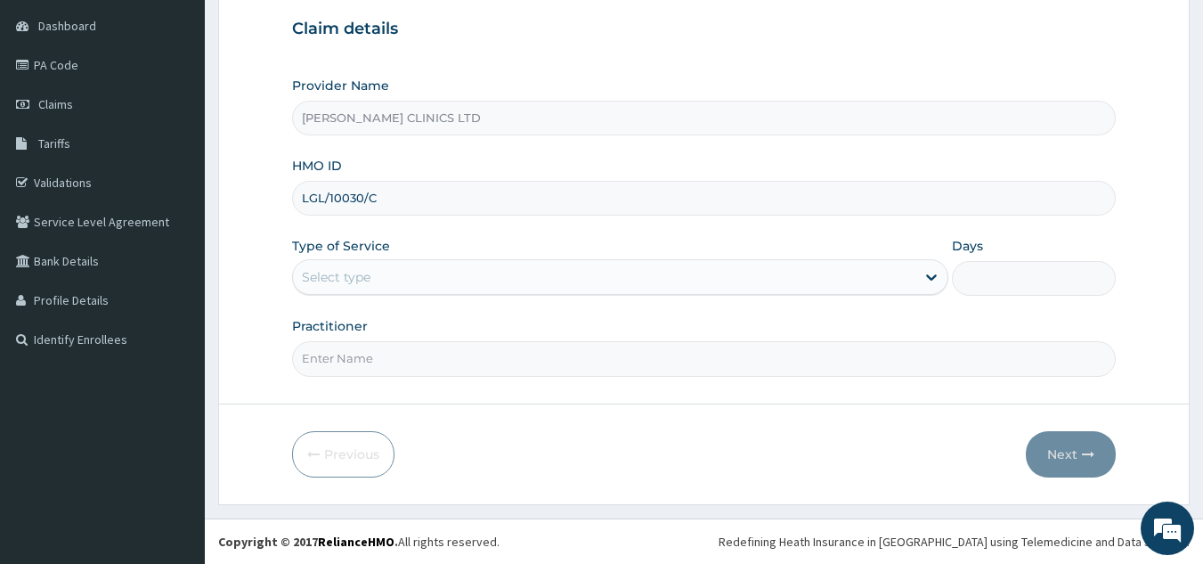
type input "LGL/10030/C"
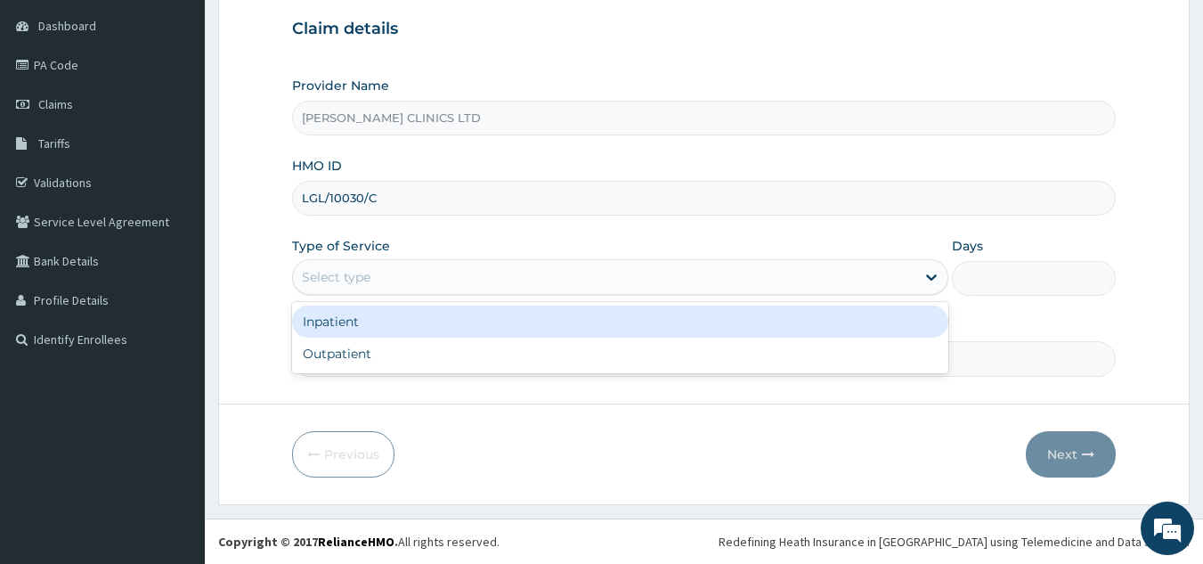
click at [465, 273] on div "Select type" at bounding box center [604, 277] width 623 height 29
drag, startPoint x: 444, startPoint y: 331, endPoint x: 425, endPoint y: 363, distance: 37.1
click at [425, 363] on div "Inpatient Outpatient" at bounding box center [620, 337] width 656 height 71
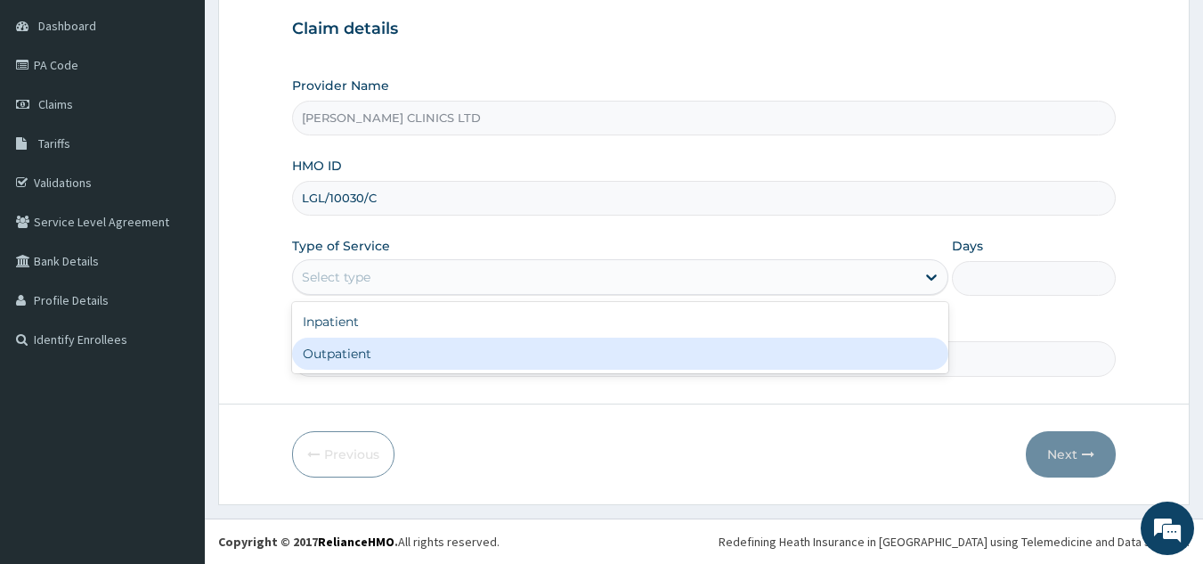
click at [425, 363] on div "Outpatient" at bounding box center [620, 354] width 656 height 32
type input "1"
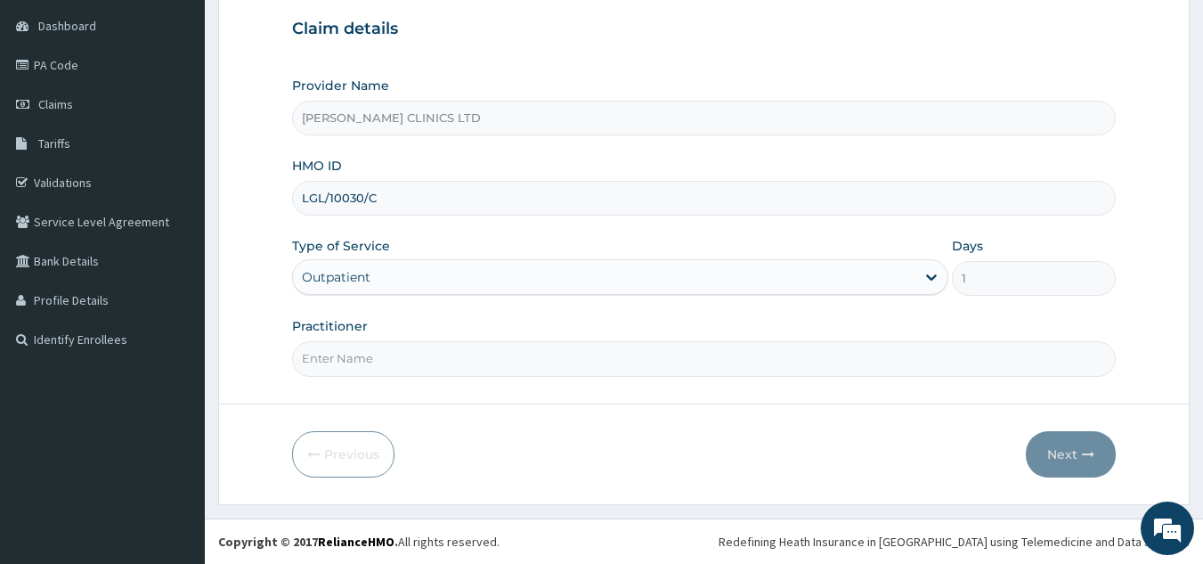
drag, startPoint x: 428, startPoint y: 359, endPoint x: 422, endPoint y: 369, distance: 11.6
click at [428, 362] on input "Practitioner" at bounding box center [704, 358] width 825 height 35
type input "0"
click at [1060, 456] on button "Next" at bounding box center [1071, 454] width 90 height 46
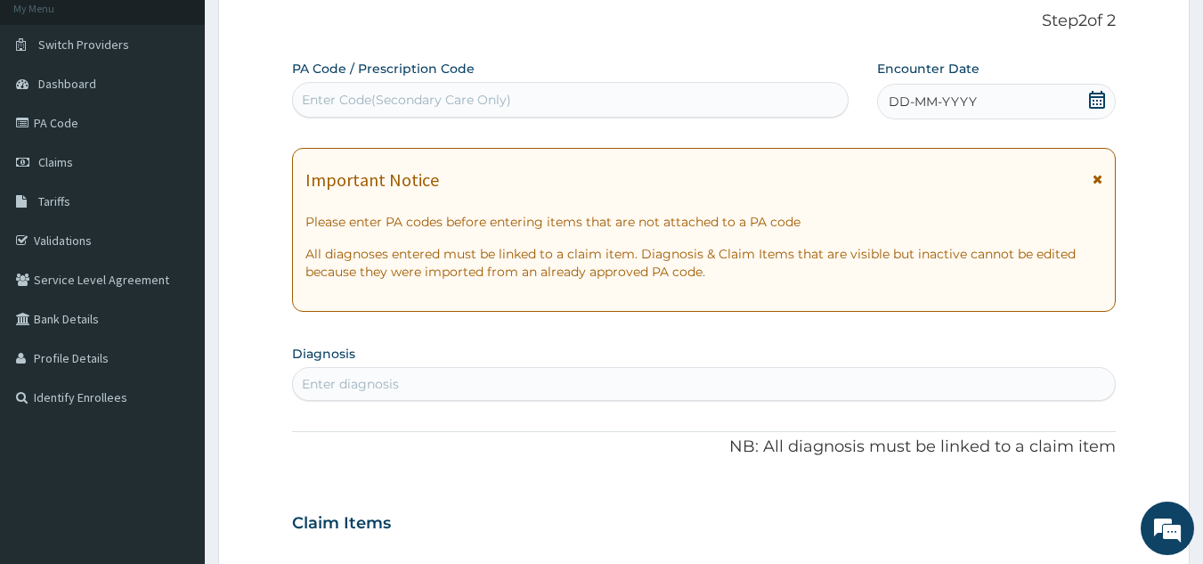
scroll to position [79, 0]
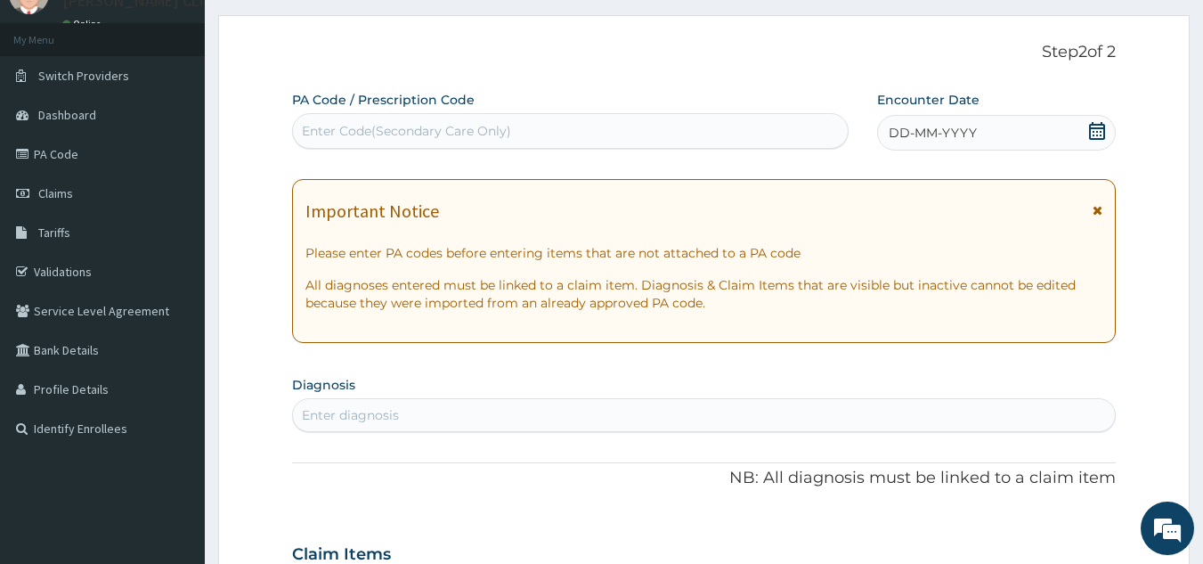
click at [494, 129] on div "Enter Code(Secondary Care Only)" at bounding box center [406, 131] width 209 height 18
type input "PA/935A46"
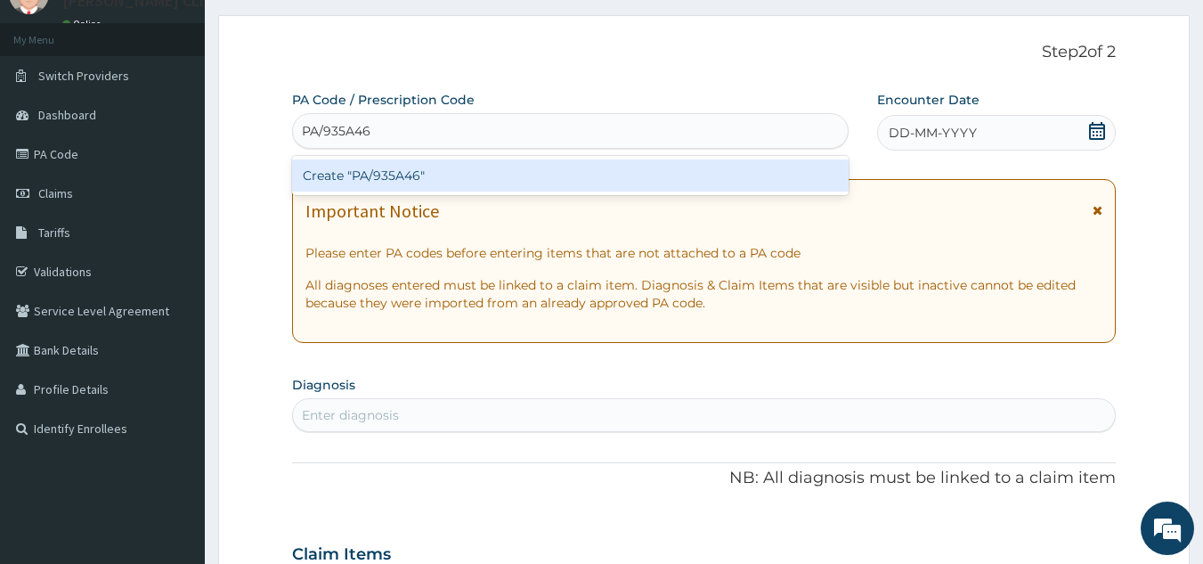
click at [393, 171] on div "Create "PA/935A46"" at bounding box center [571, 175] width 558 height 32
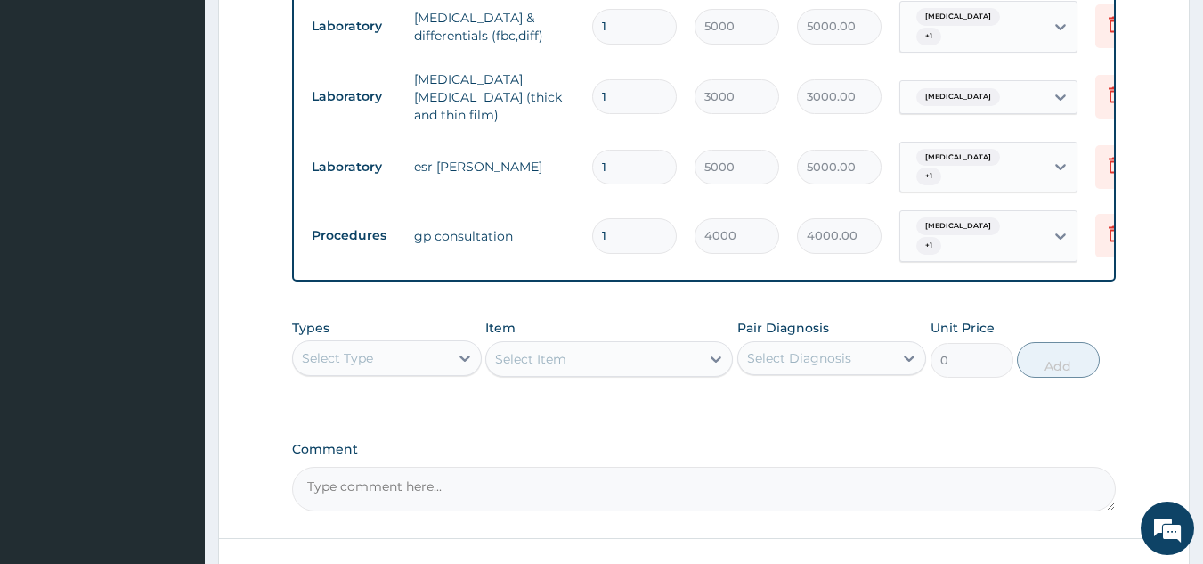
scroll to position [1156, 0]
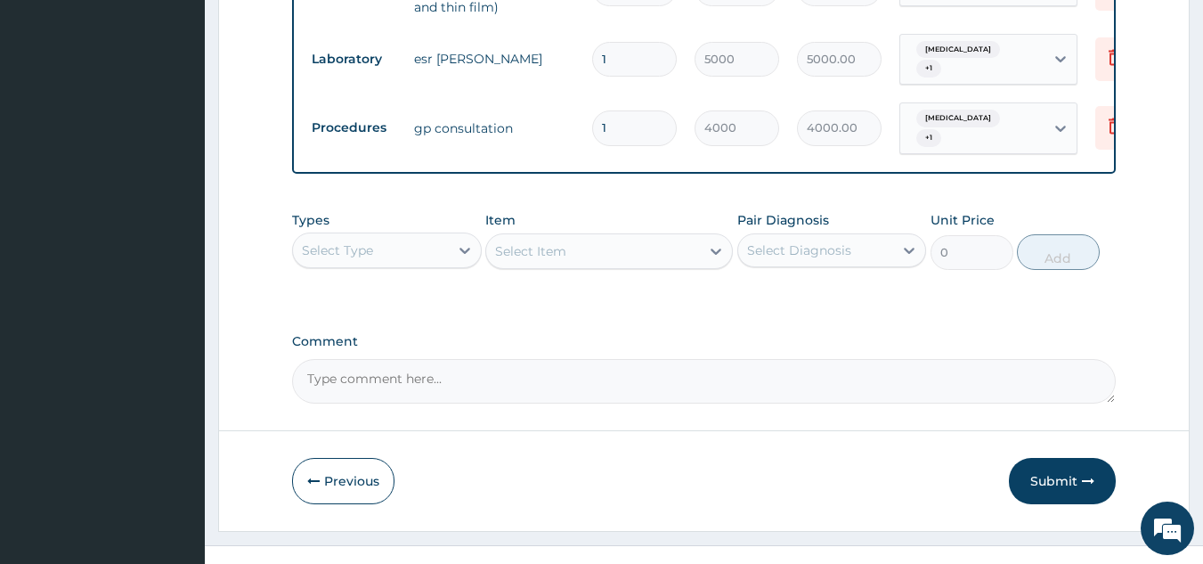
click at [1045, 458] on button "Submit" at bounding box center [1062, 481] width 107 height 46
